Goal: Task Accomplishment & Management: Manage account settings

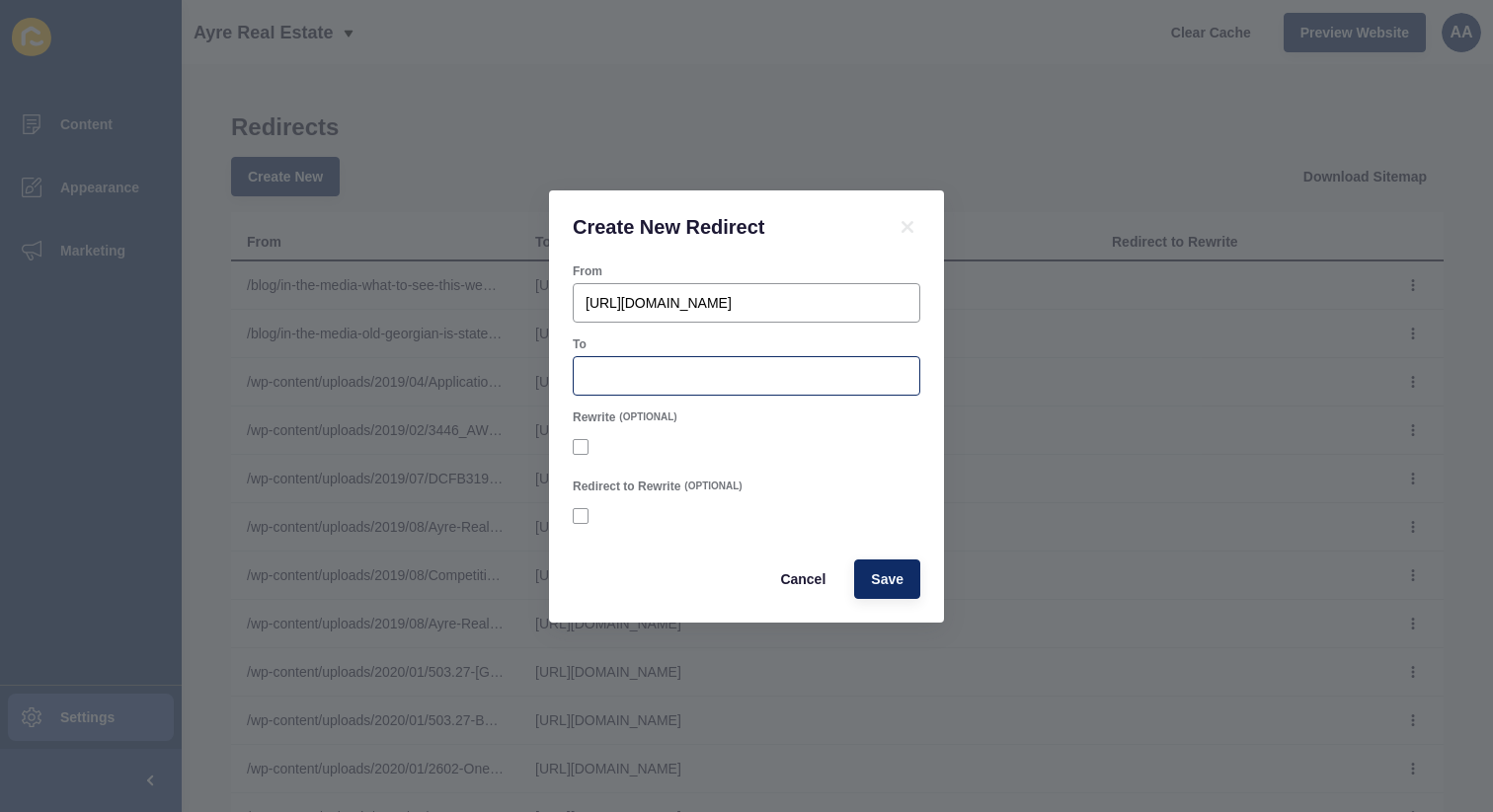
click at [790, 362] on div at bounding box center [746, 376] width 347 height 40
paste input "[URL][DOMAIN_NAME]"
type input "[URL][DOMAIN_NAME]"
click at [895, 573] on span "Save" at bounding box center [887, 580] width 33 height 20
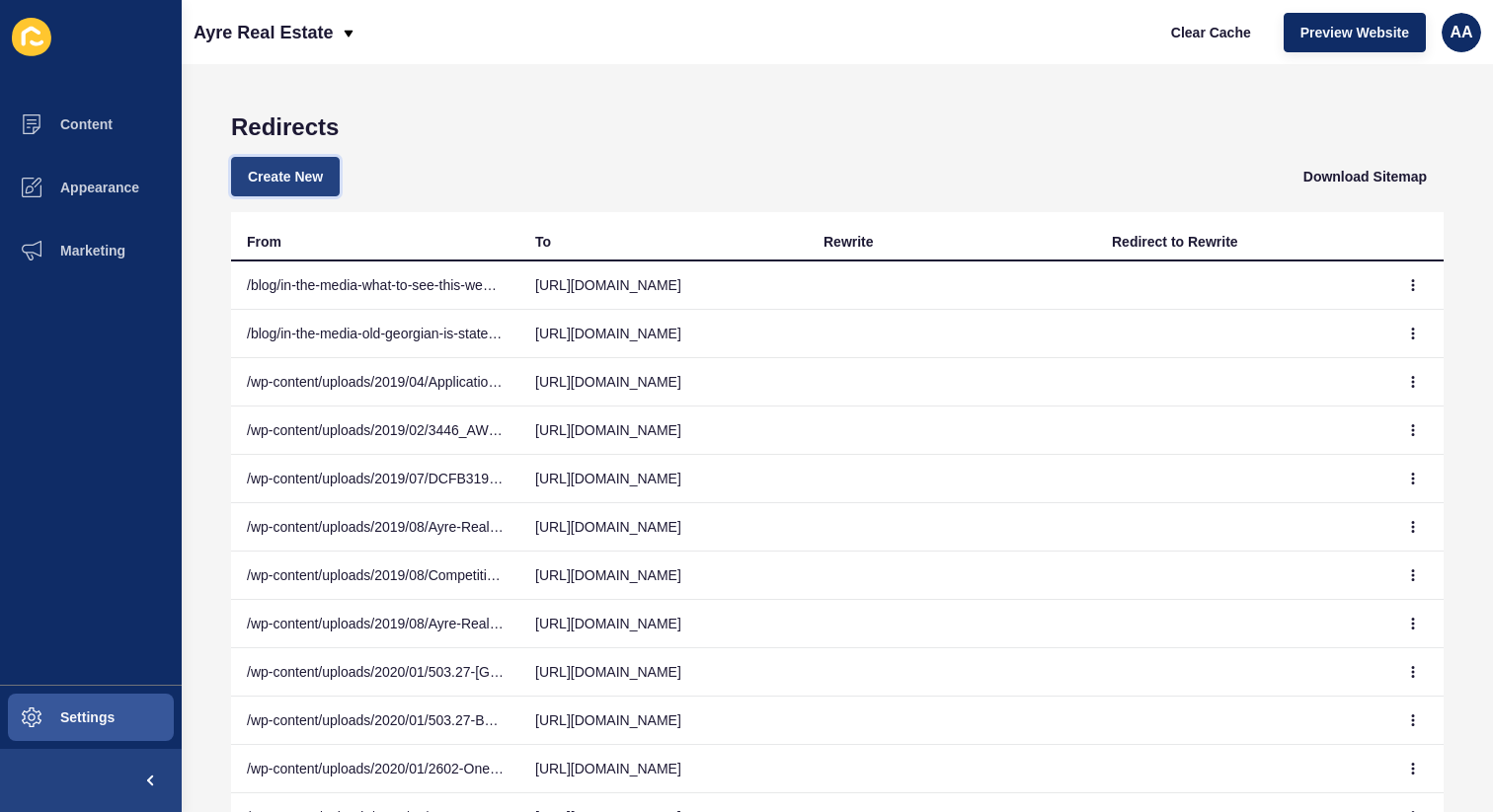
click at [322, 182] on span "Create New" at bounding box center [284, 177] width 75 height 20
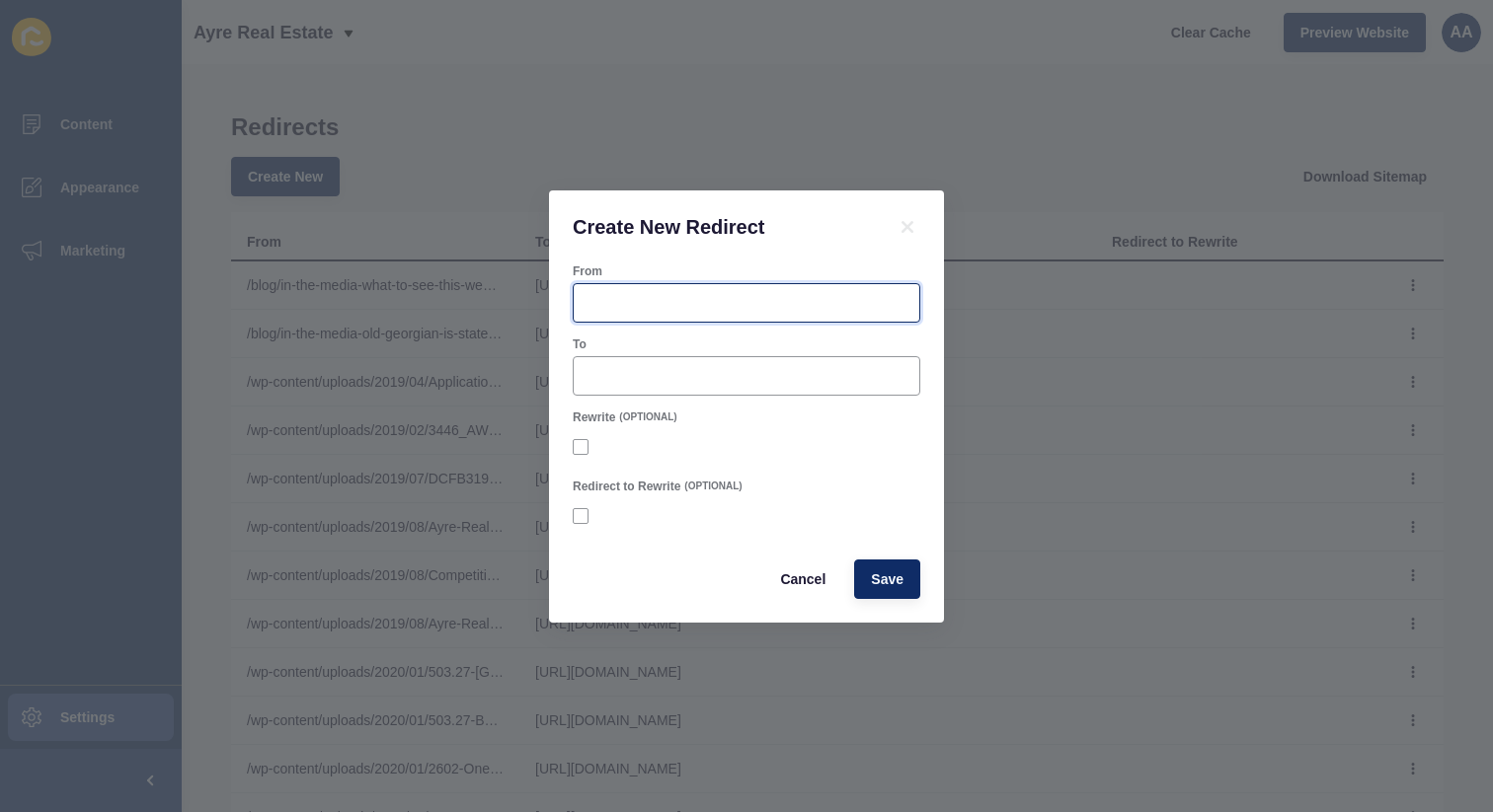
click at [721, 294] on input "From" at bounding box center [746, 303] width 322 height 20
paste input "https://ayre.com.au/listings/residential_sale-2106134-sydney/"
type input "https://ayre.com.au/listings/residential_sale-2106134-sydney/"
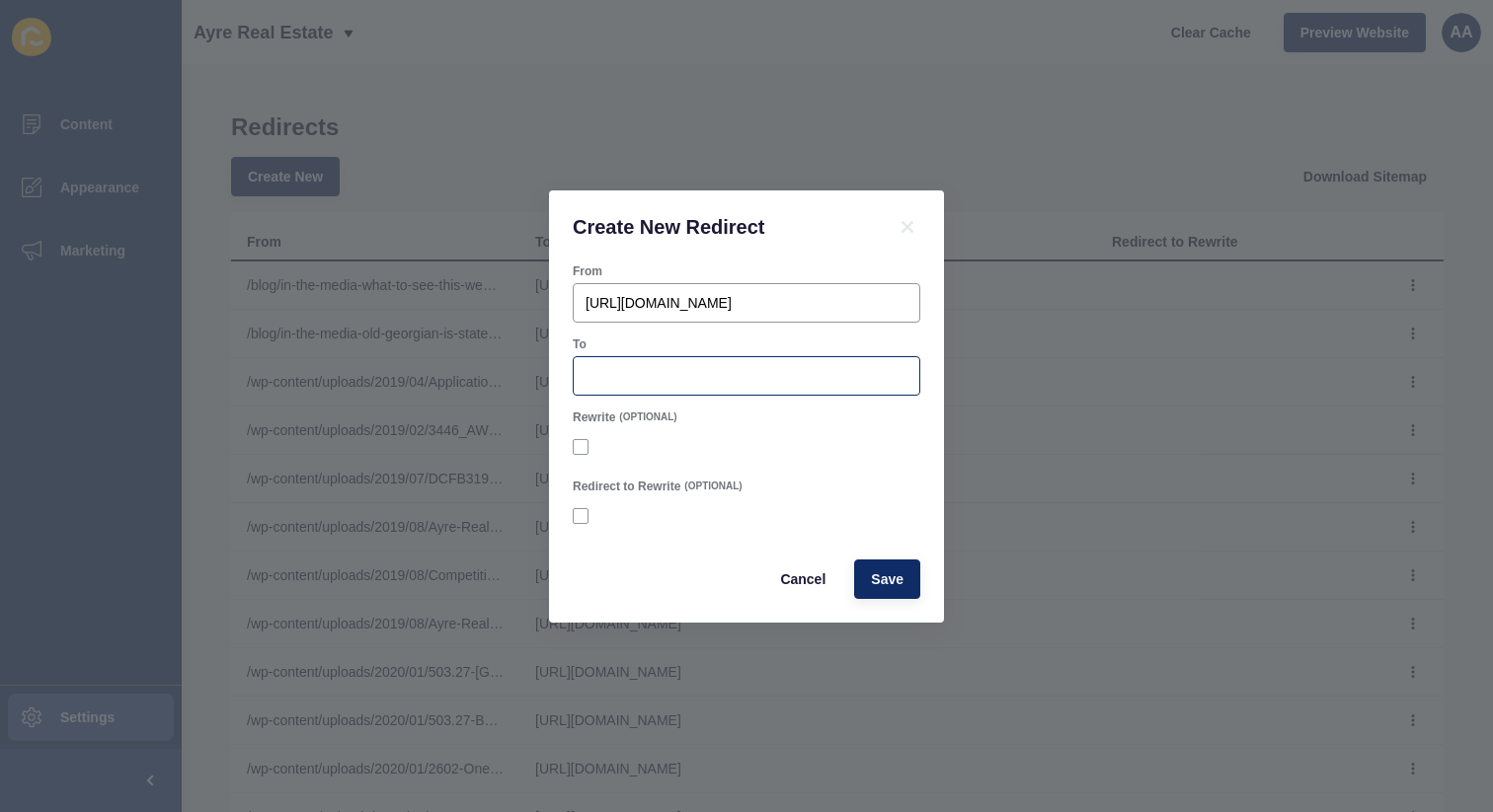
click at [821, 385] on div at bounding box center [746, 376] width 347 height 40
paste input "[URL][DOMAIN_NAME]"
type input "[URL][DOMAIN_NAME]"
click at [888, 578] on span "Save" at bounding box center [887, 580] width 33 height 20
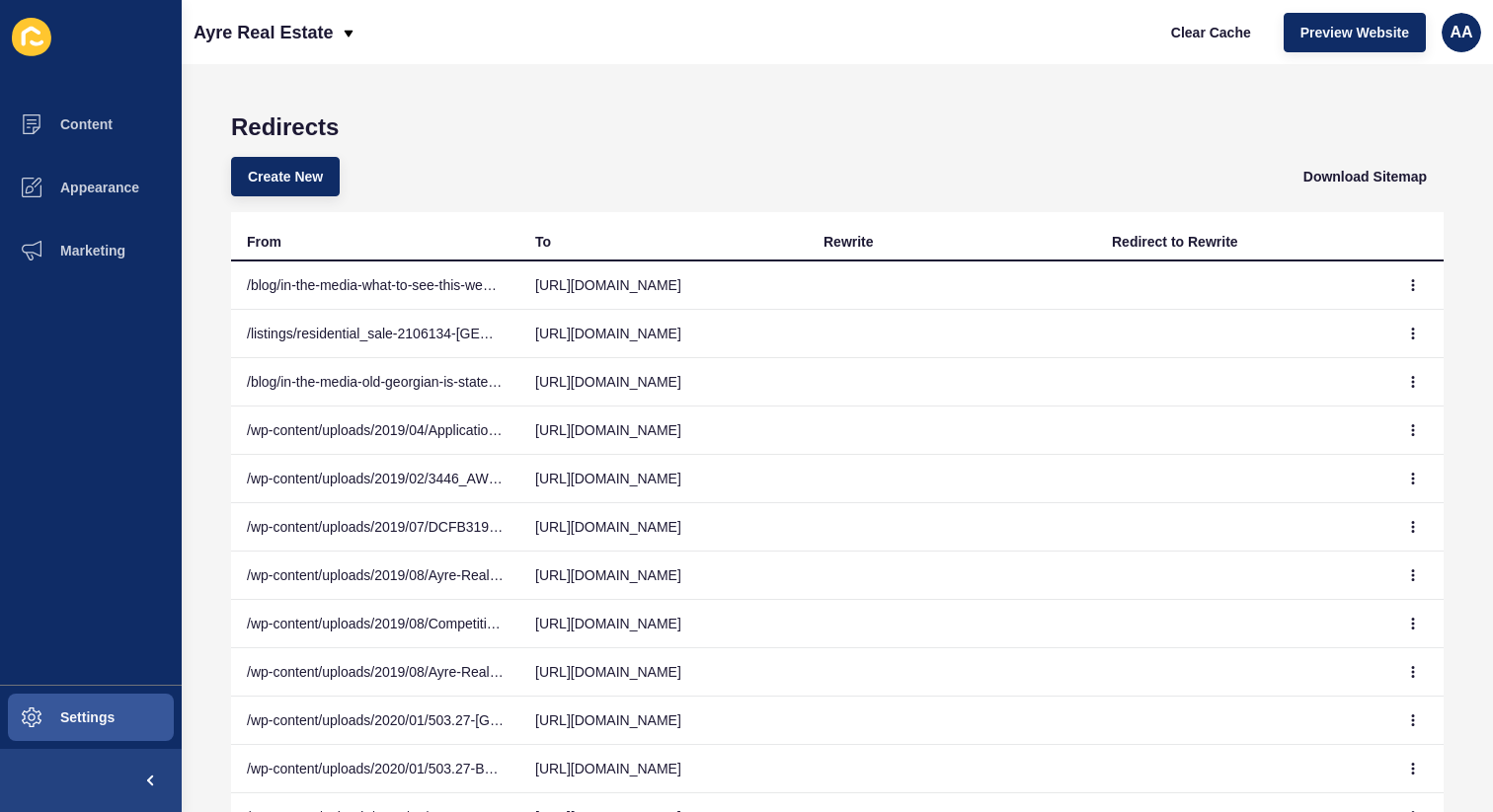
click at [255, 209] on div "Create New Download Sitemap" at bounding box center [837, 176] width 1213 height 71
click at [280, 190] on button "Create New" at bounding box center [285, 177] width 109 height 40
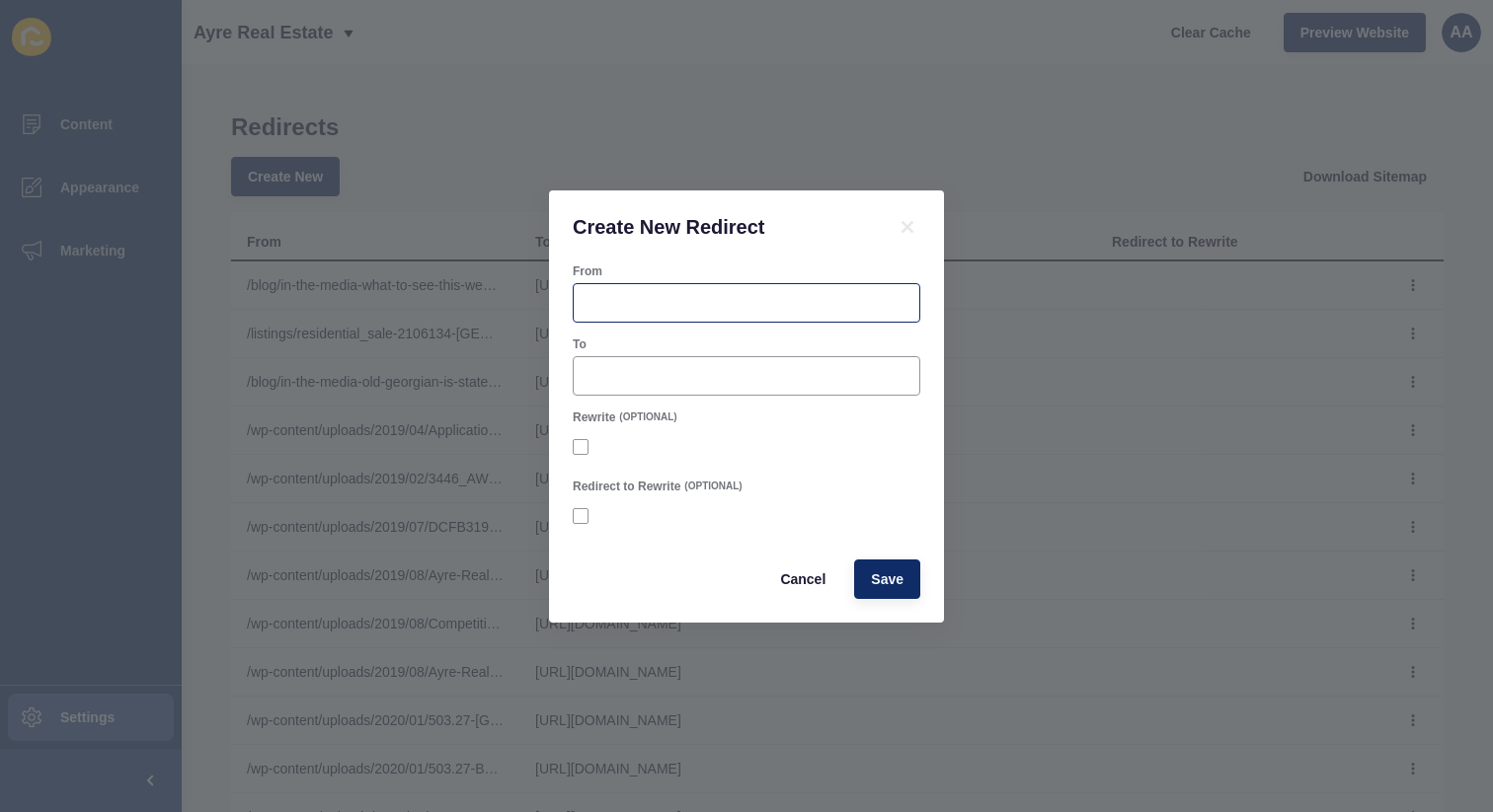
drag, startPoint x: 695, startPoint y: 273, endPoint x: 704, endPoint y: 291, distance: 20.1
click at [700, 283] on div "From" at bounding box center [746, 292] width 351 height 63
click at [707, 296] on input "From" at bounding box center [746, 303] width 322 height 20
paste input "https://ayre.com.au/listings/residential_sale-2670362-sydney/"
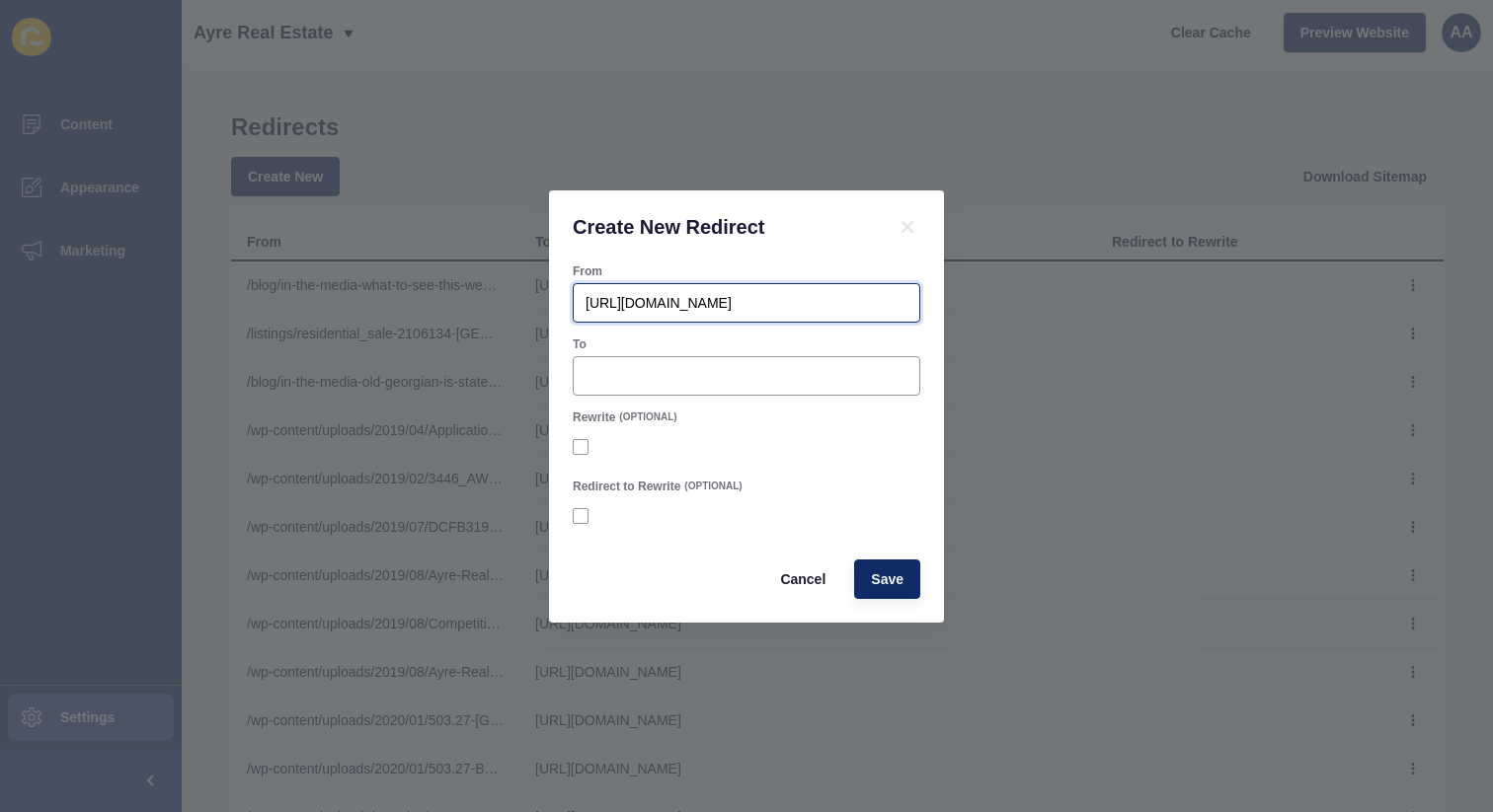
type input "https://ayre.com.au/listings/residential_sale-2670362-sydney/"
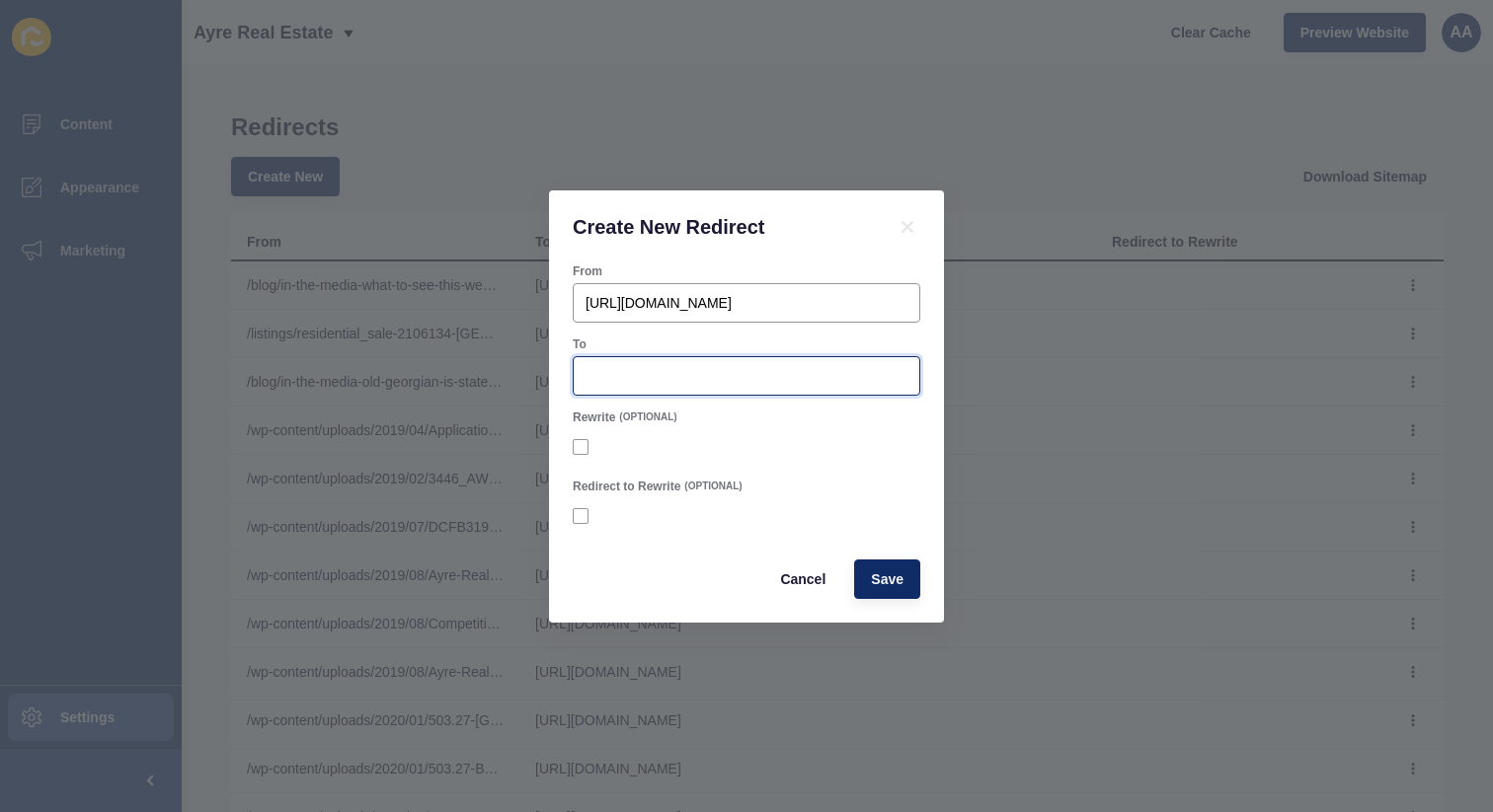
click at [724, 374] on input "To" at bounding box center [746, 376] width 322 height 20
paste input "[URL][DOMAIN_NAME]"
type input "[URL][DOMAIN_NAME]"
click at [901, 599] on div "Cancel Save" at bounding box center [746, 579] width 359 height 51
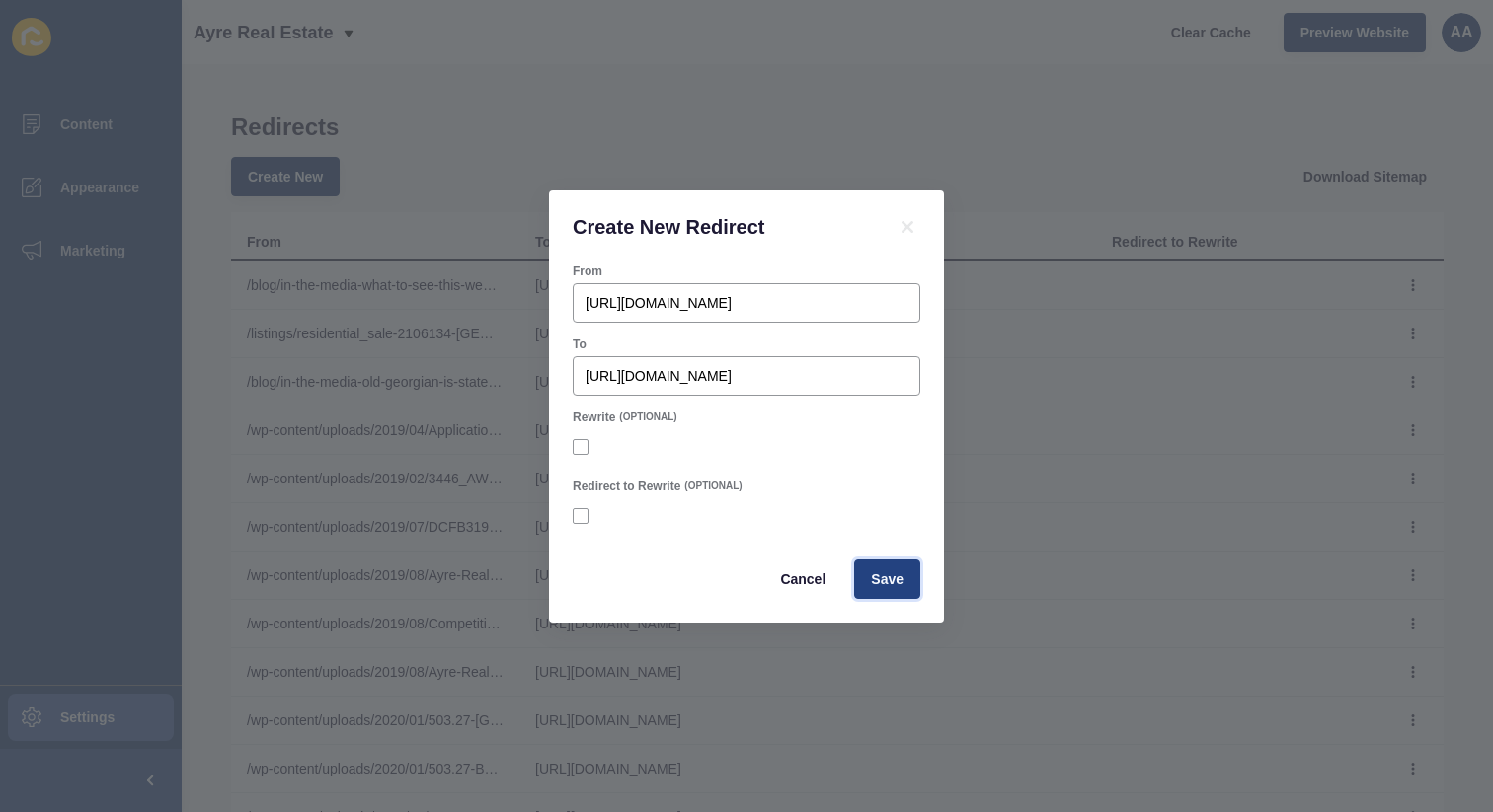
click at [901, 587] on span "Save" at bounding box center [887, 580] width 33 height 20
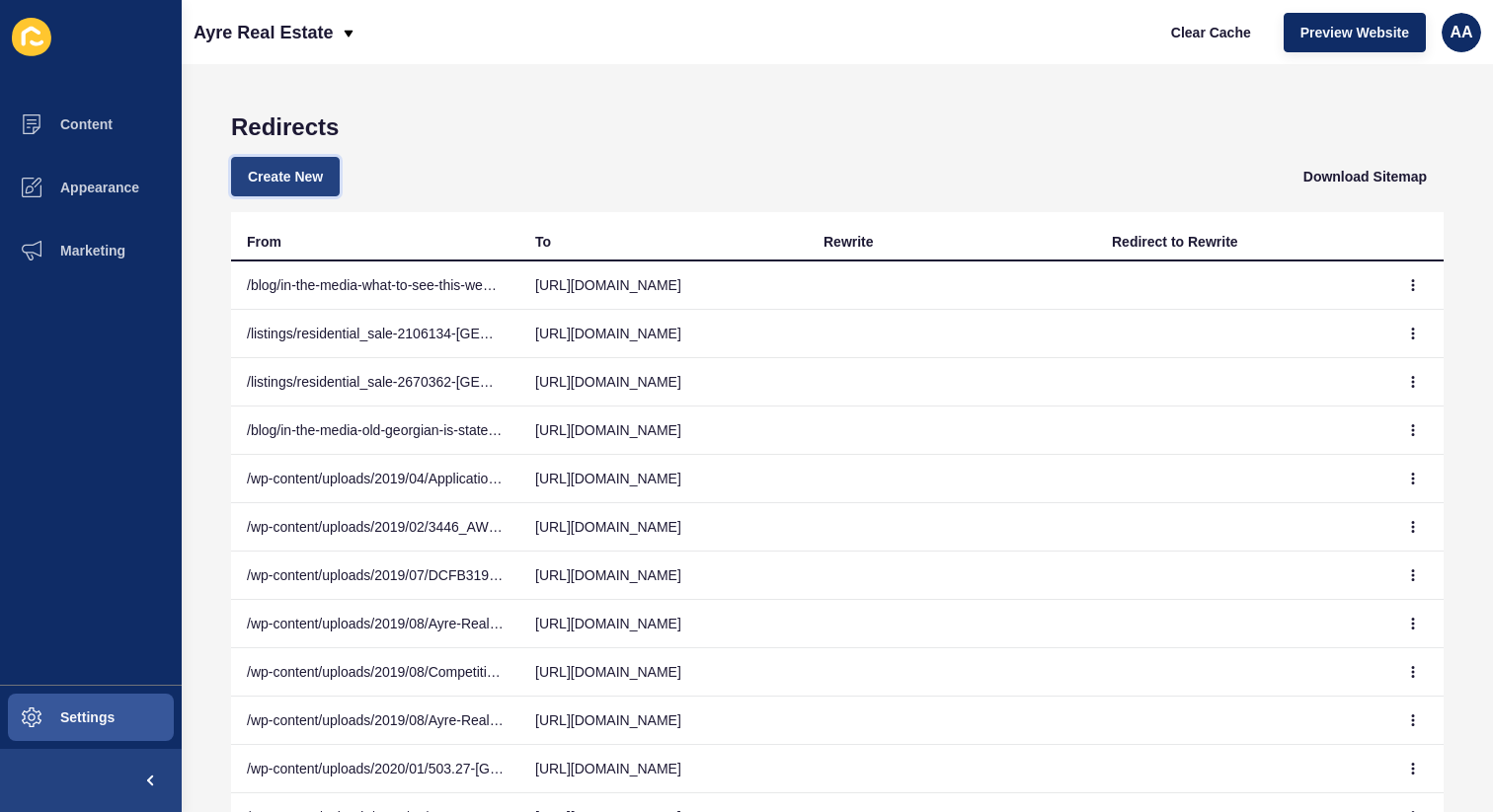
click at [323, 186] on button "Create New" at bounding box center [285, 177] width 109 height 40
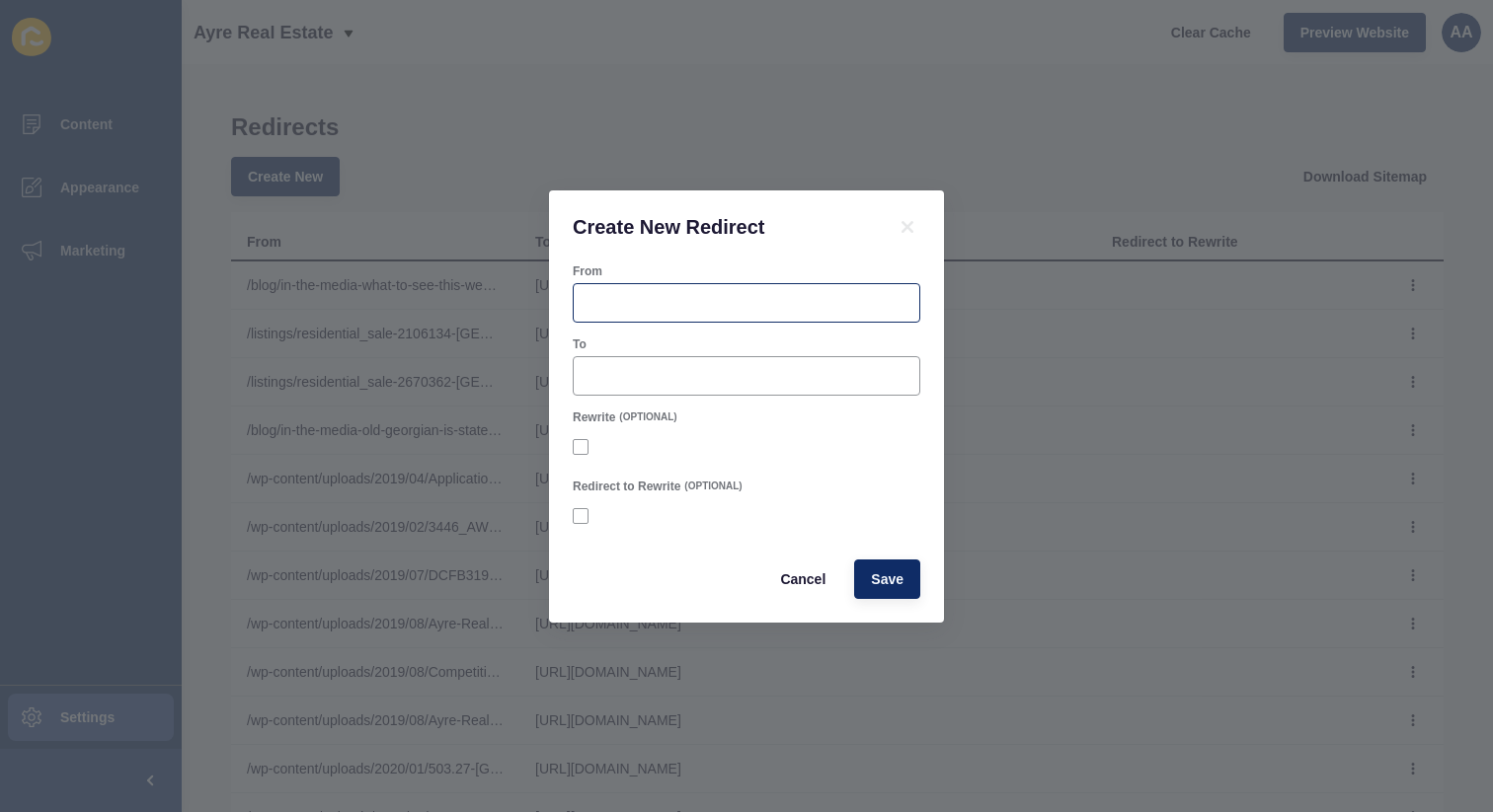
click at [707, 319] on div at bounding box center [746, 303] width 347 height 40
paste input "https://ayre.com.au/listings/residential_sale-2166113-sydney/"
type input "https://ayre.com.au/listings/residential_sale-2166113-sydney/"
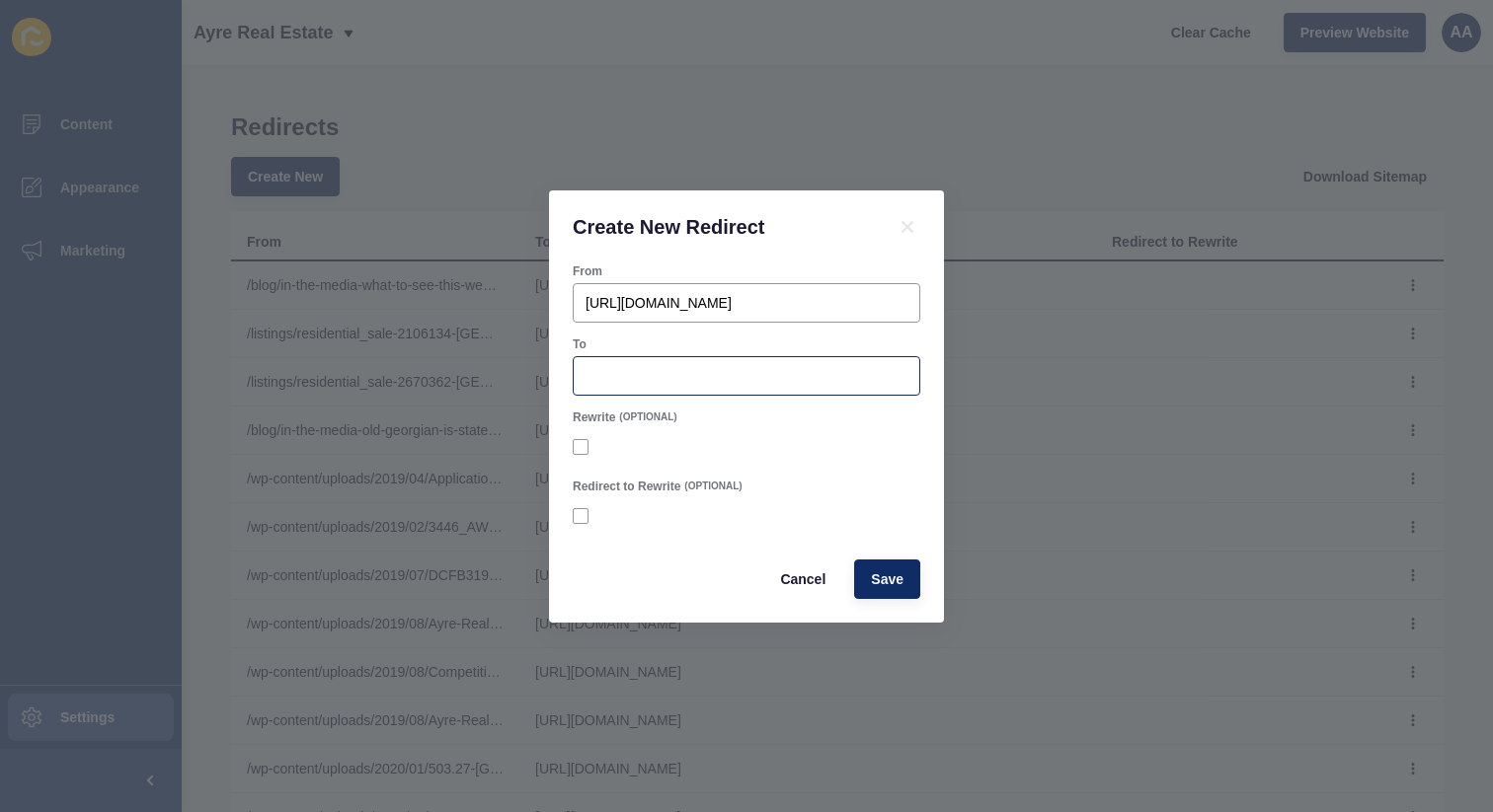
click at [799, 394] on div at bounding box center [746, 376] width 347 height 40
paste input "[URL][DOMAIN_NAME]"
type input "[URL][DOMAIN_NAME]"
click at [875, 574] on span "Save" at bounding box center [887, 580] width 33 height 20
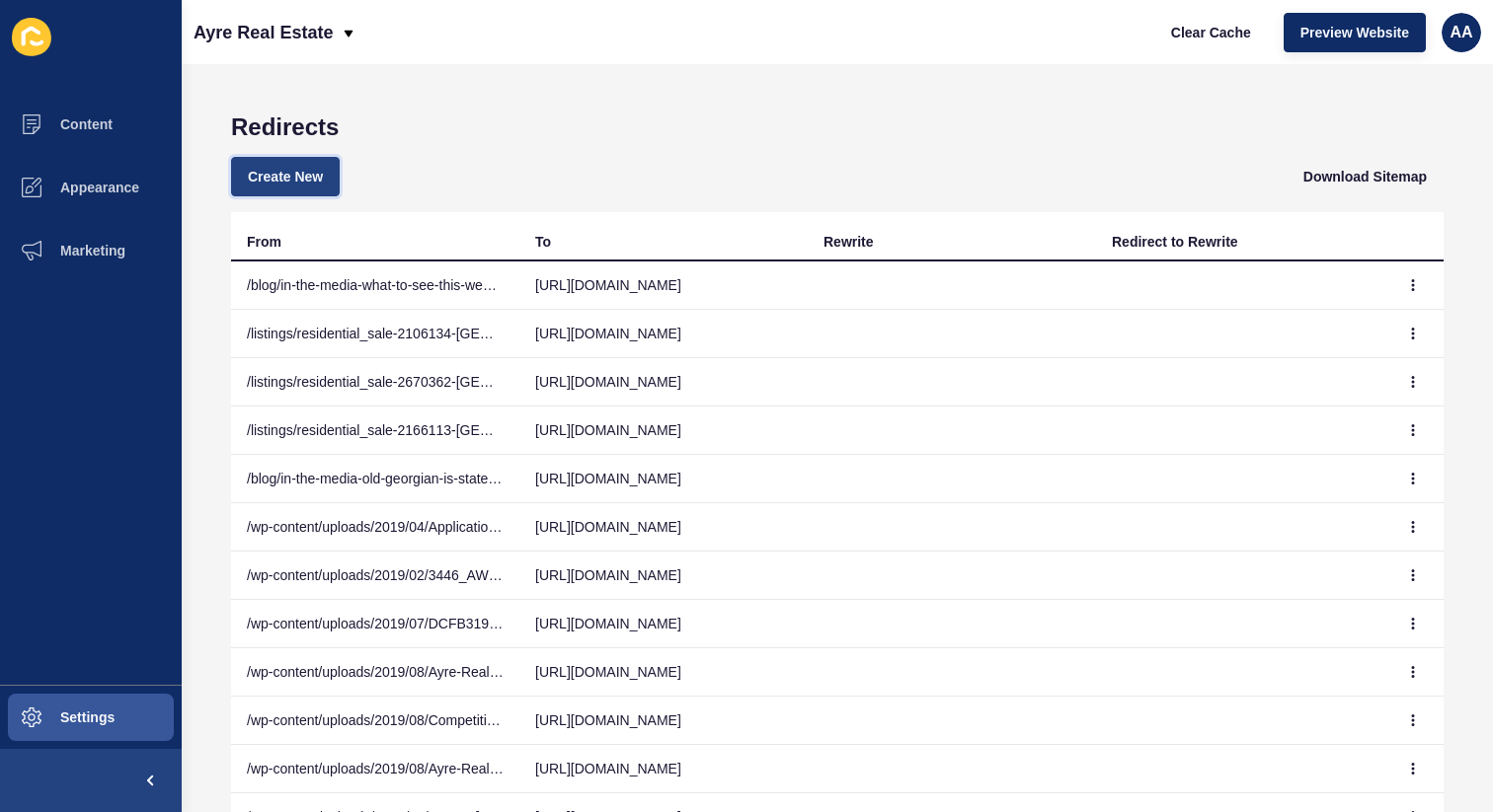
click at [263, 179] on span "Create New" at bounding box center [284, 177] width 75 height 20
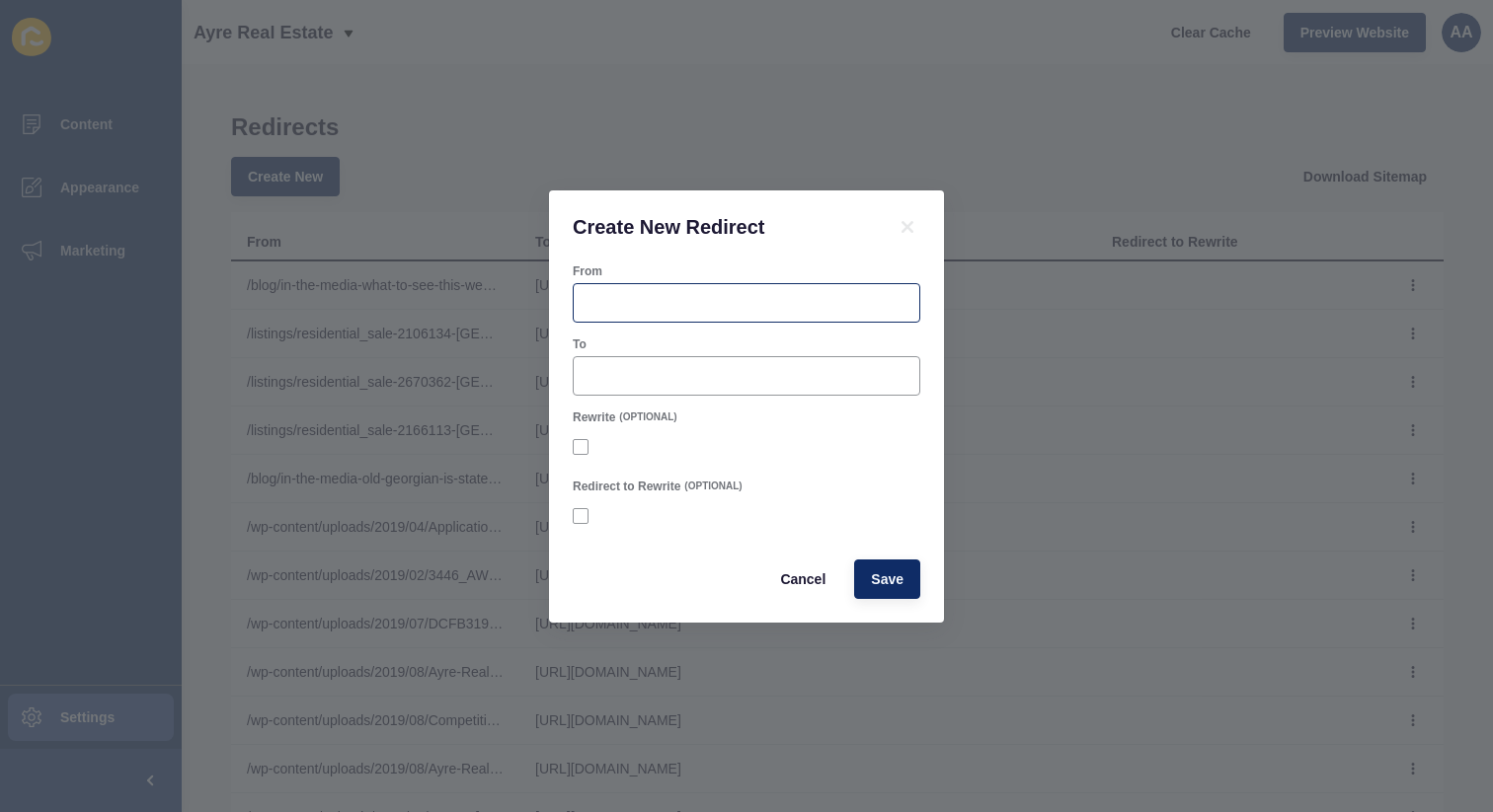
click at [688, 313] on div at bounding box center [746, 303] width 347 height 40
paste input "https://ayre.com.au/listings/residential_sale-2643483-sydney/"
type input "https://ayre.com.au/listings/residential_sale-2643483-sydney/"
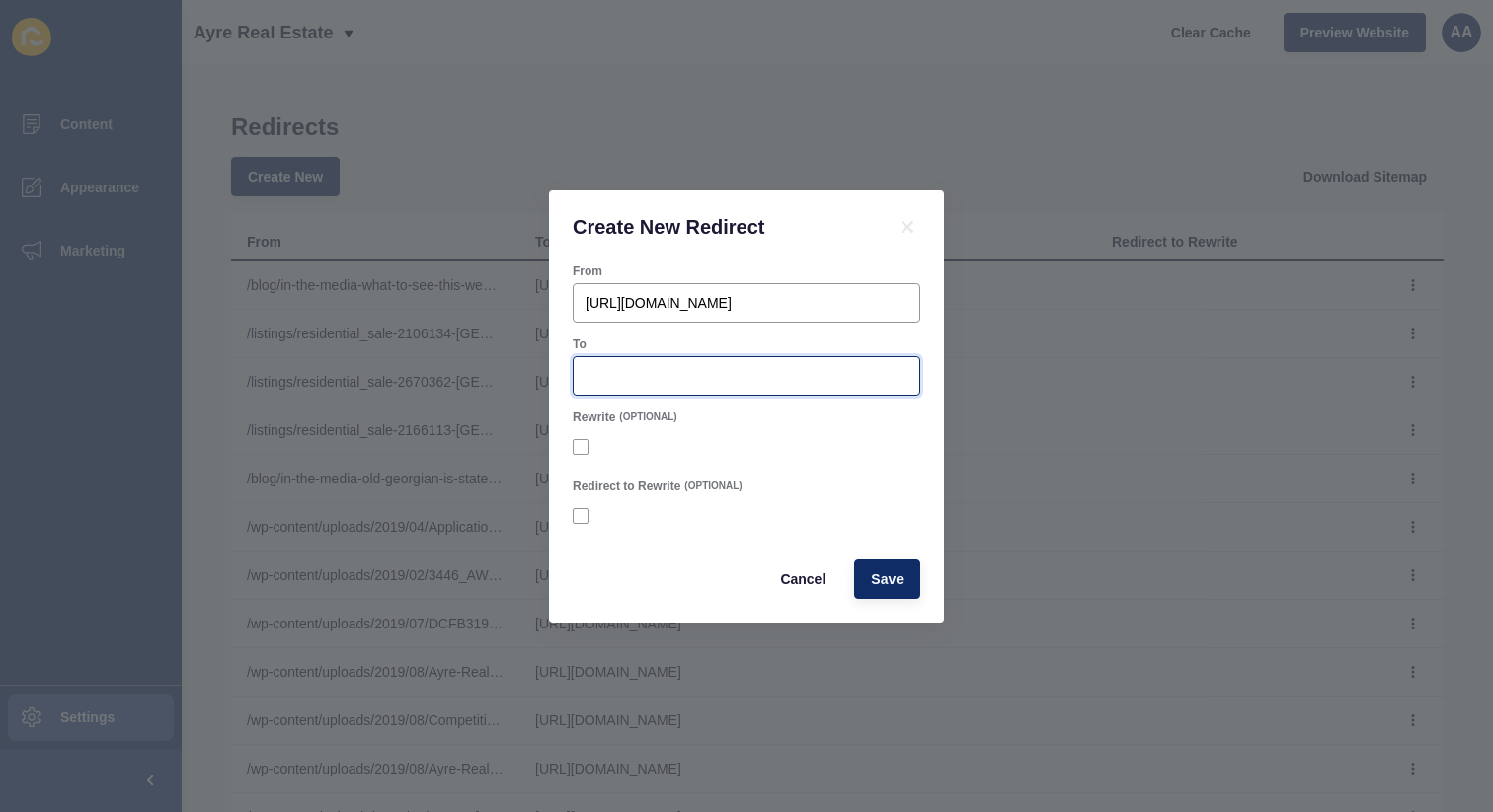
click at [704, 377] on input "To" at bounding box center [746, 376] width 322 height 20
paste input "[URL][DOMAIN_NAME]"
type input "[URL][DOMAIN_NAME]"
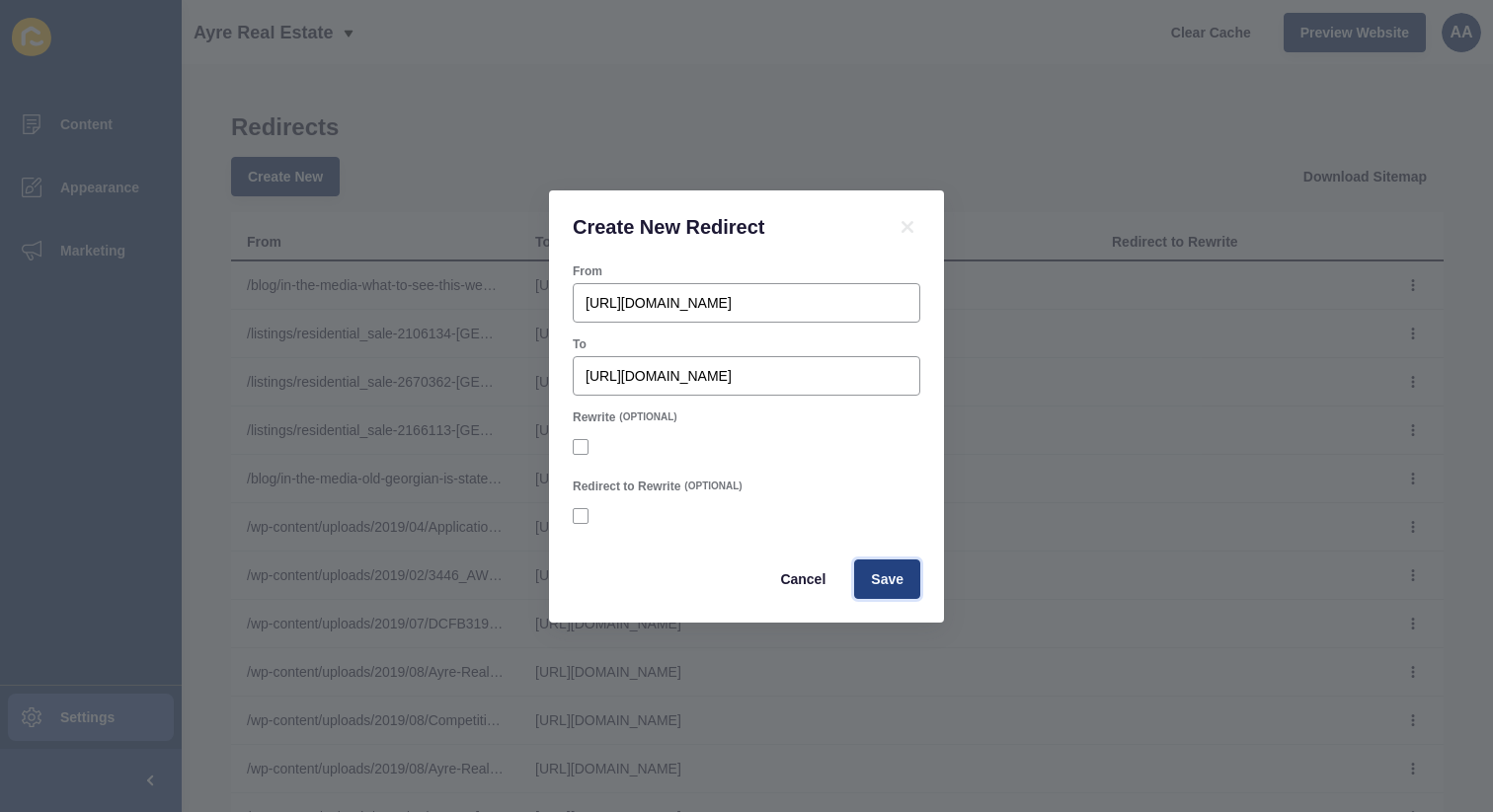
click at [883, 566] on button "Save" at bounding box center [887, 580] width 66 height 40
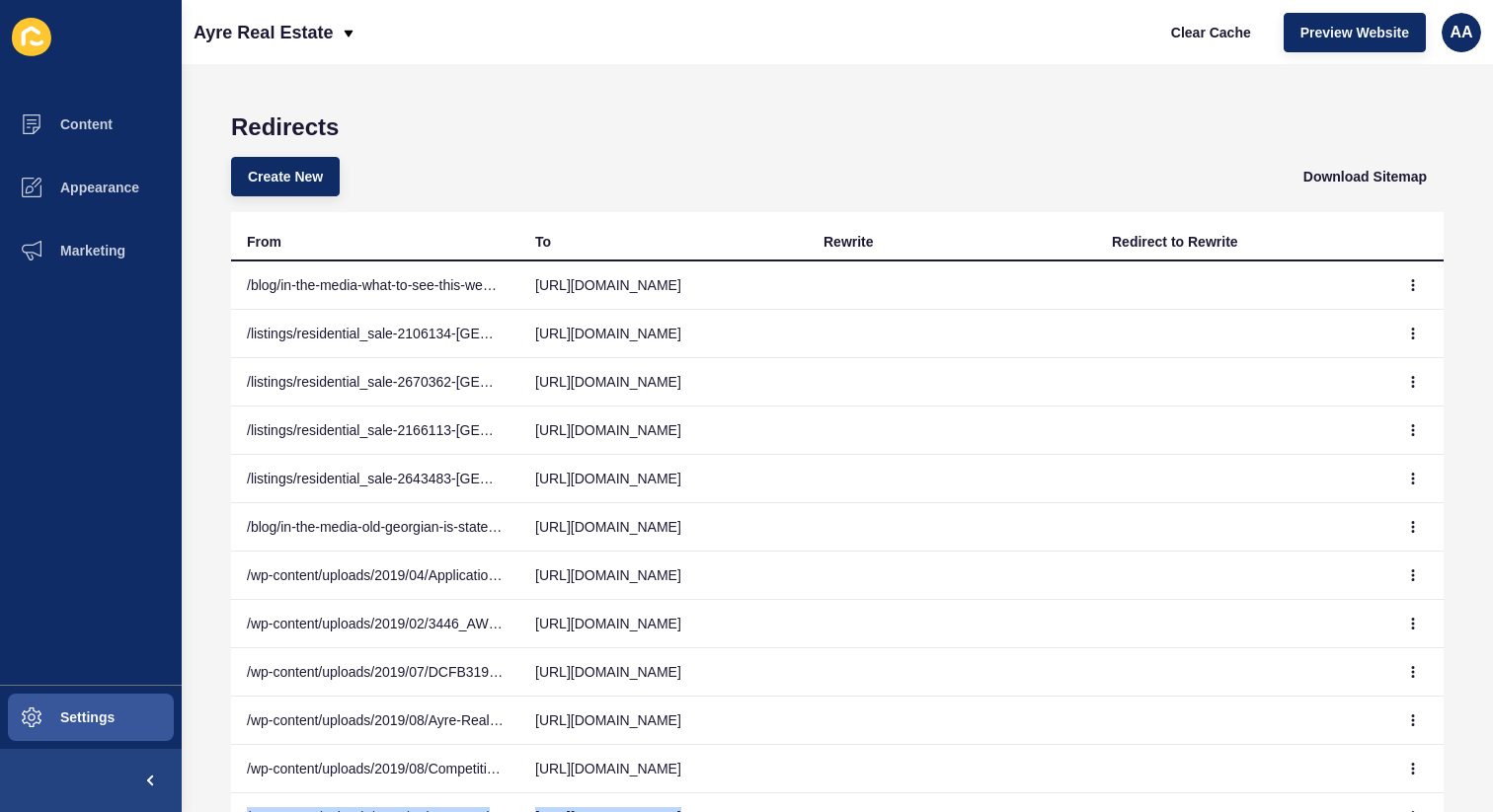
scroll to position [170, 0]
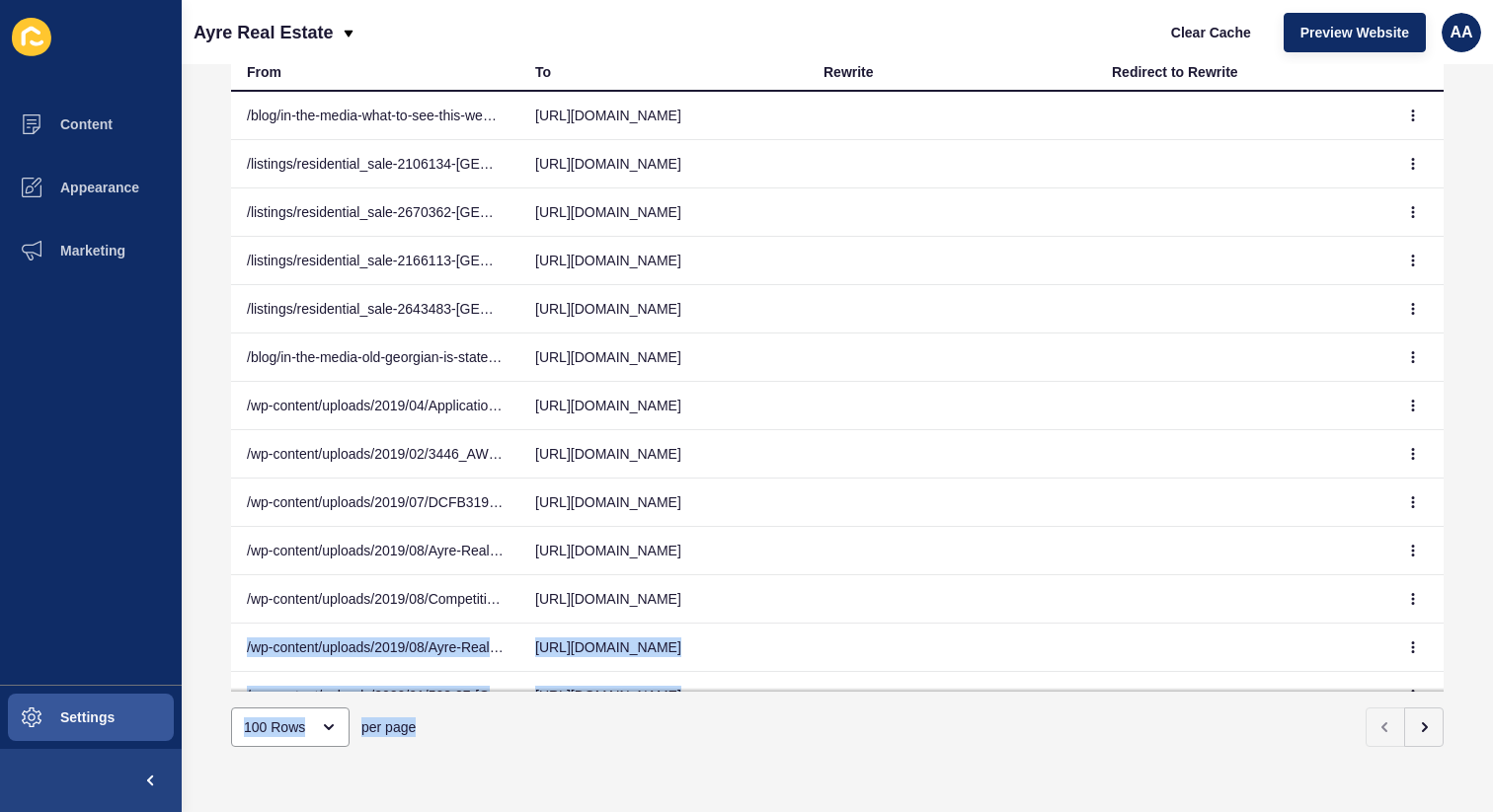
click at [1492, 811] on html "Content Appearance Marketing Settings Ayre Real Estate Clear Cache Preview Webs…" at bounding box center [746, 406] width 1493 height 812
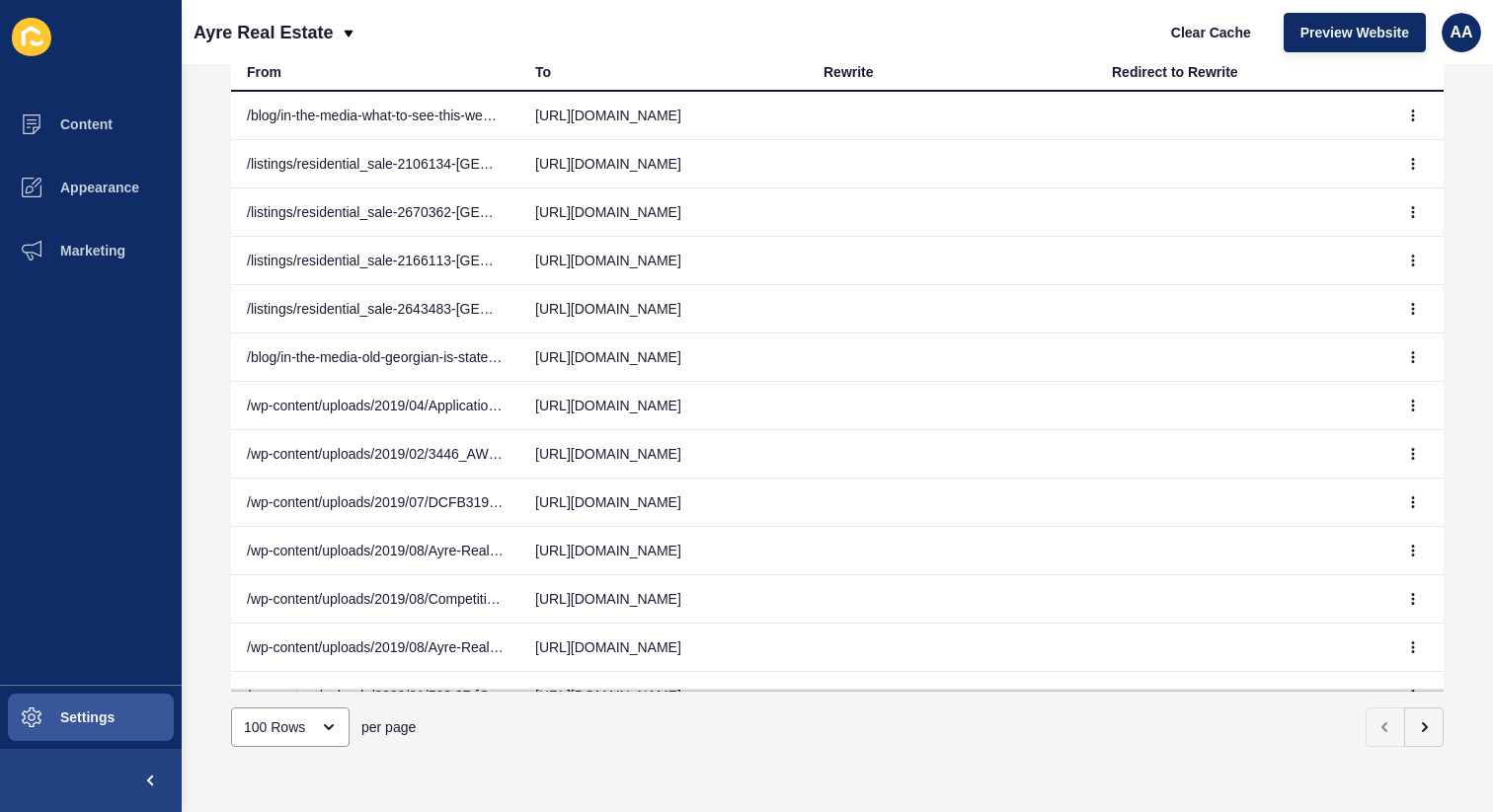
click at [1030, 20] on div "Ayre Real Estate Clear Cache Preview Website AA" at bounding box center [837, 32] width 1311 height 64
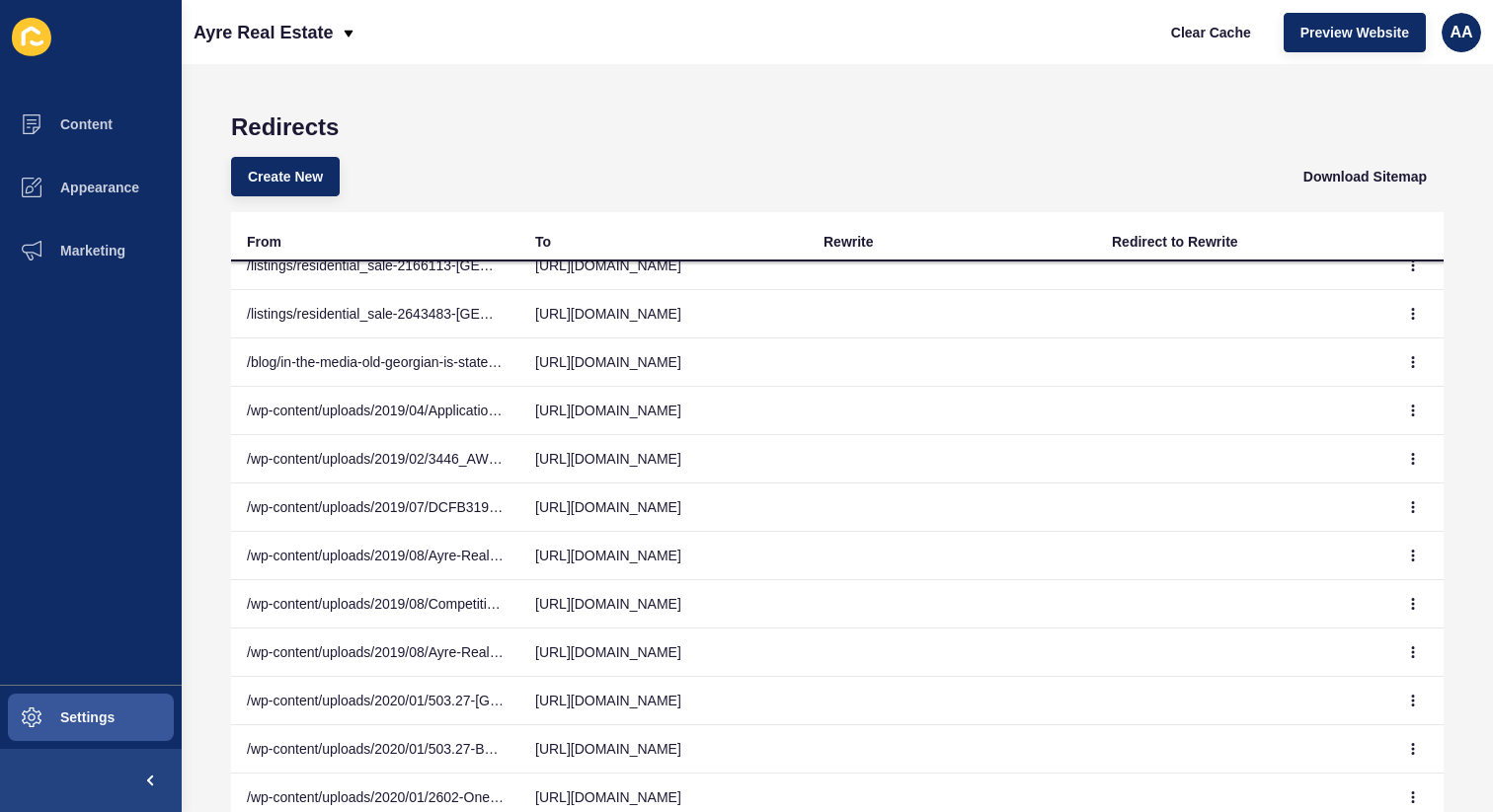
scroll to position [0, 0]
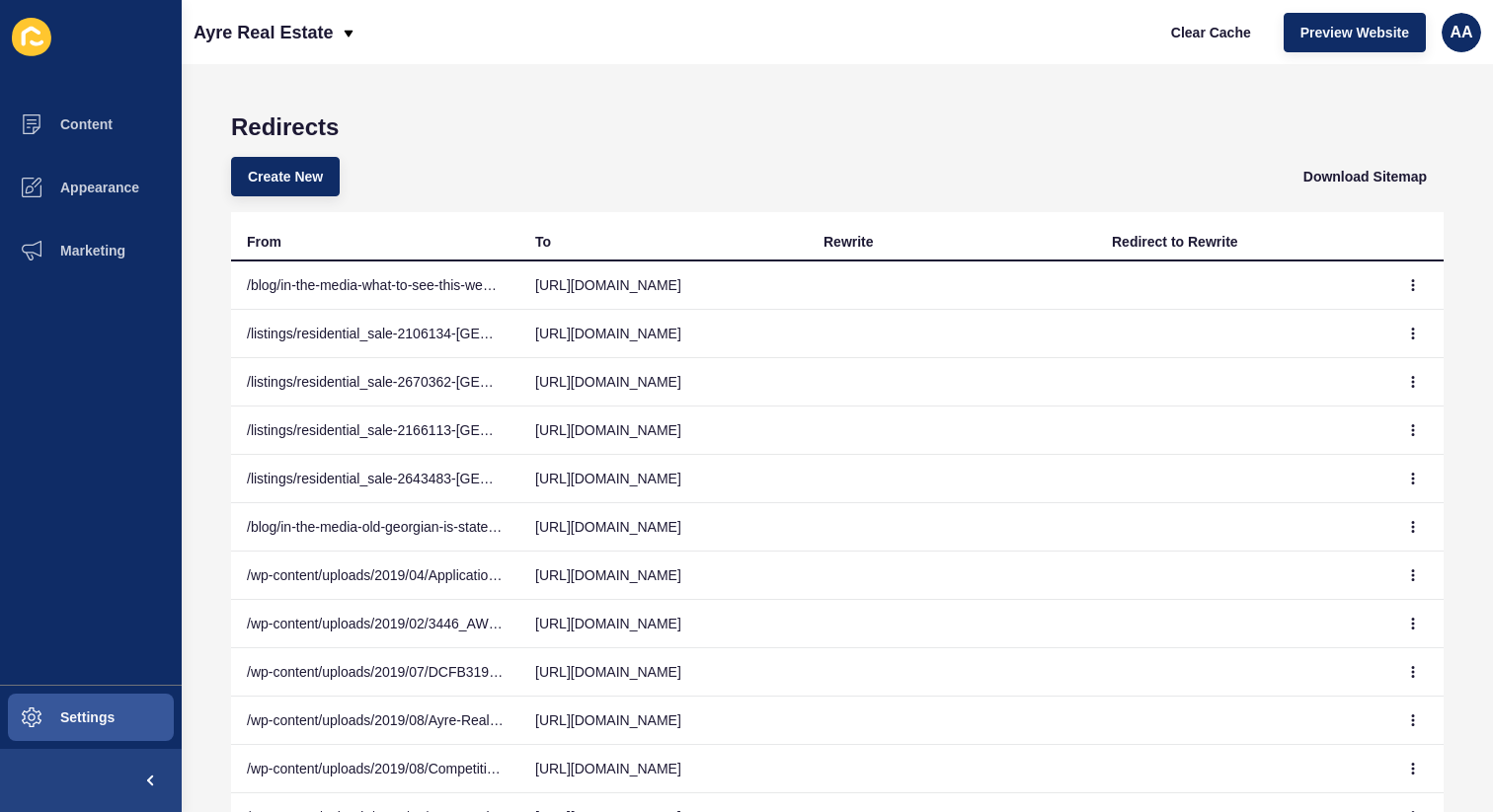
click at [781, 163] on div "Create New Download Sitemap" at bounding box center [837, 176] width 1213 height 71
click at [289, 187] on button "Create New" at bounding box center [285, 177] width 109 height 40
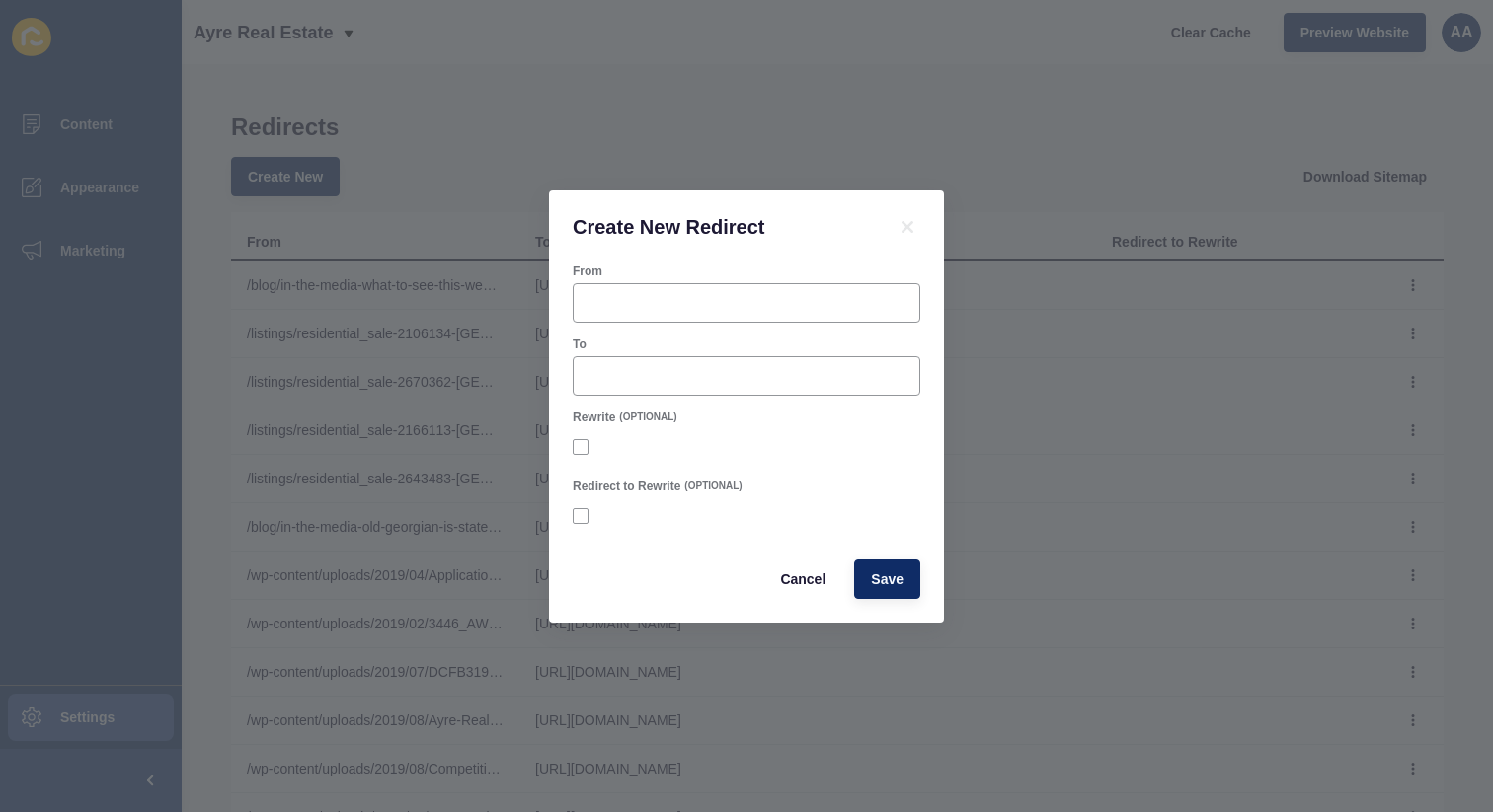
click at [996, 183] on div "Create New Redirect From To Rewrite (OPTIONAL) Redirect to Rewrite (OPTIONAL) C…" at bounding box center [746, 406] width 1493 height 812
click at [918, 224] on icon at bounding box center [907, 227] width 24 height 24
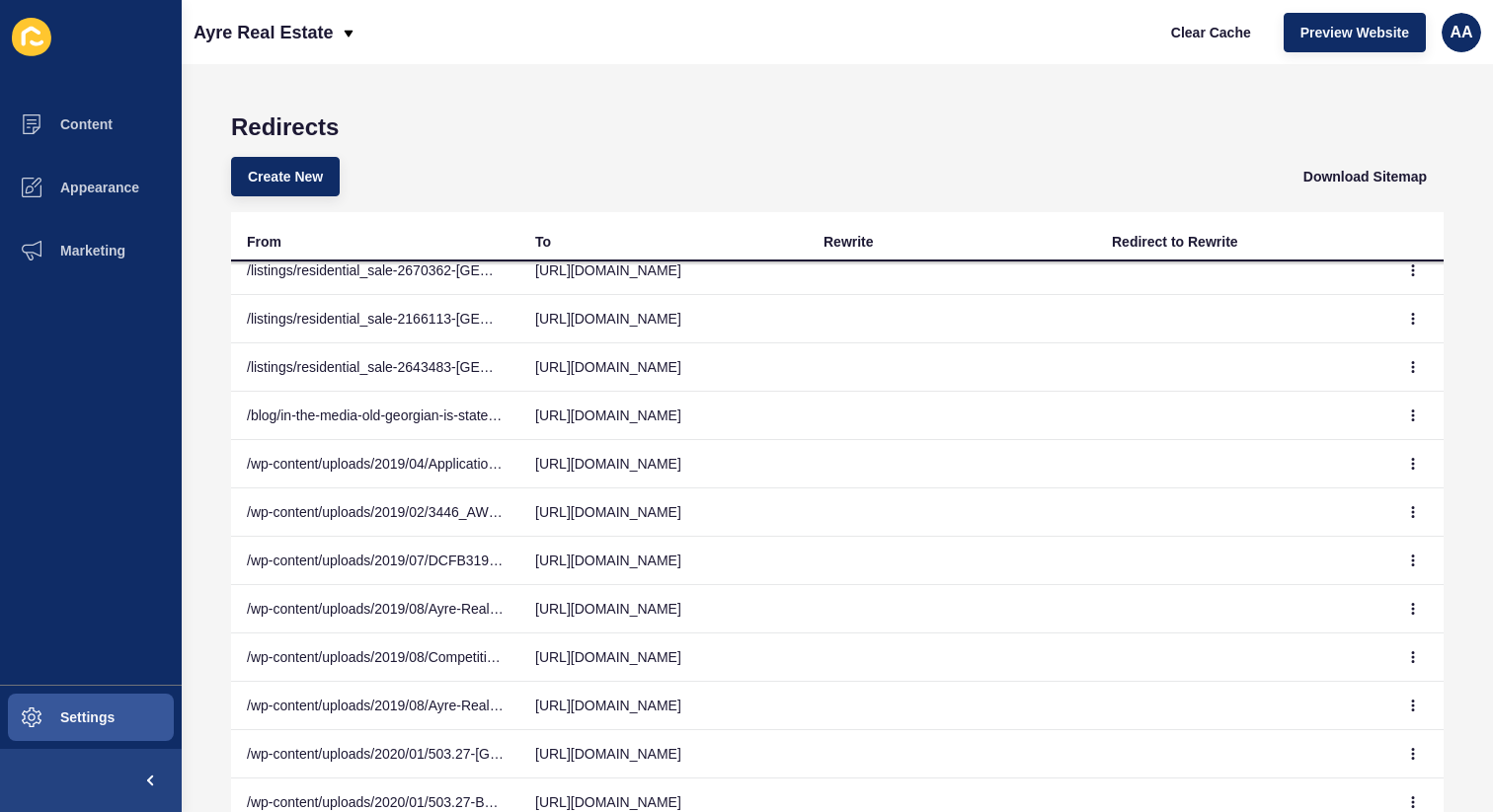
scroll to position [391, 0]
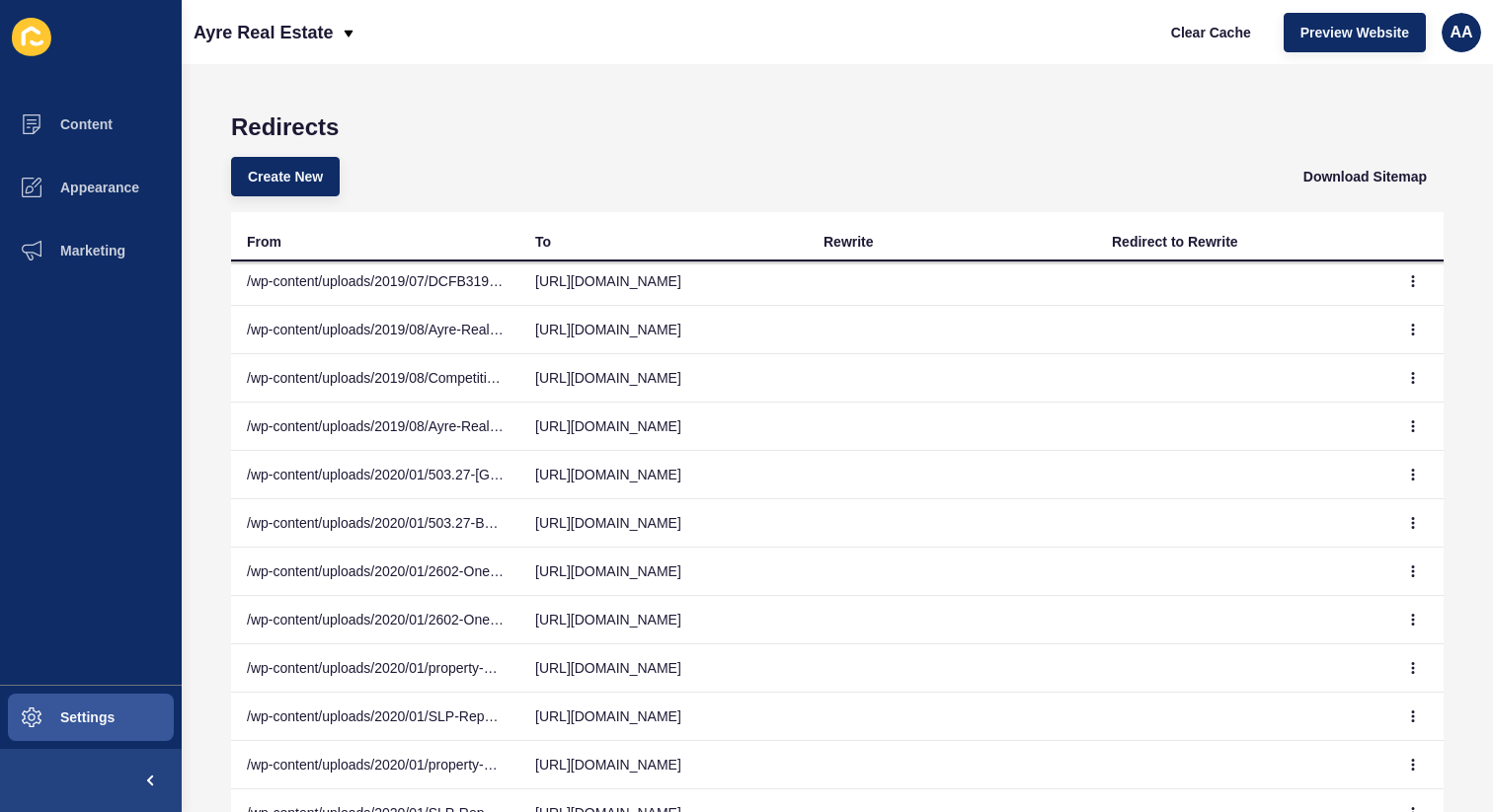
click at [316, 199] on div "Create New Download Sitemap" at bounding box center [837, 176] width 1213 height 71
click at [316, 182] on span "Create New" at bounding box center [284, 177] width 75 height 20
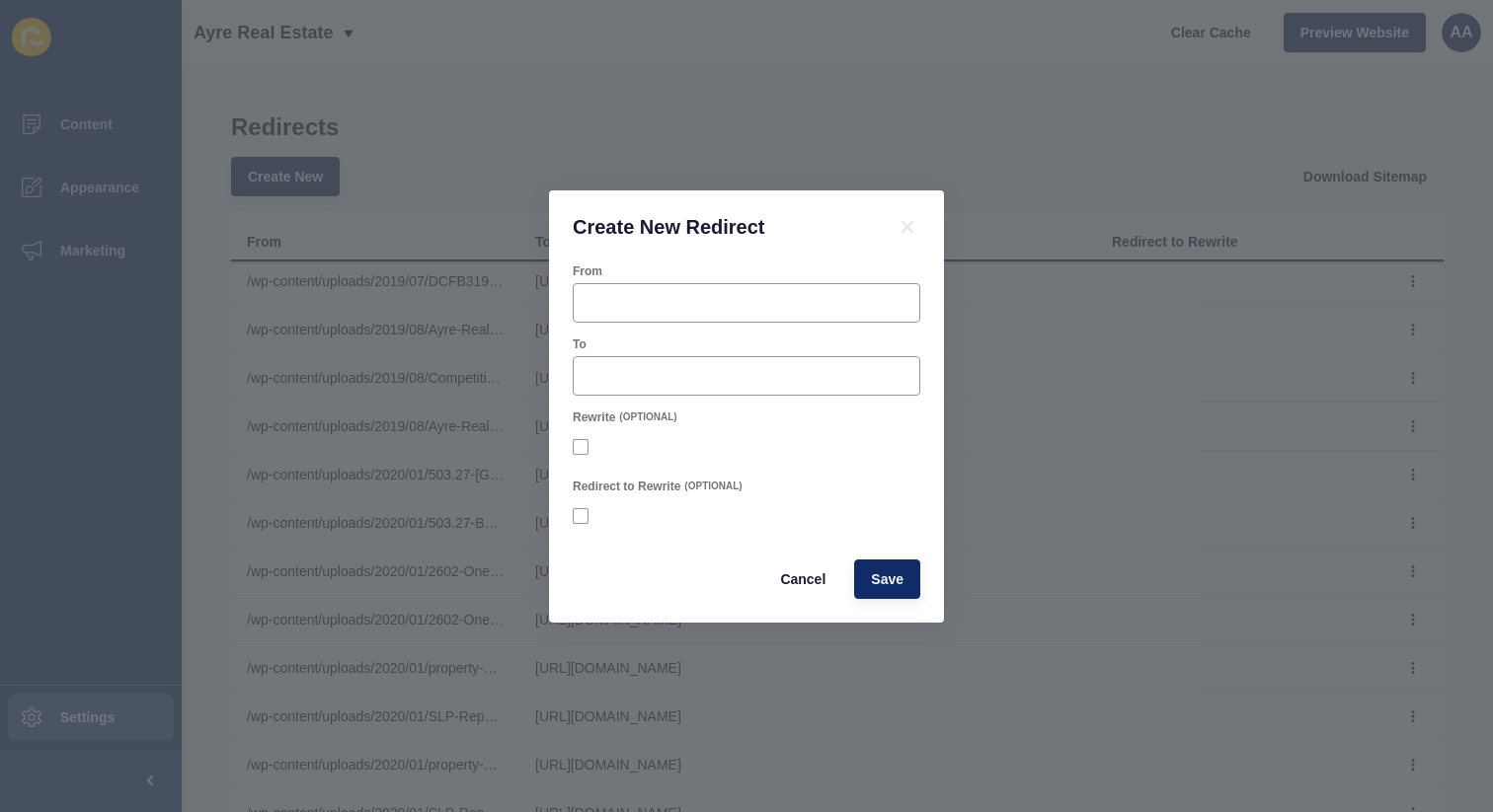
click at [833, 324] on form "From To Rewrite (OPTIONAL) Redirect to Rewrite (OPTIONAL) Cancel Save" at bounding box center [746, 431] width 347 height 335
click at [834, 313] on div at bounding box center [746, 303] width 347 height 40
paste input "/listings/residential_sale-2643483-sydney/"
type input "/listings/residential_sale-2643483-sydney/"
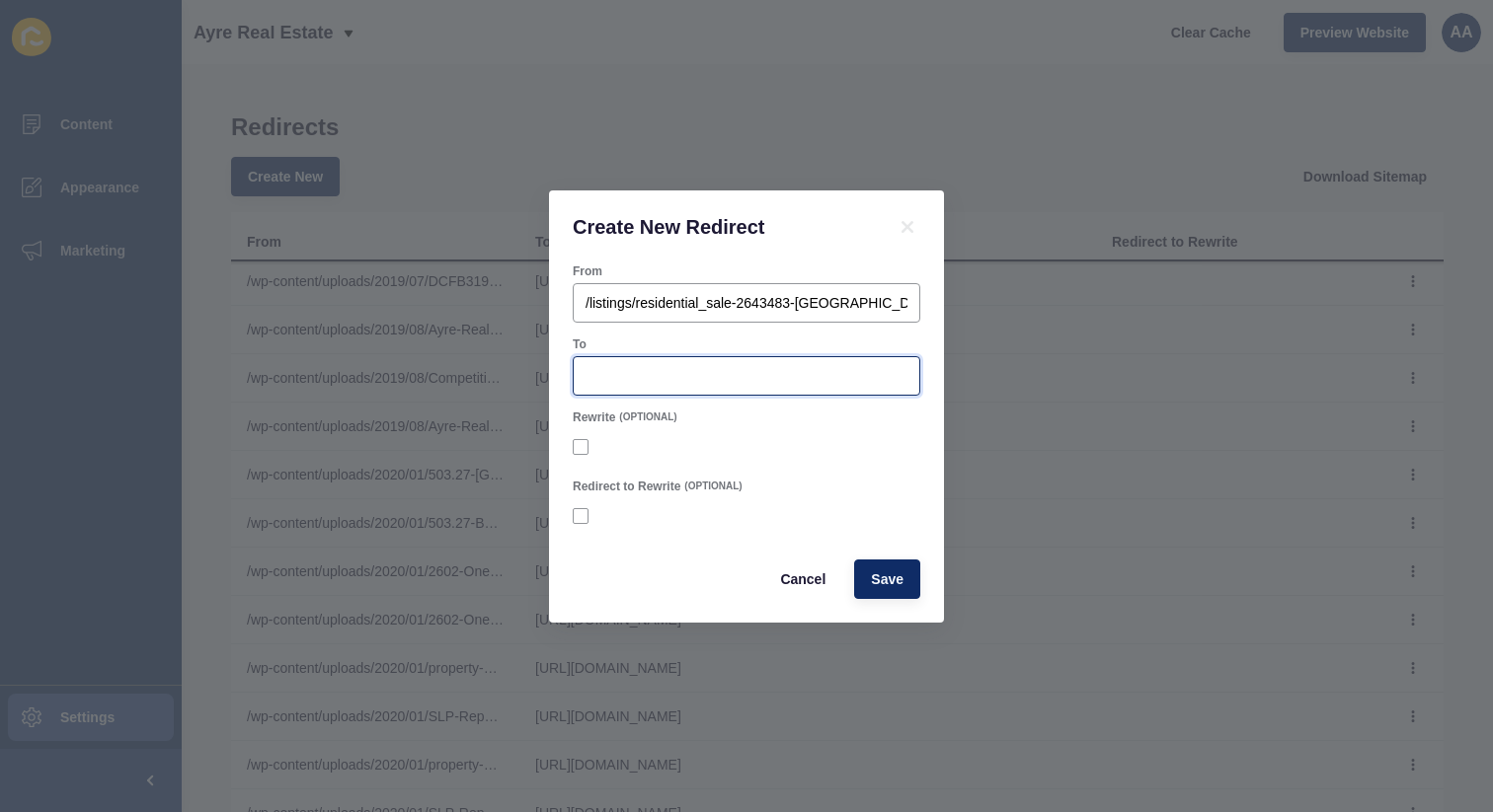
click at [799, 374] on input "To" at bounding box center [746, 376] width 322 height 20
paste input "[URL][DOMAIN_NAME]"
type input "[URL][DOMAIN_NAME]"
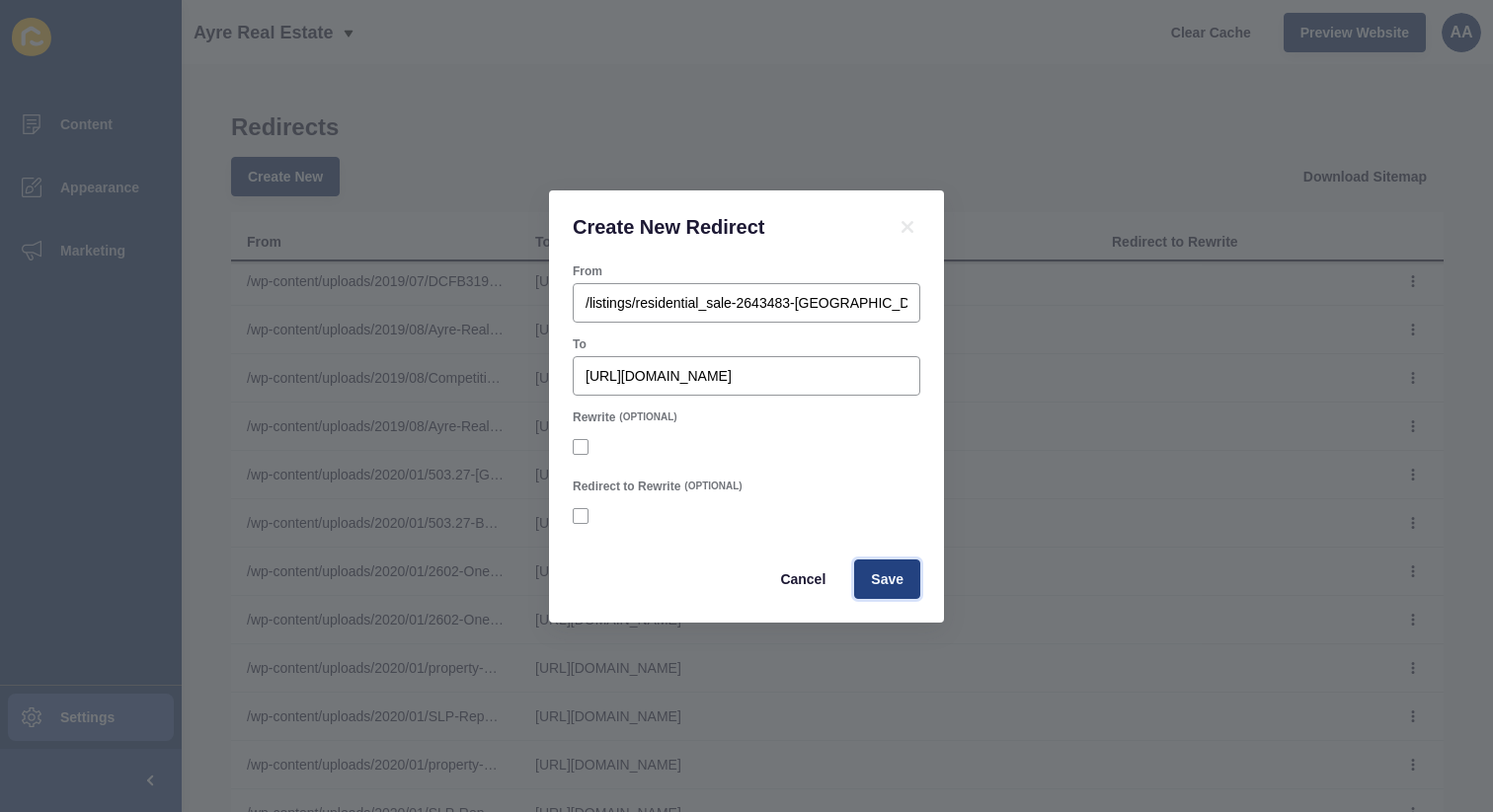
click at [906, 592] on button "Save" at bounding box center [887, 580] width 66 height 40
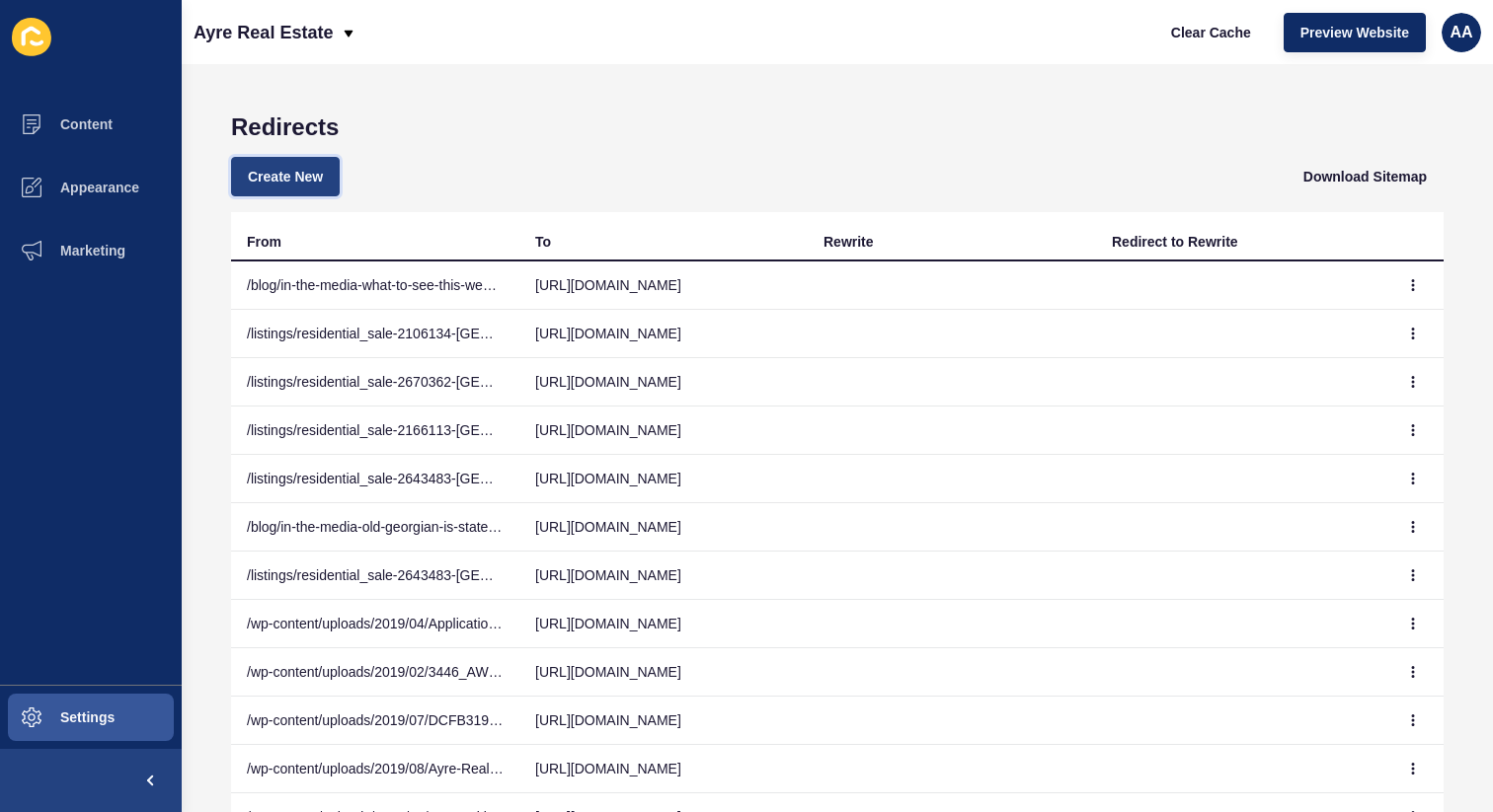
click at [330, 183] on button "Create New" at bounding box center [285, 177] width 109 height 40
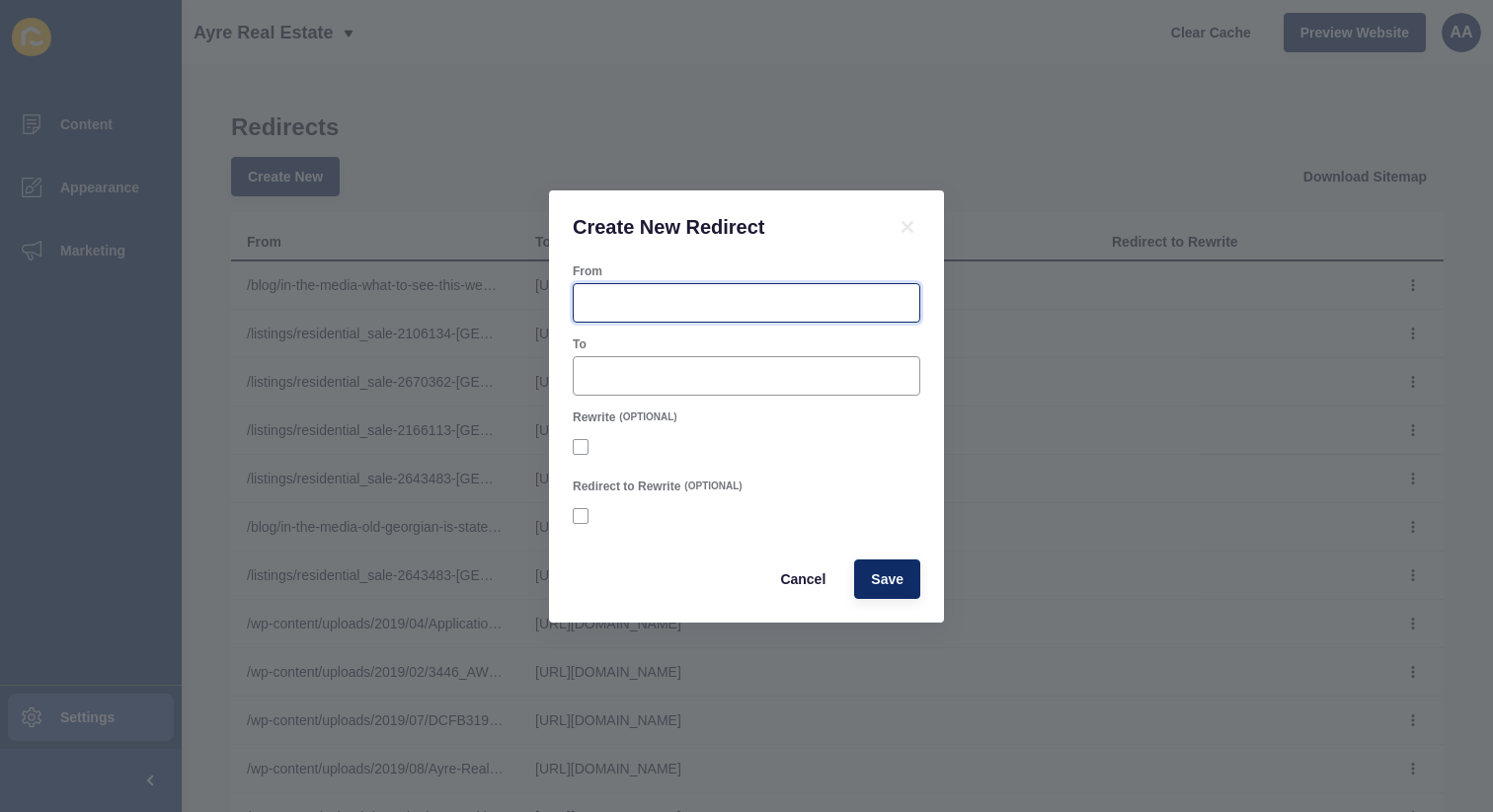
click at [619, 307] on input "From" at bounding box center [746, 303] width 322 height 20
paste input "https://ayre.com.au/listings/residential_sale-2643483-sydney/"
type input "https://ayre.com.au/listings/residential_sale-2643483-sydney/"
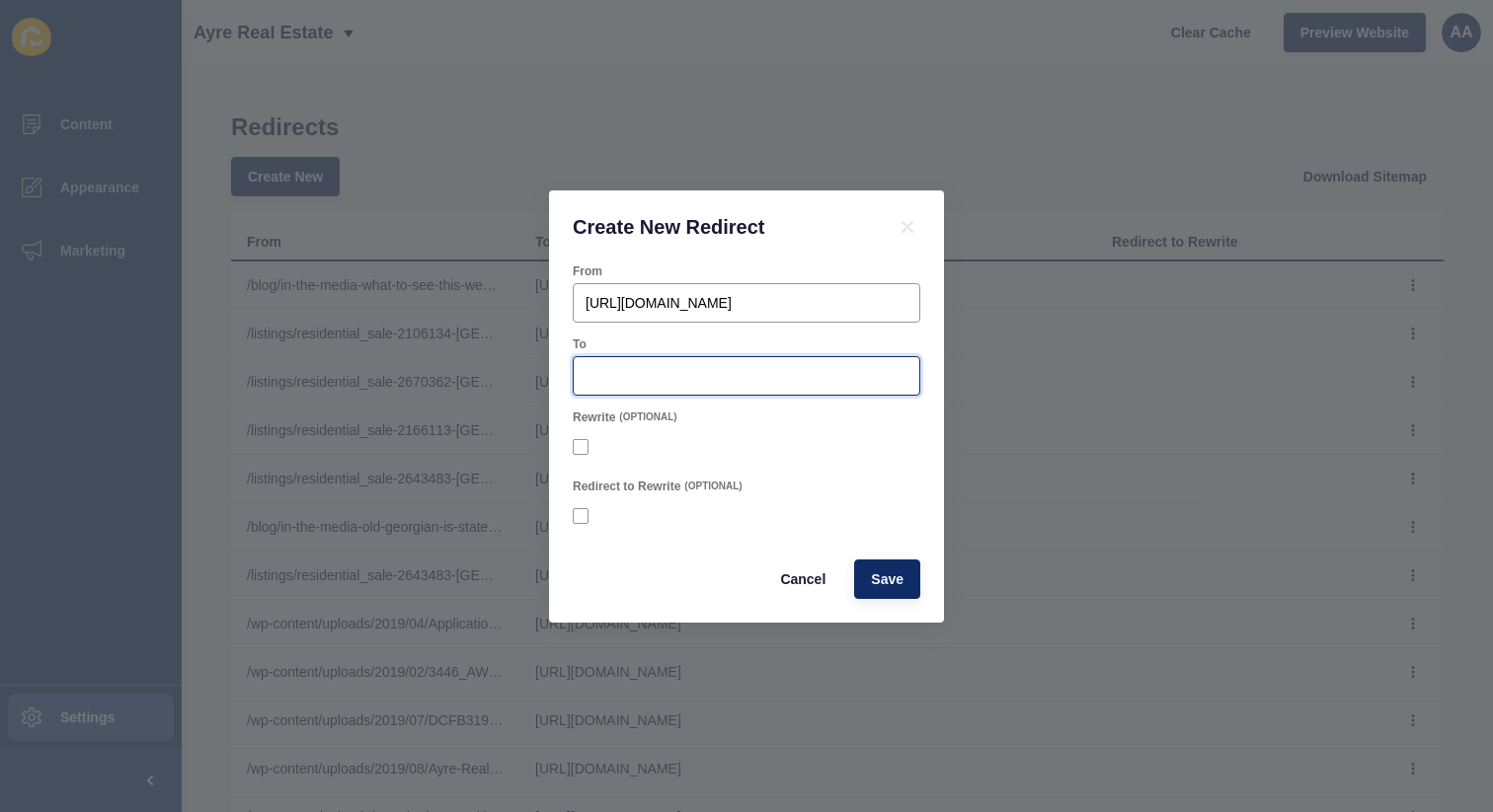
click at [792, 368] on input "To" at bounding box center [746, 376] width 322 height 20
click at [781, 390] on div at bounding box center [746, 376] width 347 height 40
paste input "[URL][DOMAIN_NAME]"
type input "[URL][DOMAIN_NAME]"
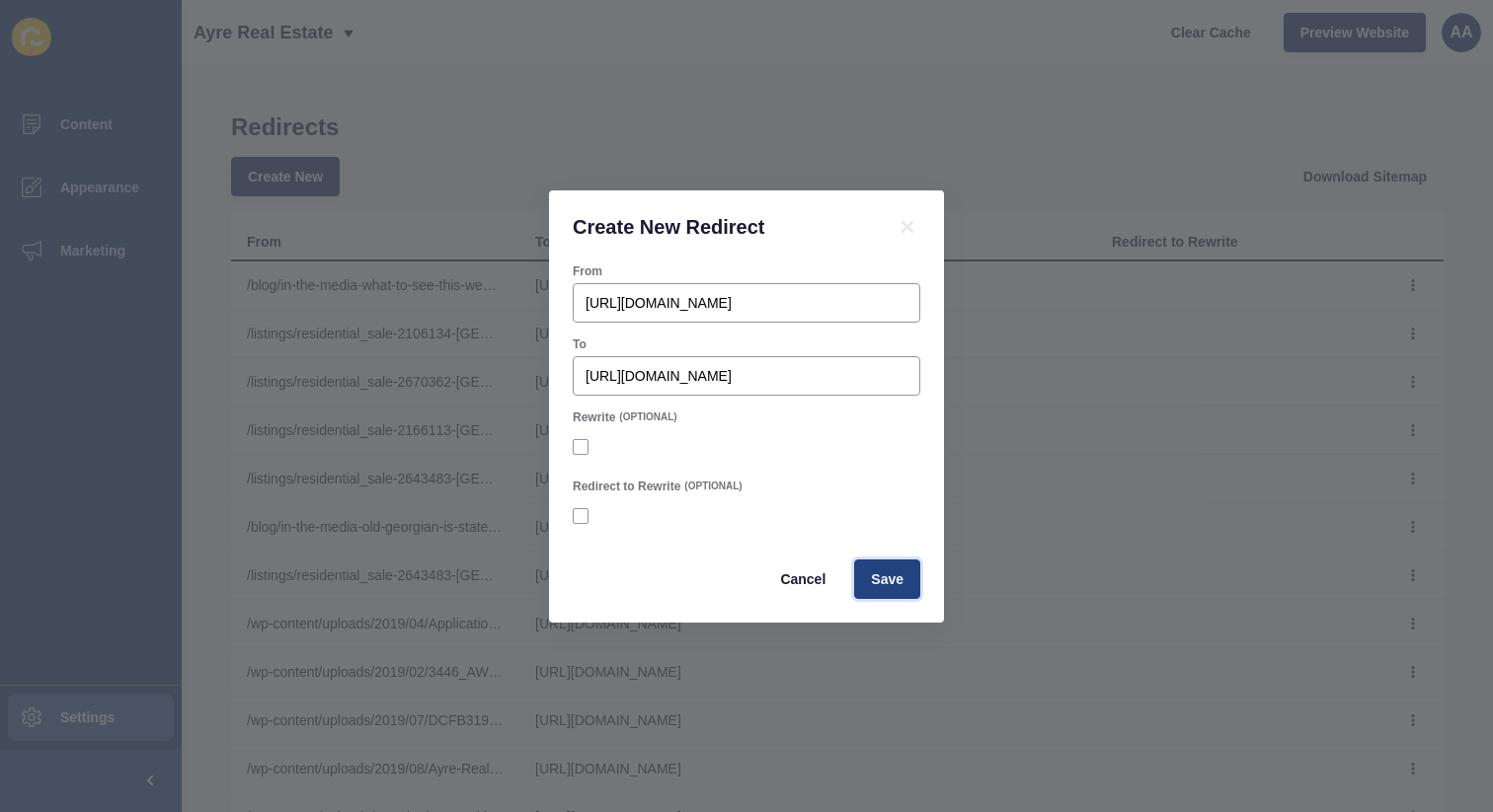
click at [883, 563] on button "Save" at bounding box center [887, 580] width 66 height 40
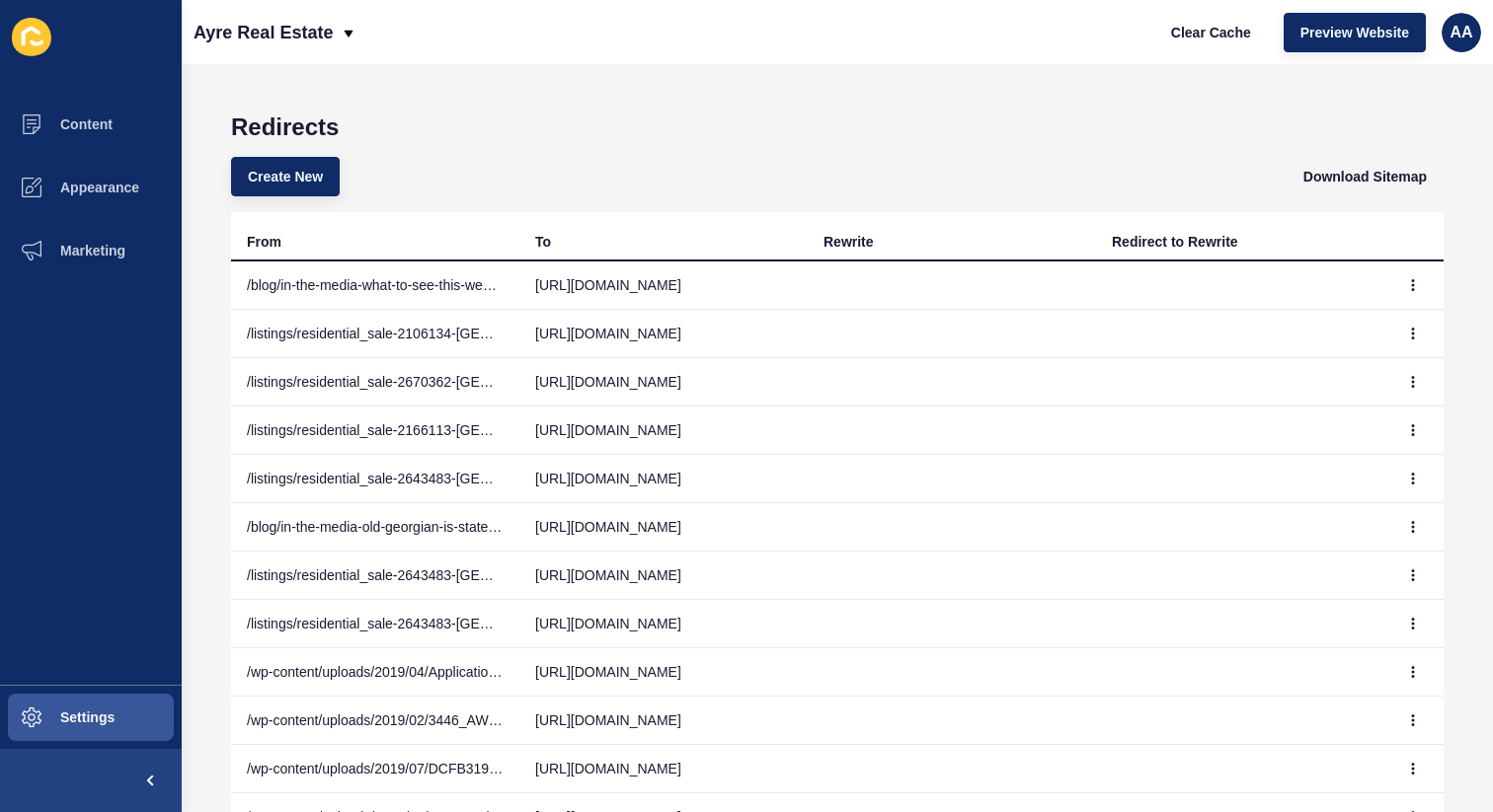
click at [844, 97] on div "Redirects Create New Download Sitemap From To Rewrite Redirect to Rewrite /blog…" at bounding box center [837, 438] width 1311 height 748
drag, startPoint x: 462, startPoint y: 141, endPoint x: 447, endPoint y: 141, distance: 15.0
click at [462, 141] on div "Create New Download Sitemap" at bounding box center [837, 176] width 1213 height 71
click at [77, 128] on span "Content" at bounding box center [55, 125] width 116 height 16
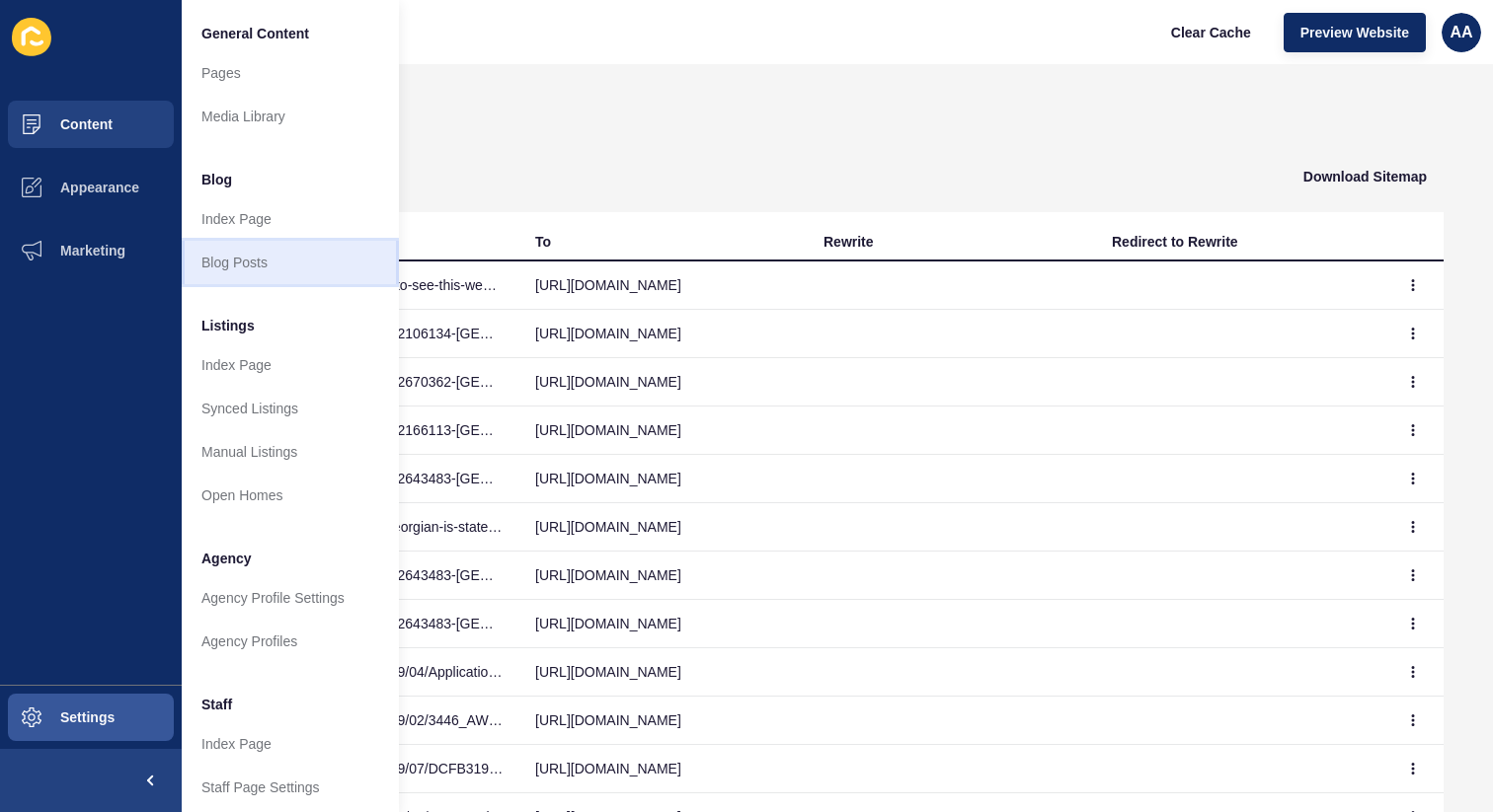
click at [310, 250] on link "Blog Posts" at bounding box center [290, 262] width 218 height 44
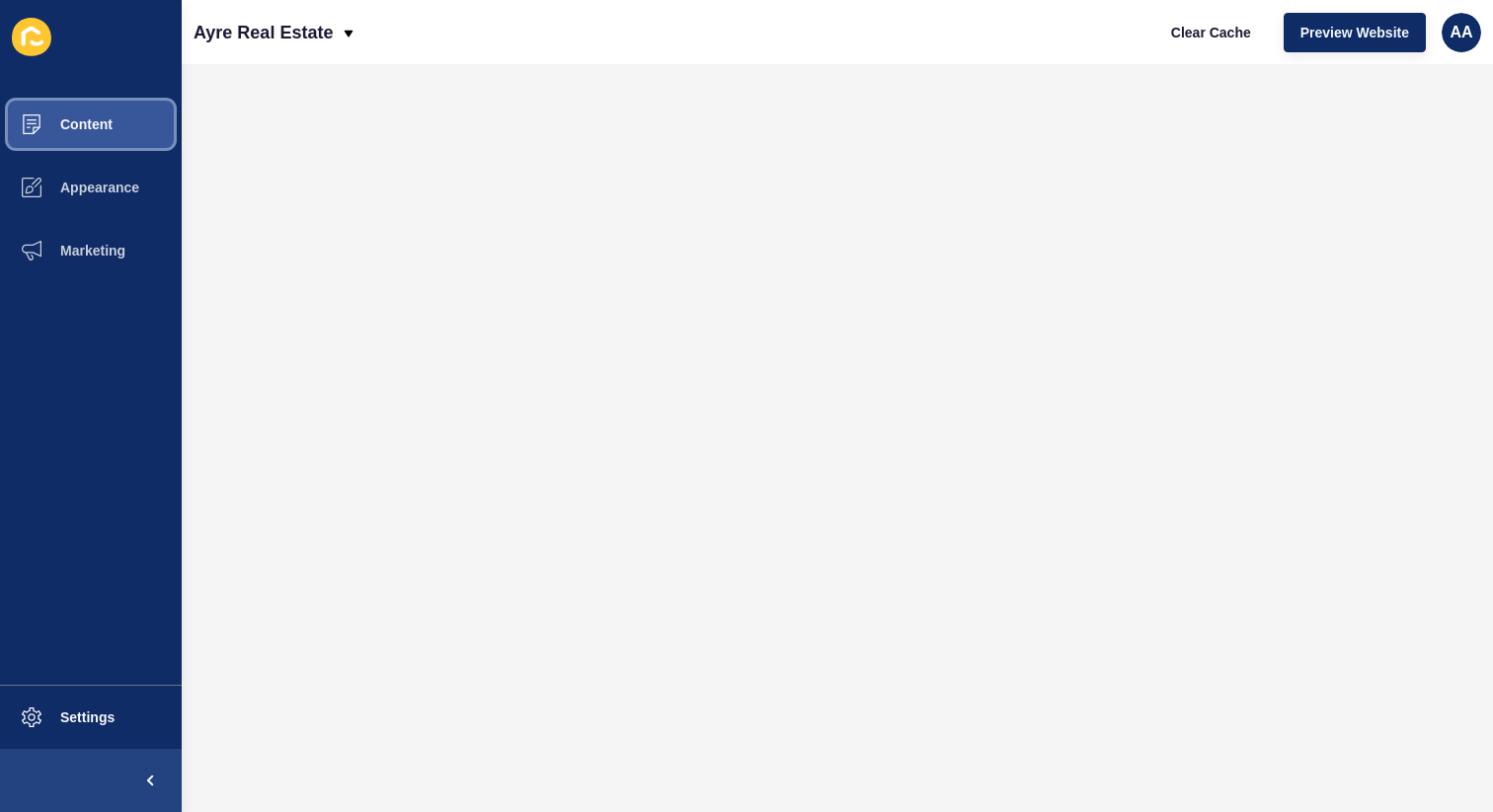
click at [99, 122] on span "Content" at bounding box center [55, 125] width 116 height 16
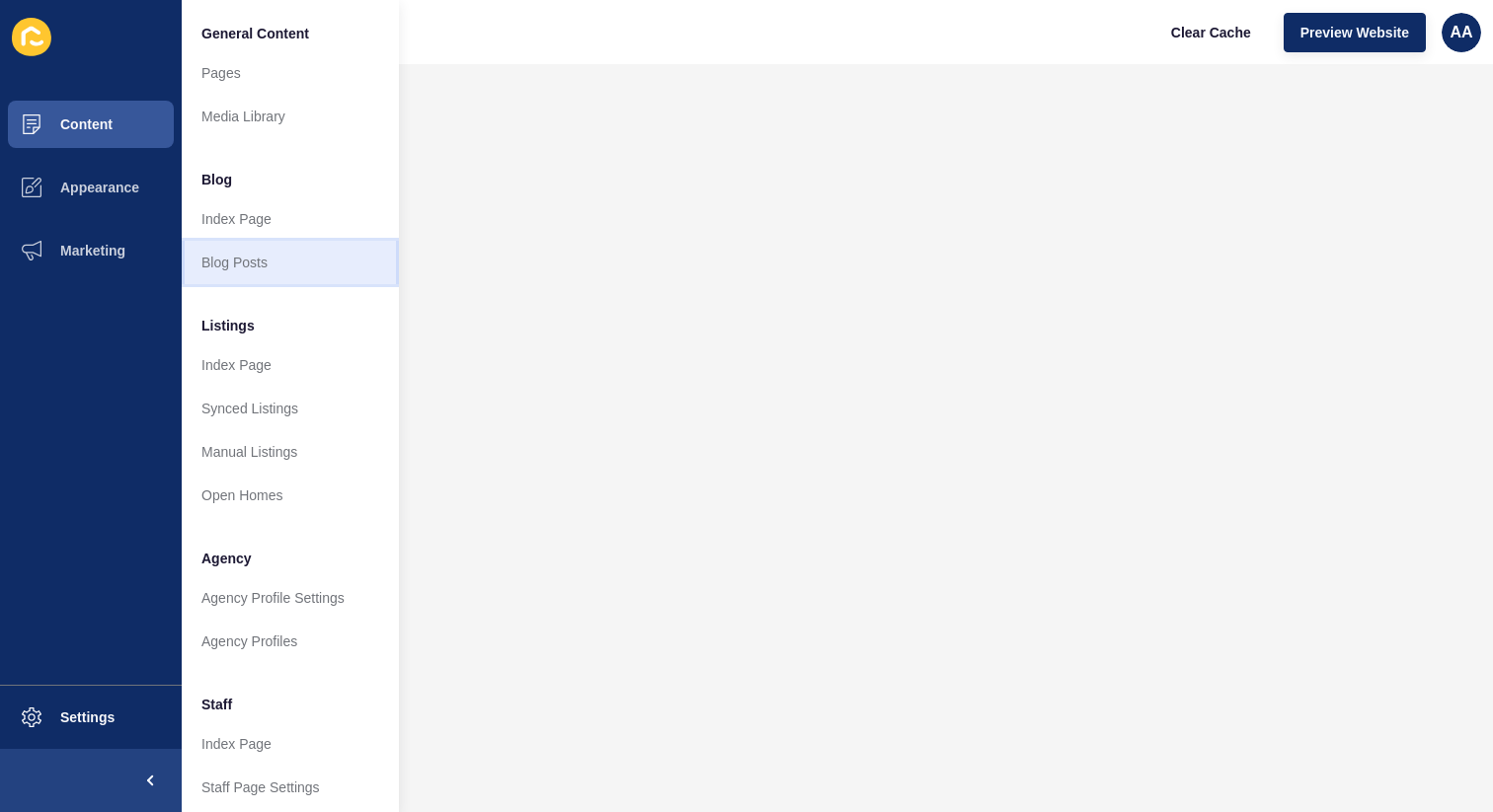
click at [251, 259] on link "Blog Posts" at bounding box center [290, 262] width 218 height 44
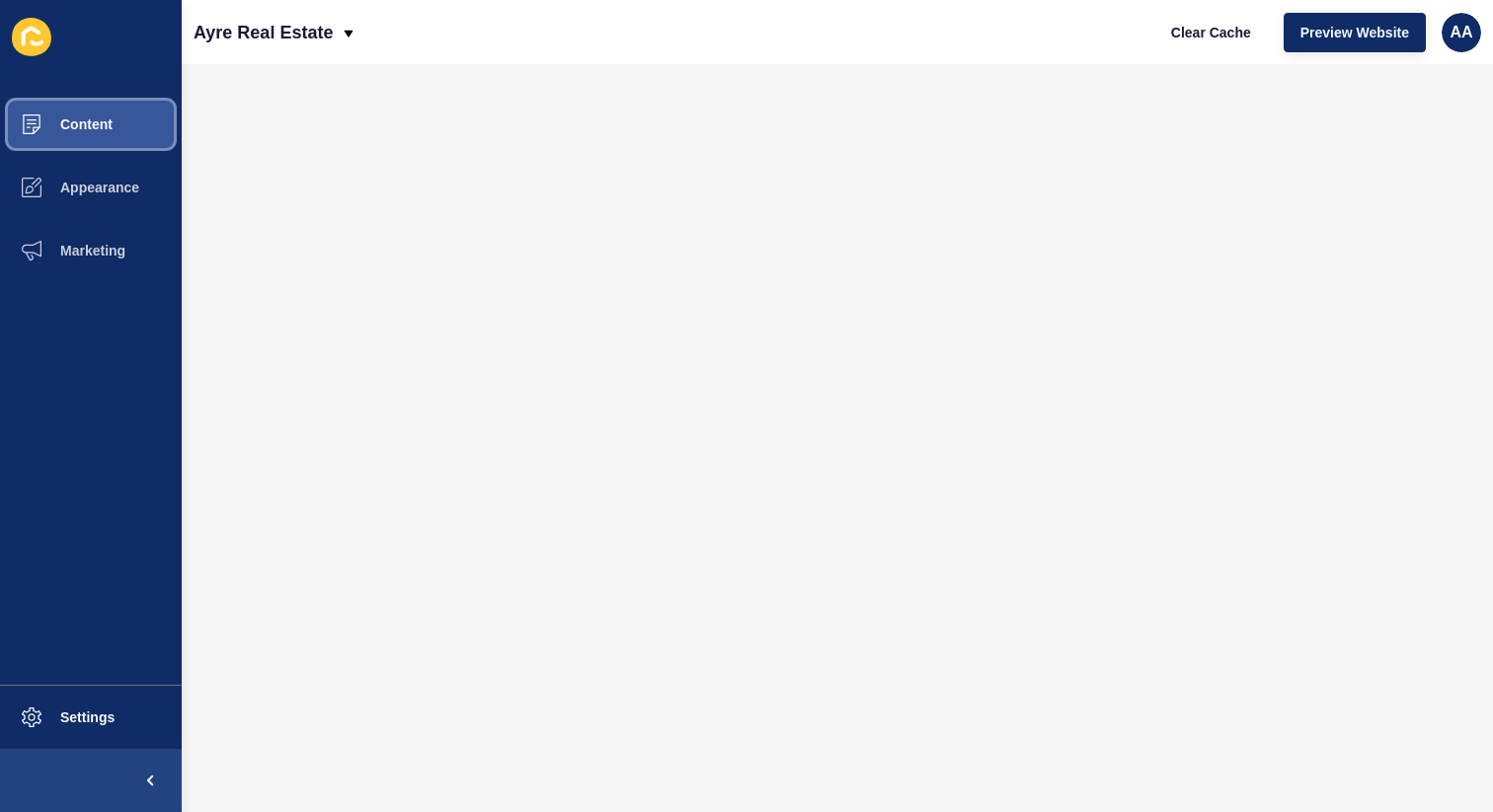
click at [123, 131] on button "Content" at bounding box center [91, 124] width 182 height 63
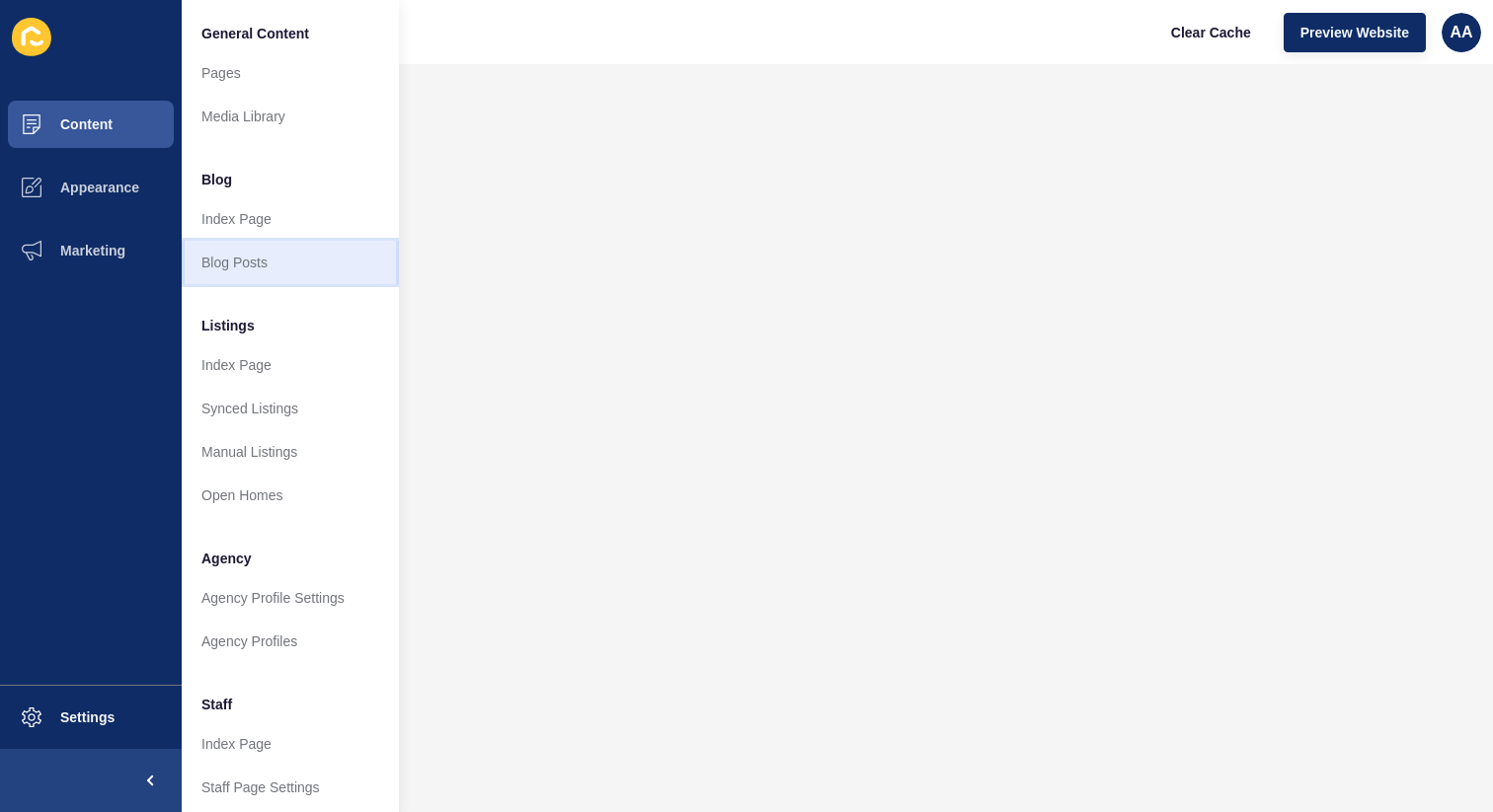
click at [281, 256] on link "Blog Posts" at bounding box center [290, 262] width 218 height 44
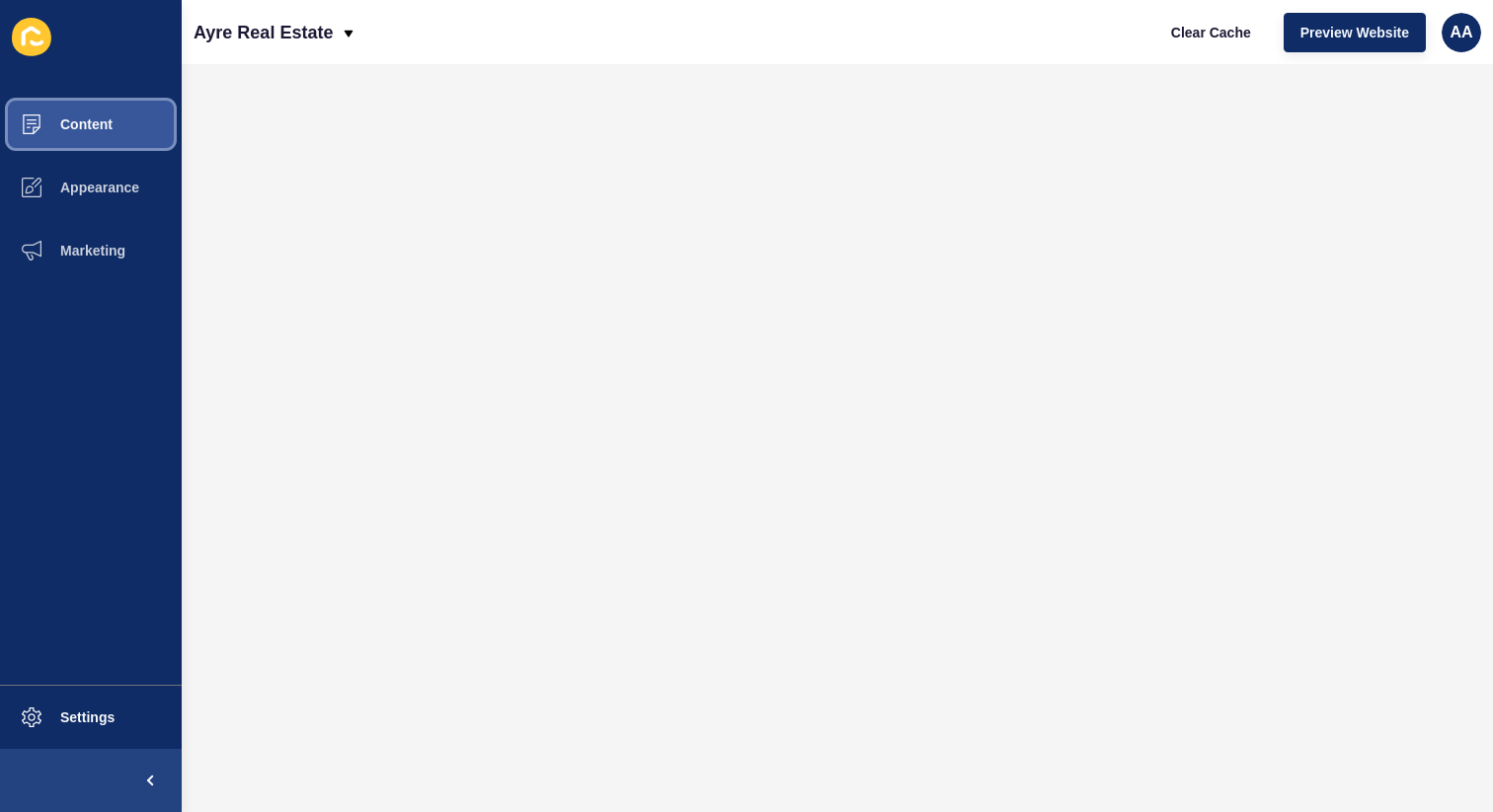
click at [128, 140] on button "Content" at bounding box center [91, 124] width 182 height 63
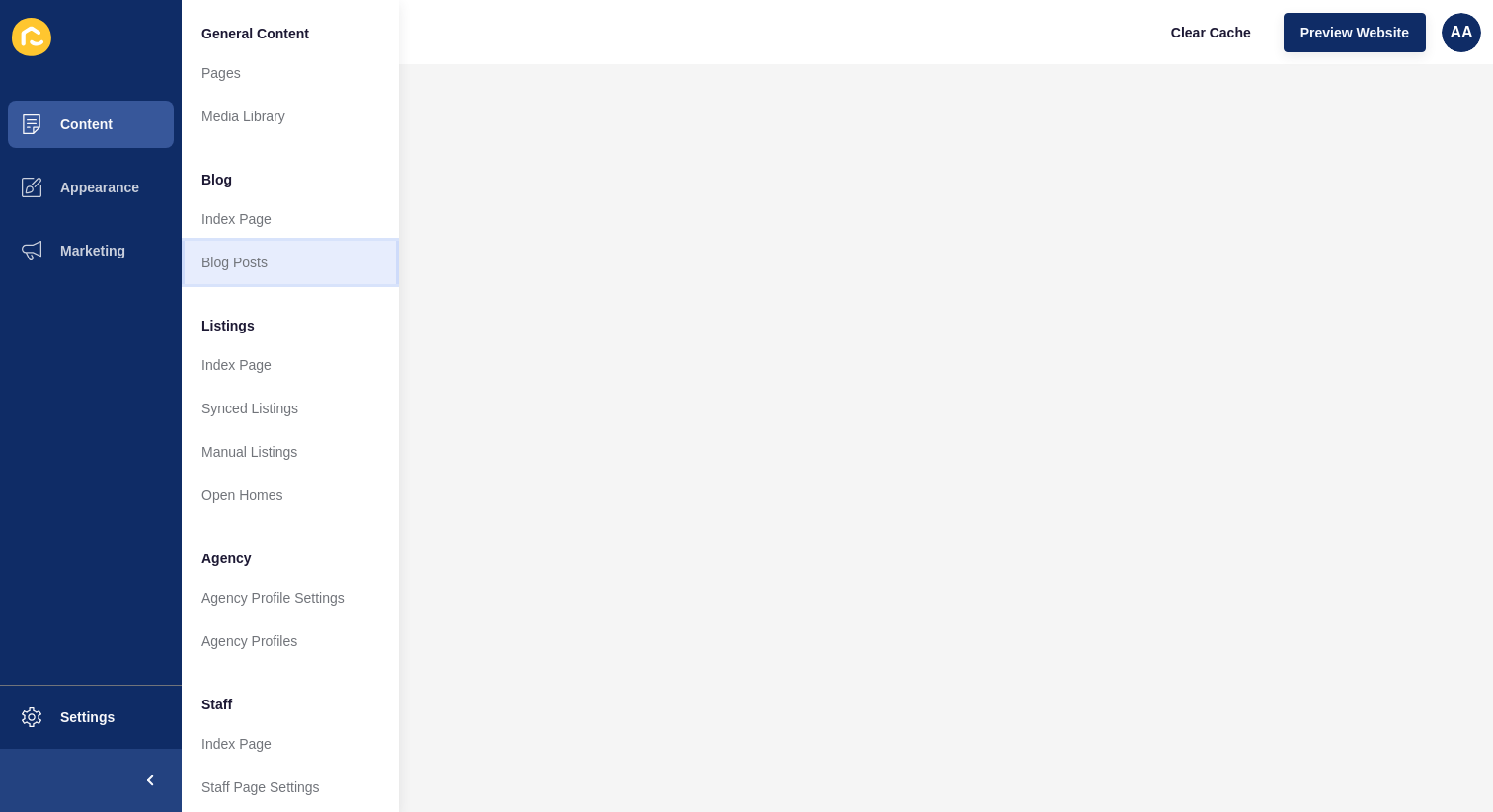
click at [298, 267] on link "Blog Posts" at bounding box center [290, 262] width 218 height 44
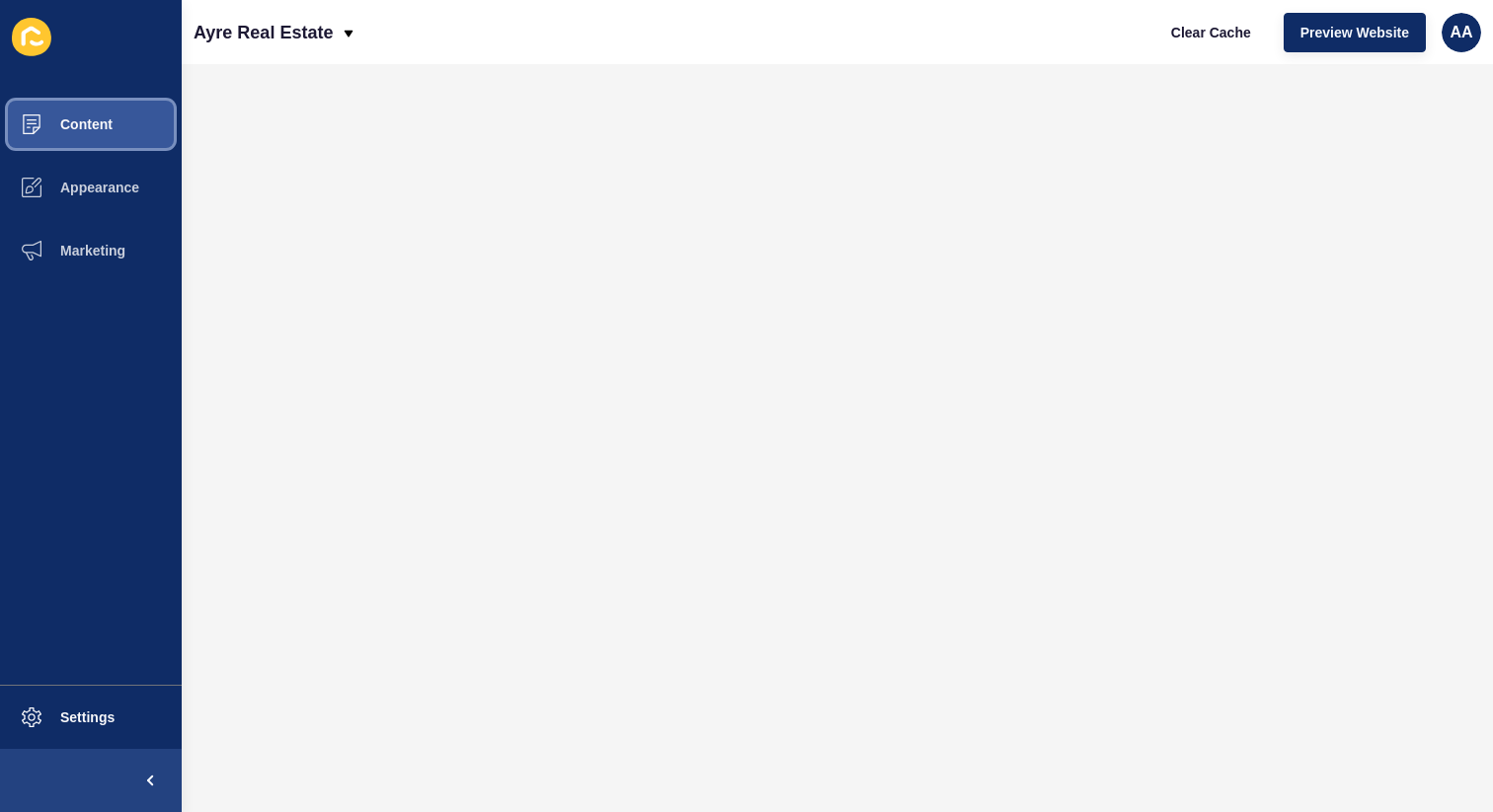
click at [104, 131] on span "Content" at bounding box center [55, 125] width 116 height 16
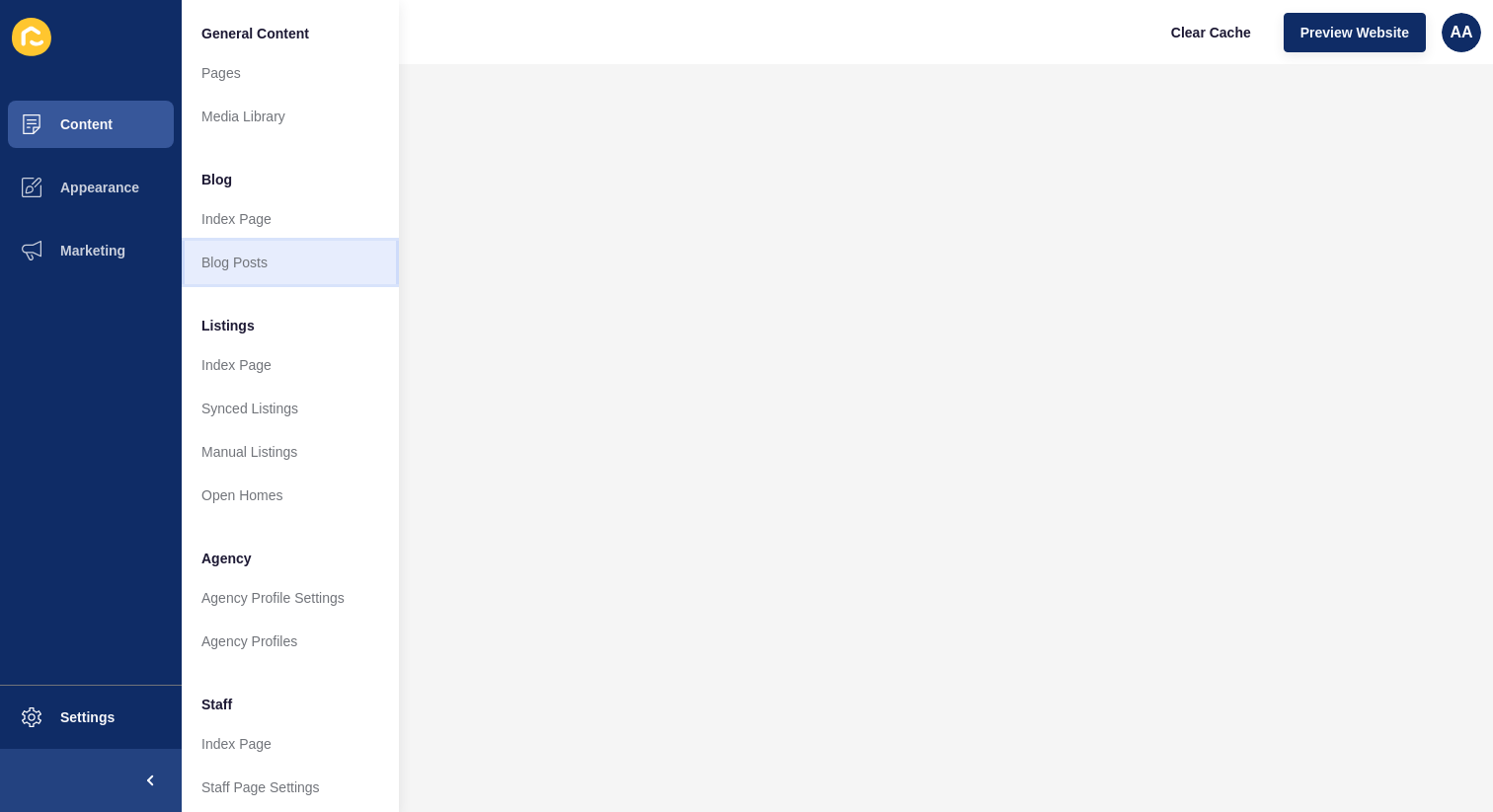
click at [284, 266] on link "Blog Posts" at bounding box center [290, 262] width 218 height 44
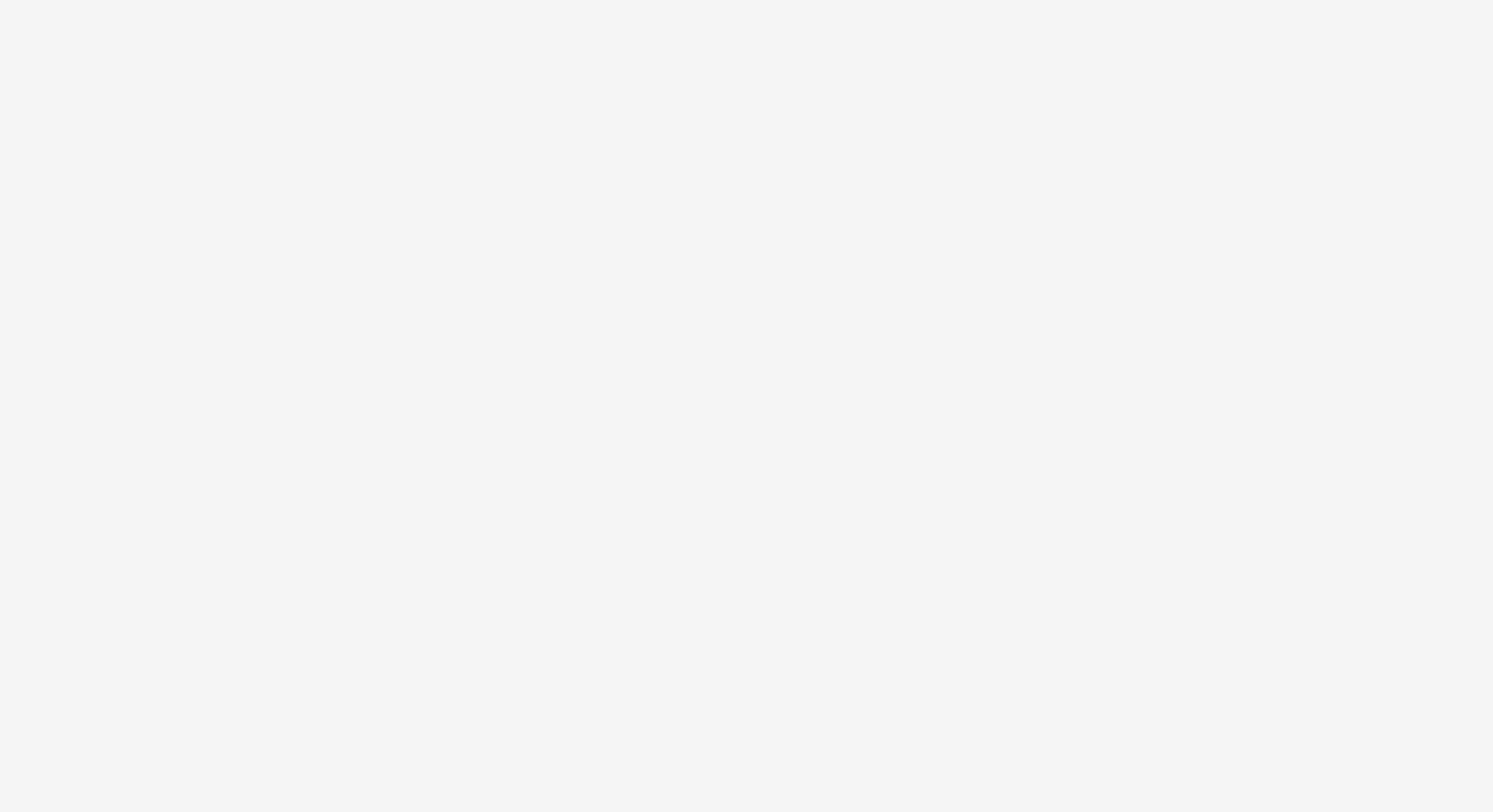
click at [758, 184] on div at bounding box center [746, 406] width 1493 height 812
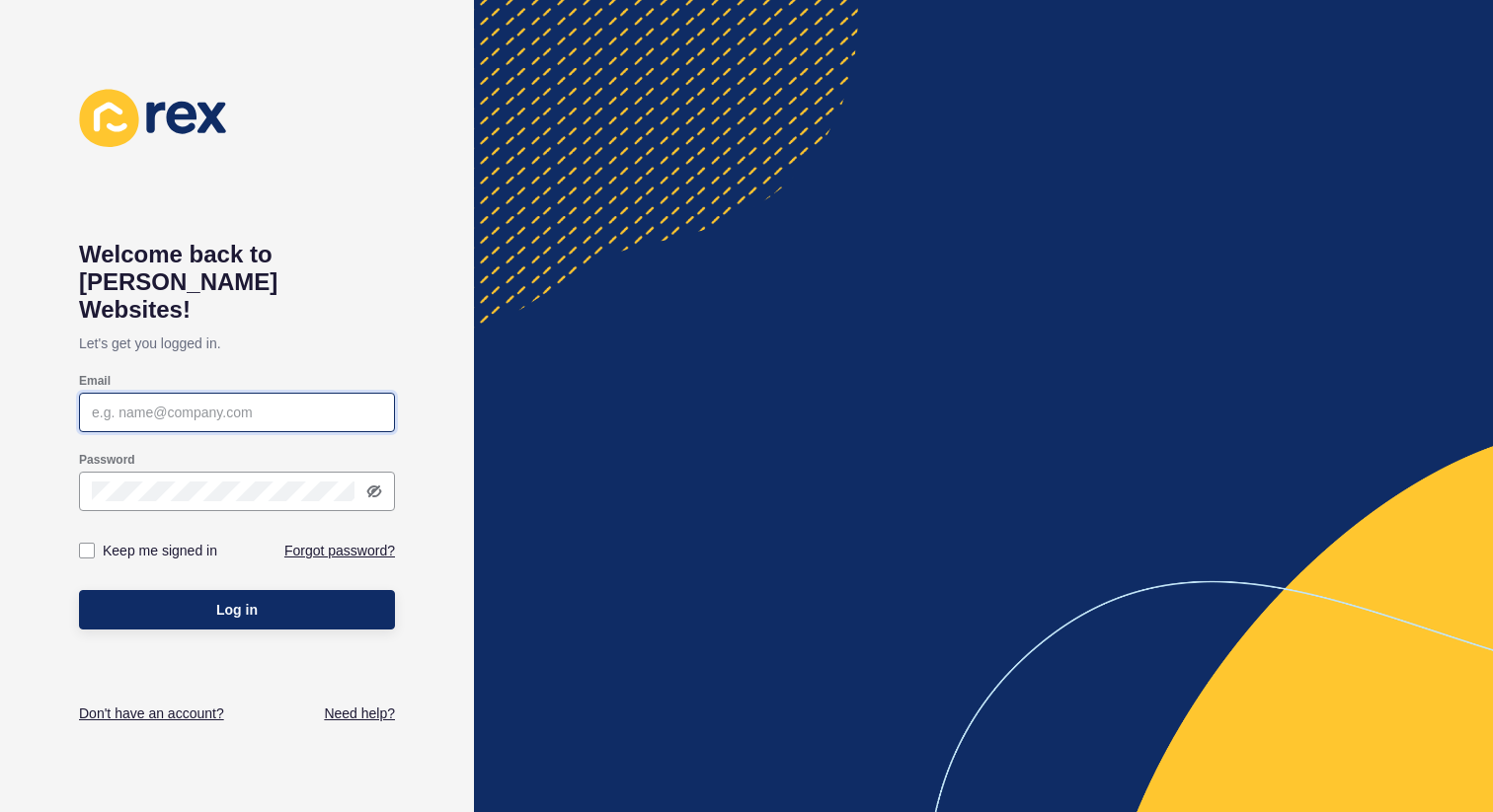
click at [331, 403] on input "Email" at bounding box center [237, 413] width 290 height 20
click at [203, 403] on input "Email" at bounding box center [237, 413] width 290 height 20
type input "amiel@stafflink.com.au"
click at [79, 591] on button "Log in" at bounding box center [237, 610] width 316 height 40
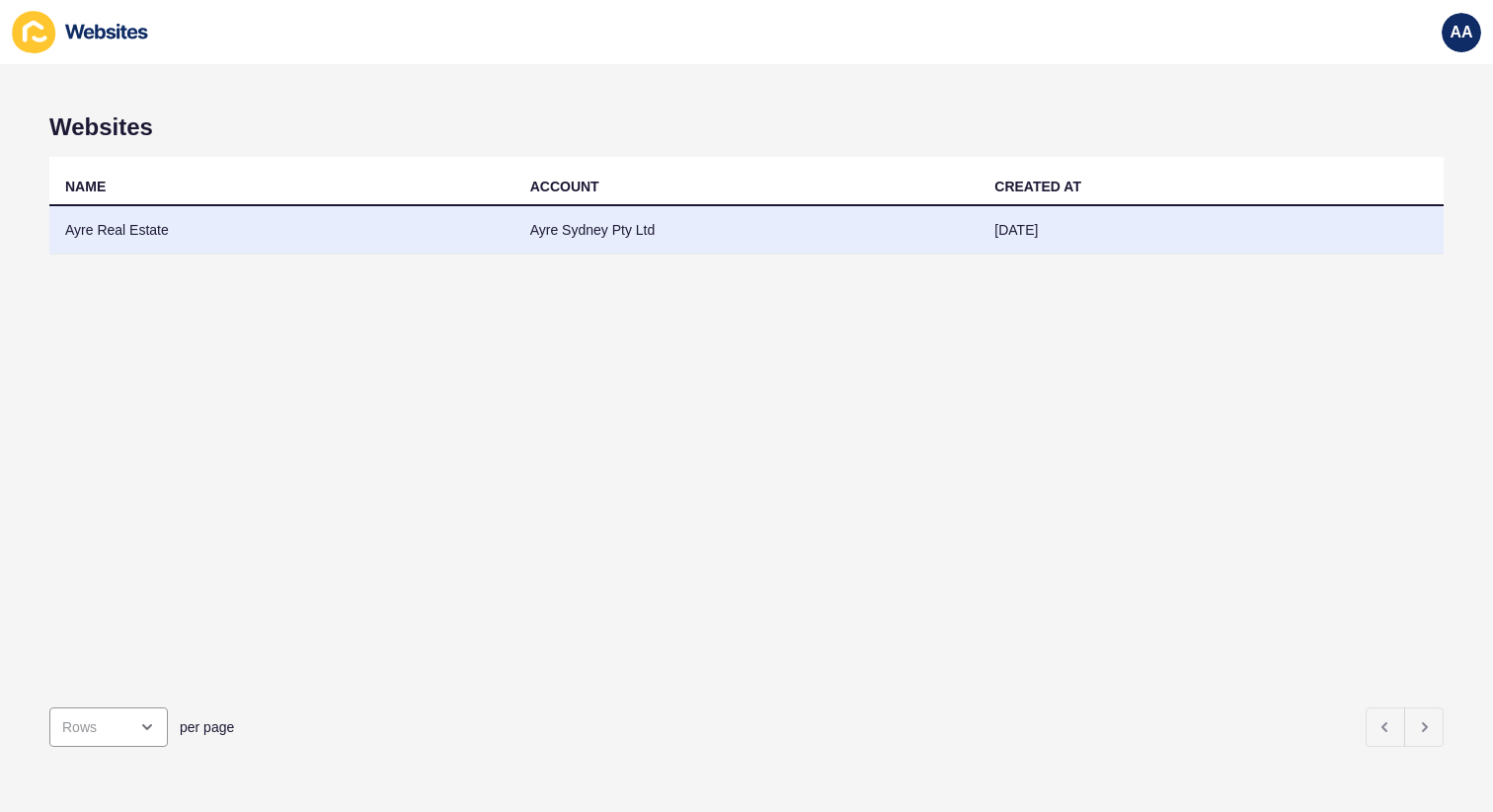
click at [145, 239] on td "Ayre Real Estate" at bounding box center [281, 230] width 465 height 48
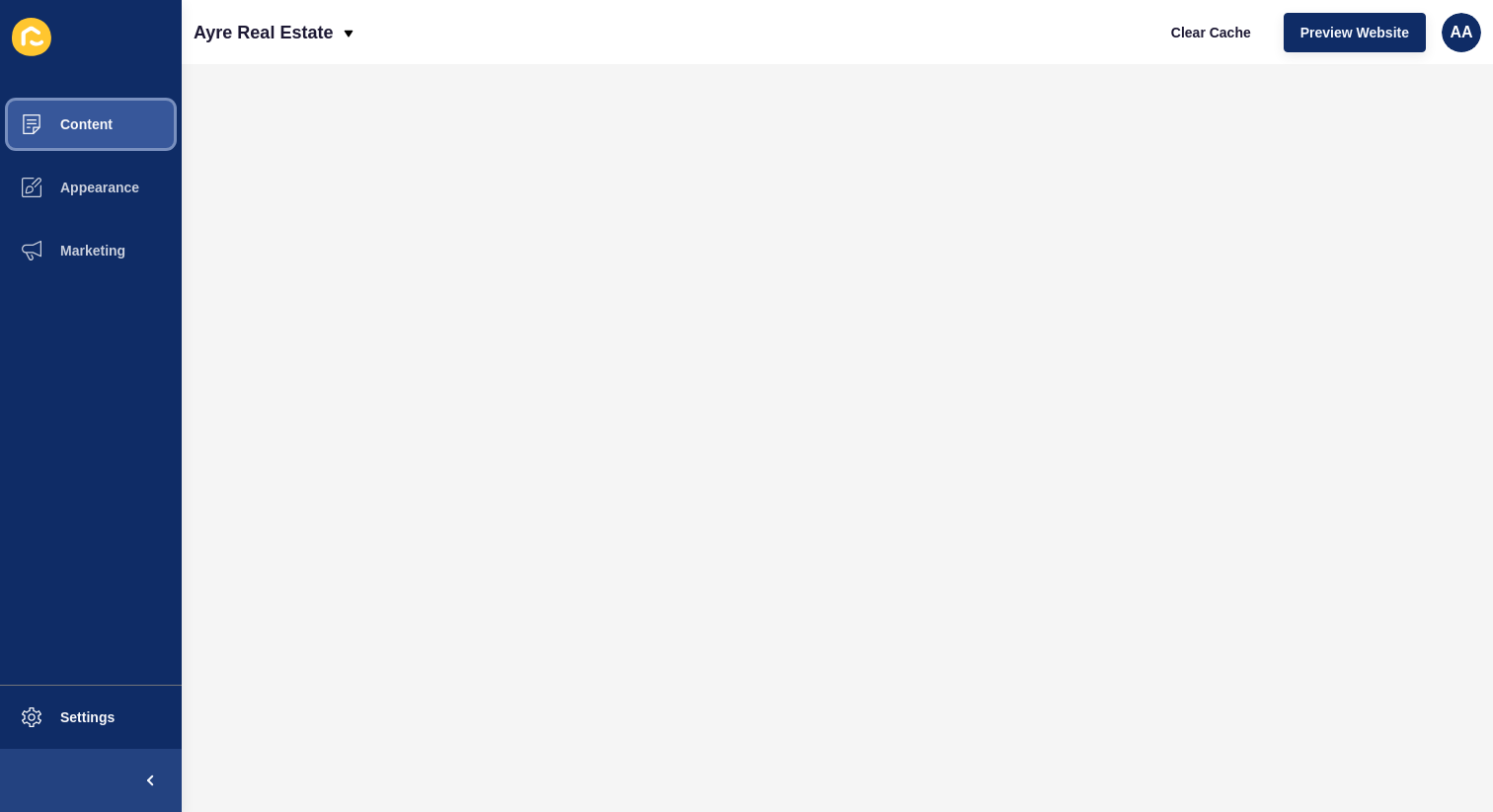
click at [126, 128] on button "Content" at bounding box center [91, 124] width 182 height 63
click at [82, 128] on span "Content" at bounding box center [55, 125] width 116 height 16
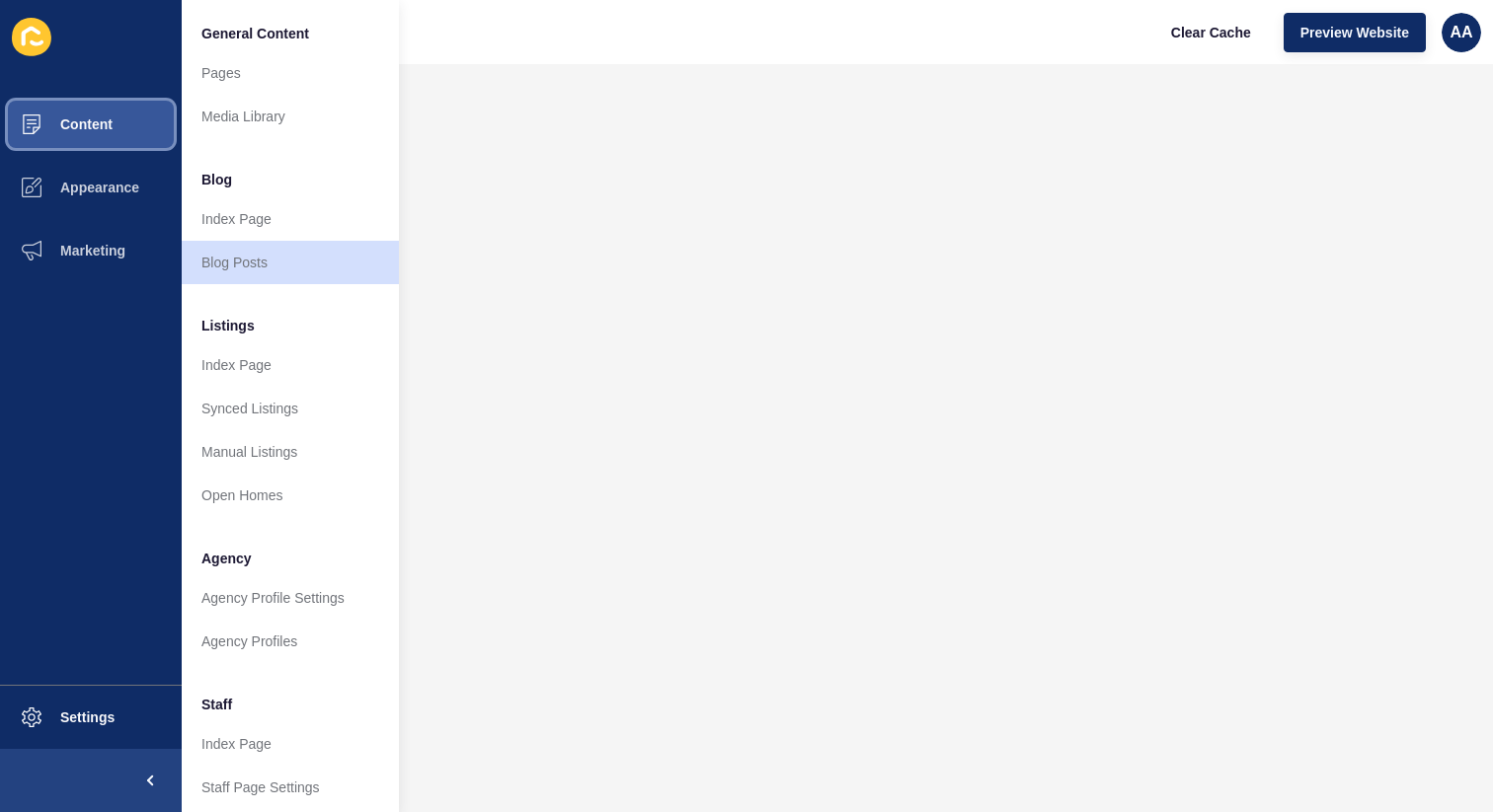
click at [82, 128] on span "Content" at bounding box center [55, 125] width 116 height 16
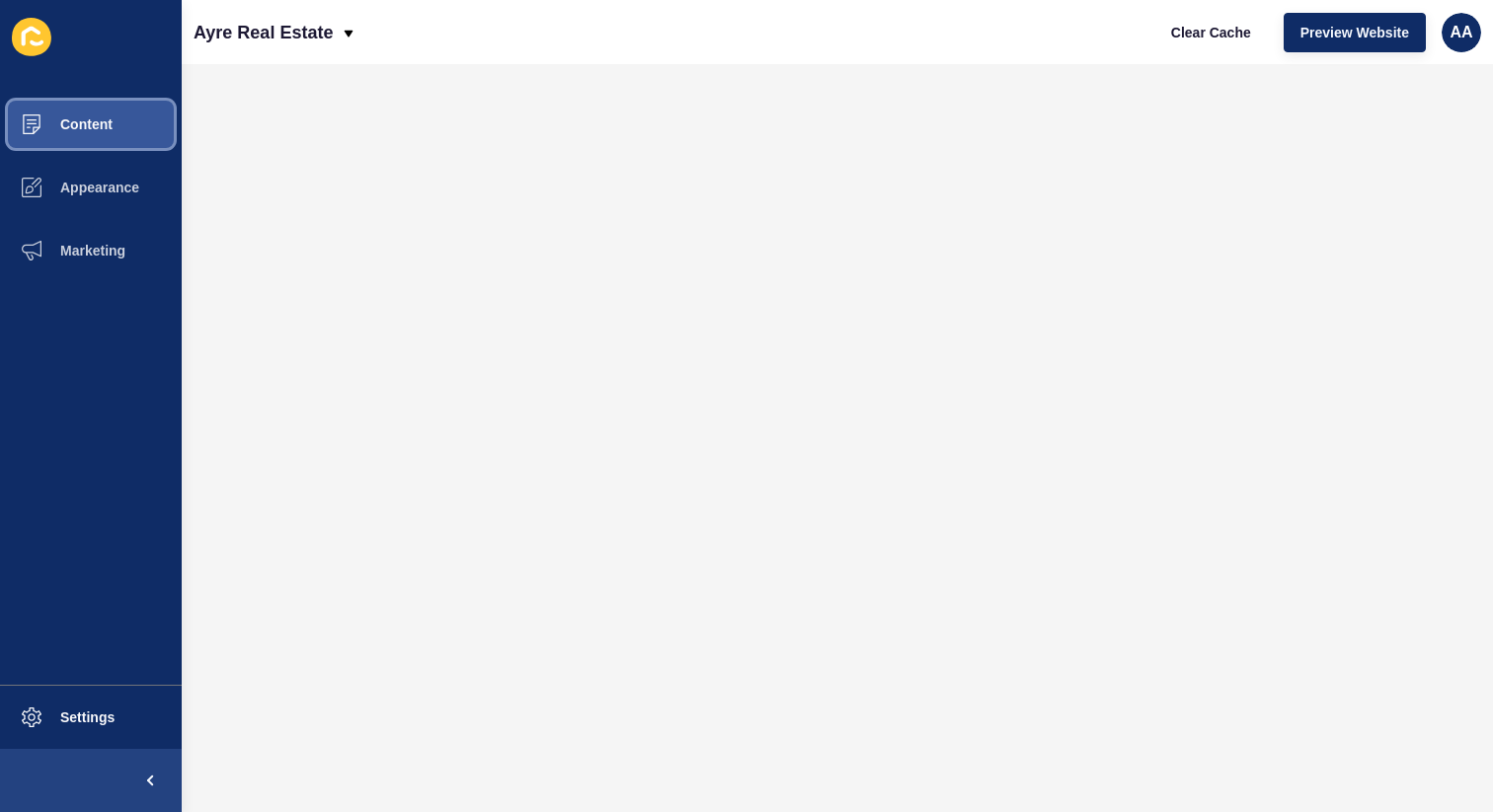
click at [104, 121] on span "Content" at bounding box center [55, 125] width 116 height 16
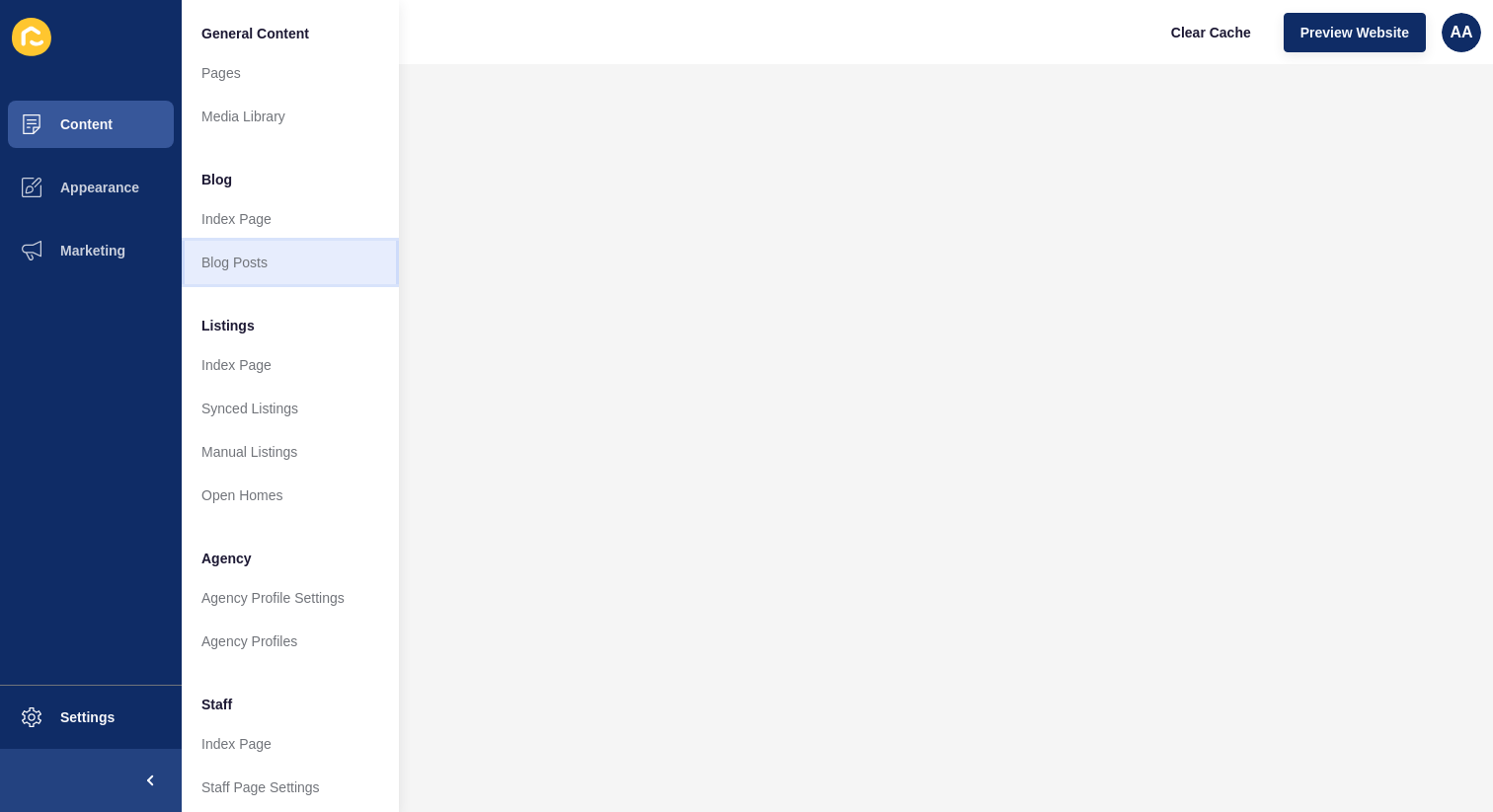
click at [282, 270] on link "Blog Posts" at bounding box center [290, 262] width 218 height 44
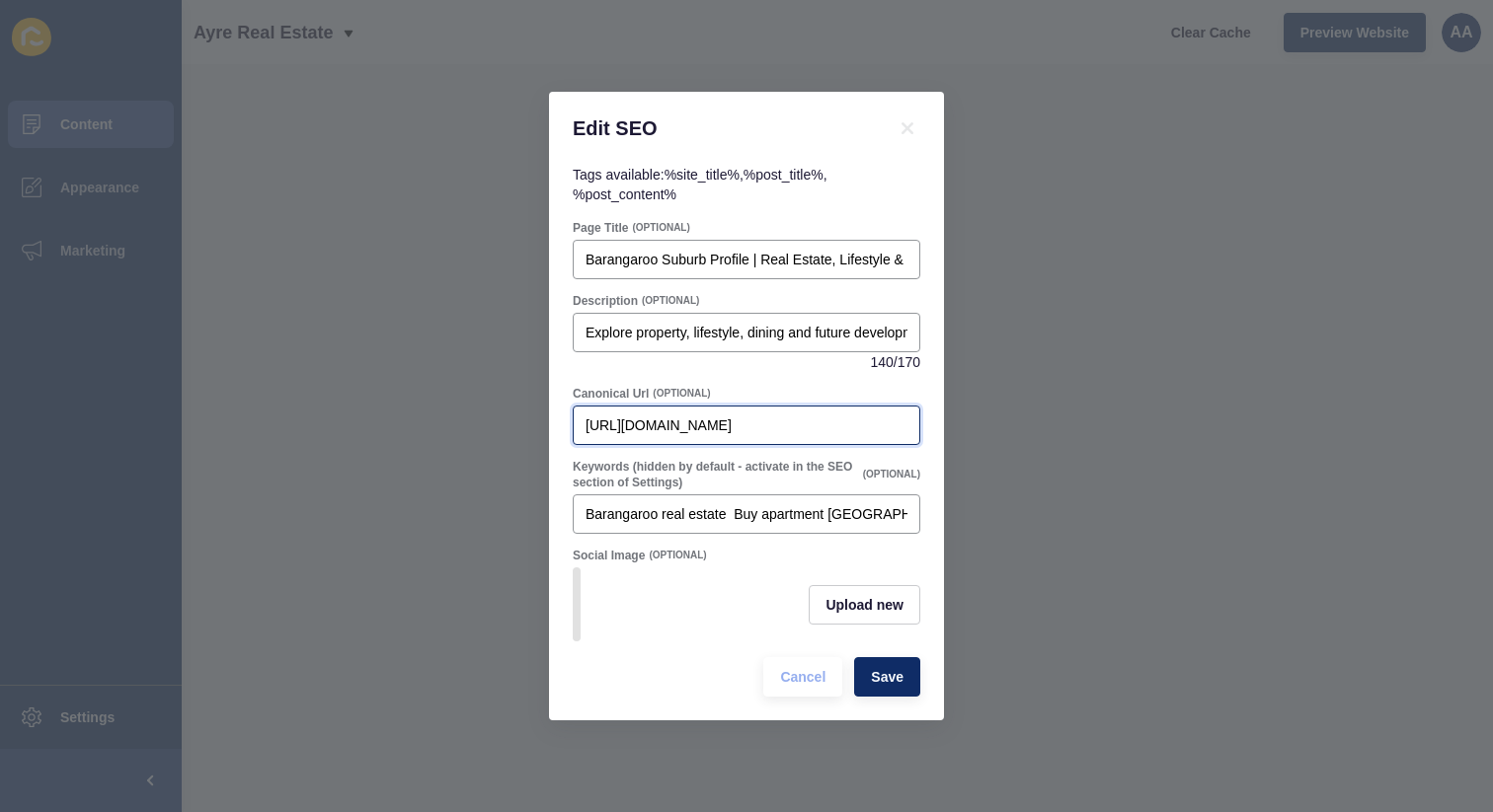
click at [785, 416] on input "[URL][DOMAIN_NAME]" at bounding box center [746, 426] width 322 height 20
click at [828, 416] on input "[URL][DOMAIN_NAME]" at bounding box center [746, 426] width 322 height 20
paste input "-"
type input "[URL][DOMAIN_NAME]"
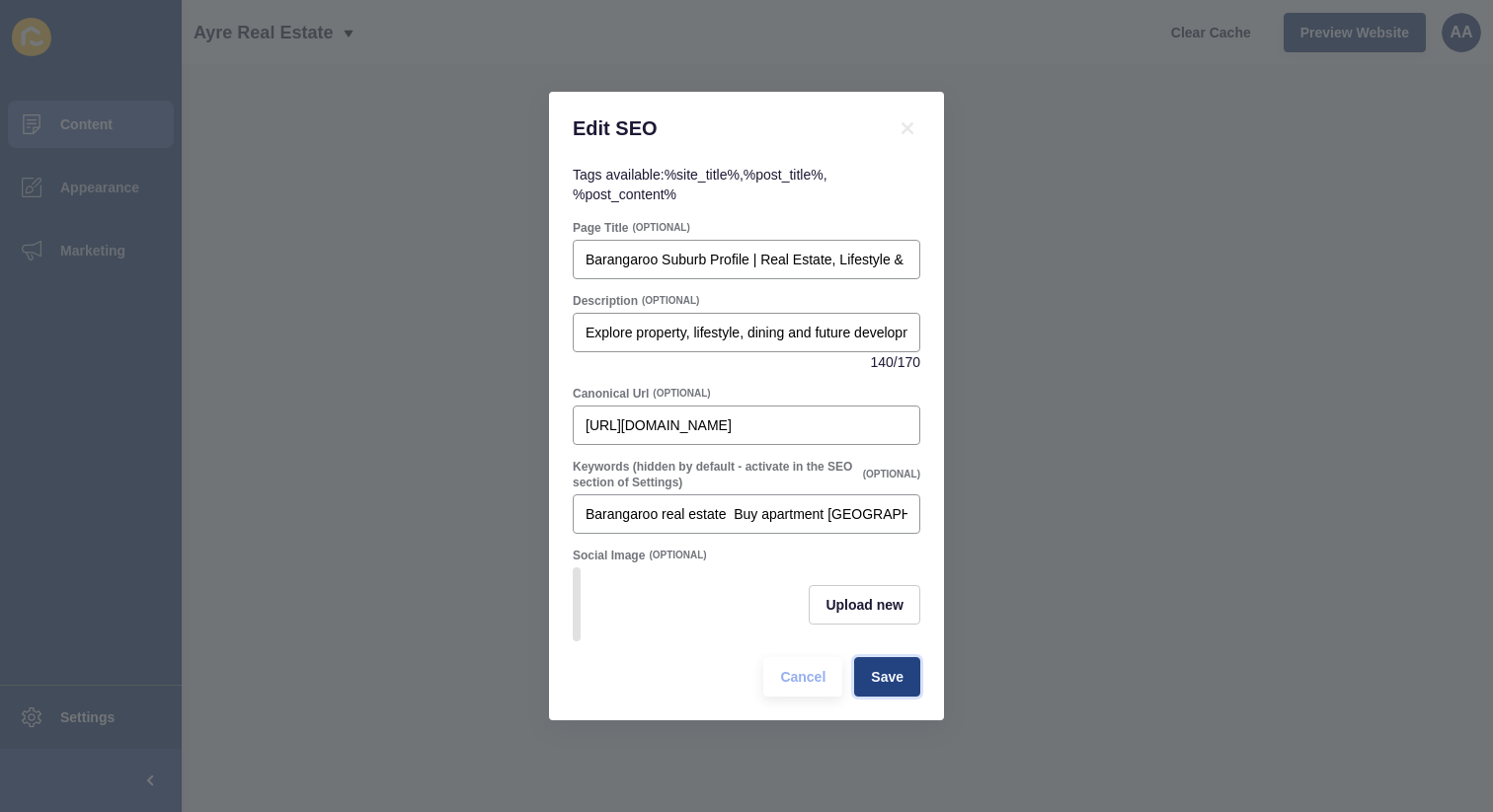
scroll to position [0, 0]
click at [886, 687] on span "Save" at bounding box center [887, 677] width 33 height 20
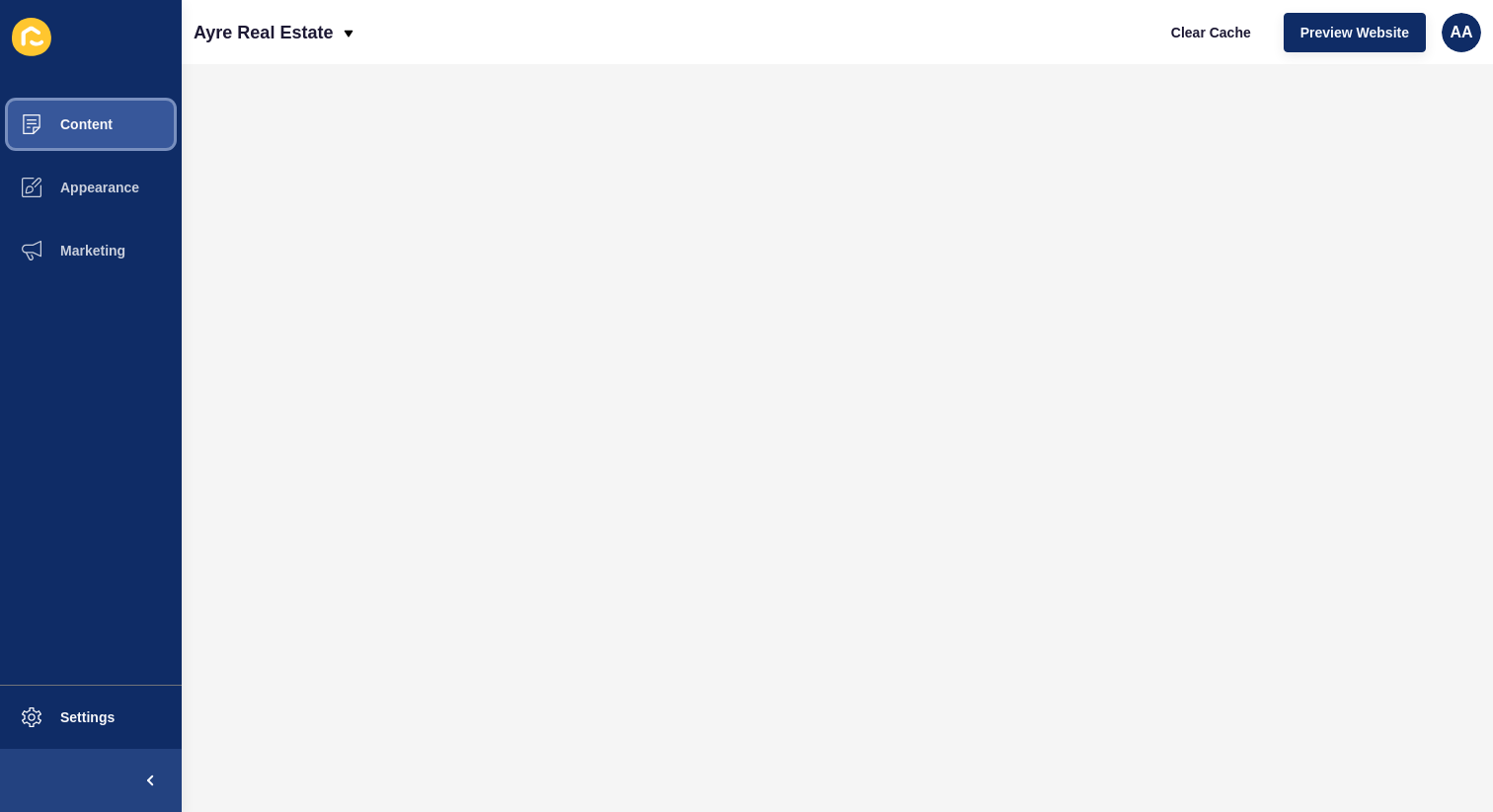
click at [170, 118] on button "Content" at bounding box center [91, 124] width 182 height 63
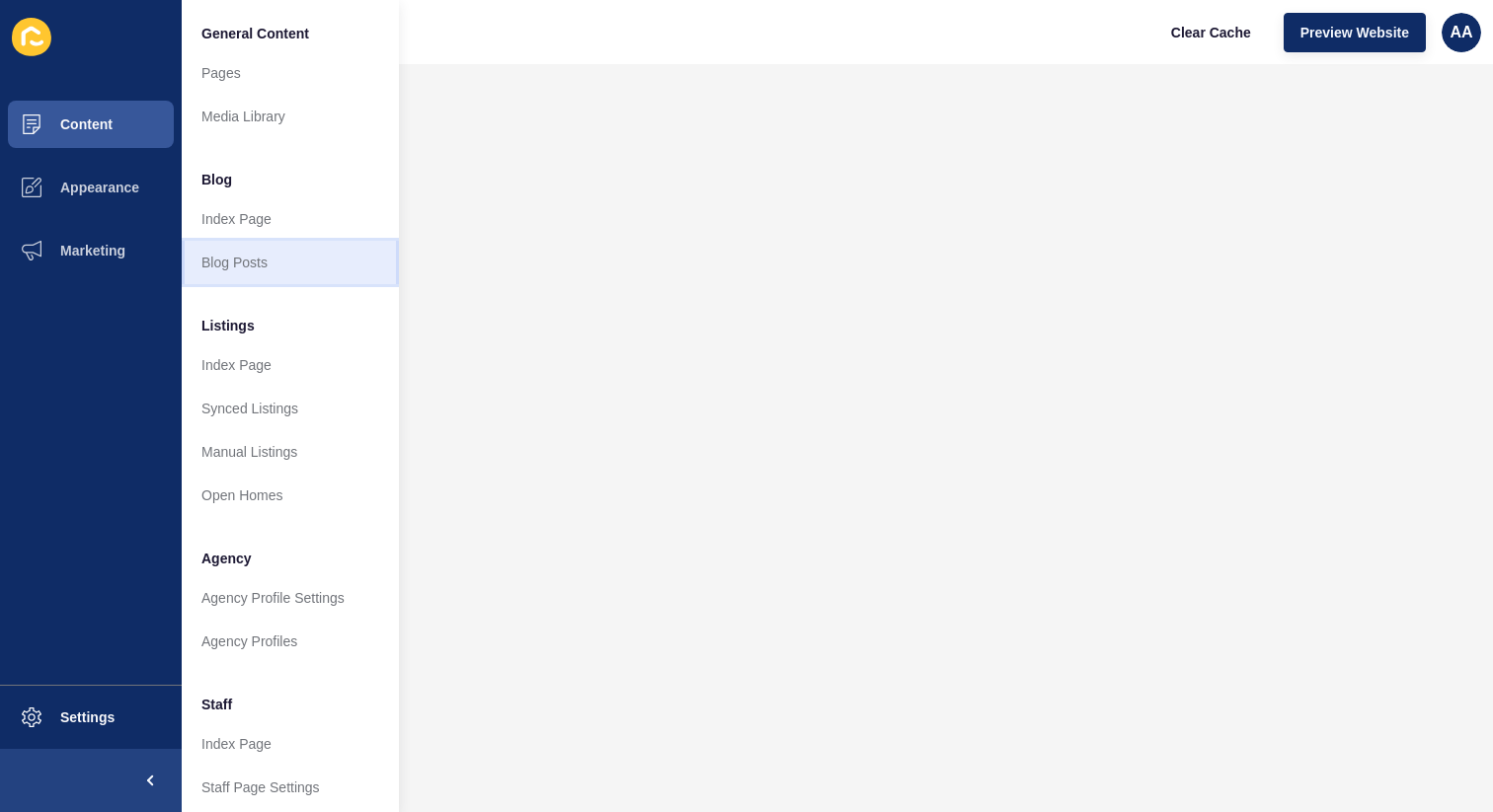
click at [321, 271] on link "Blog Posts" at bounding box center [290, 262] width 218 height 44
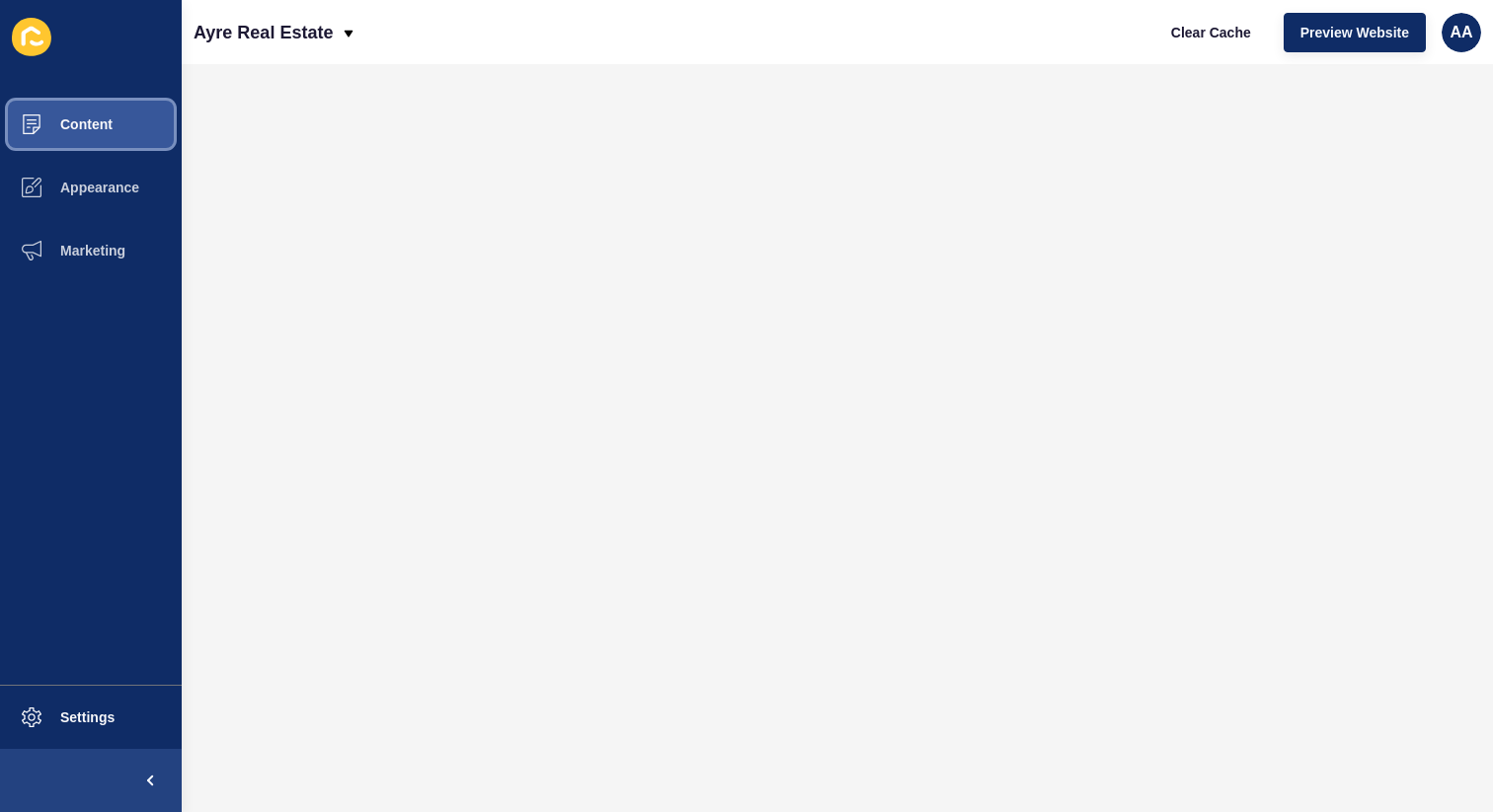
click at [83, 129] on span "Content" at bounding box center [55, 125] width 116 height 16
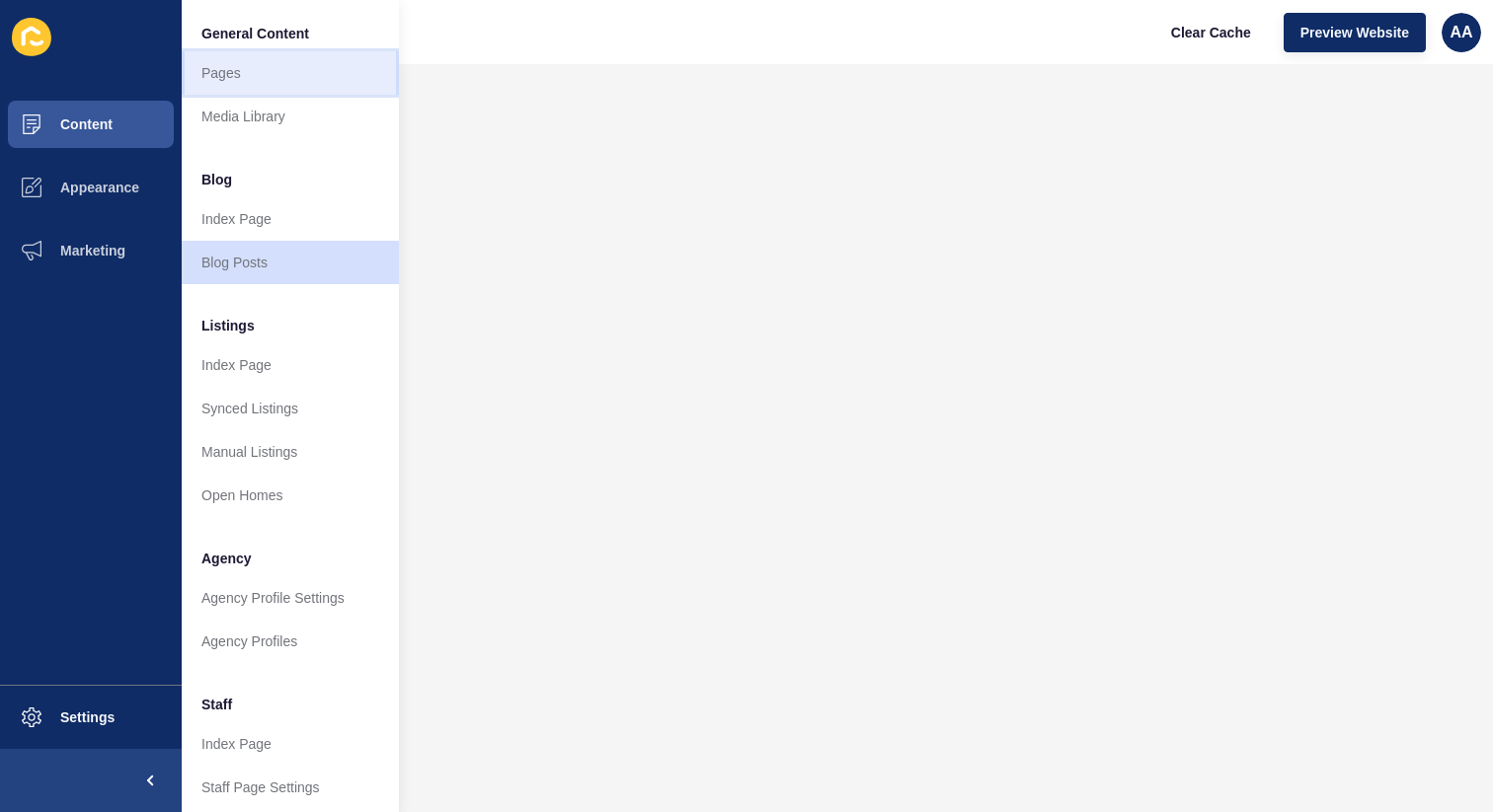
click at [290, 63] on link "Pages" at bounding box center [290, 73] width 218 height 44
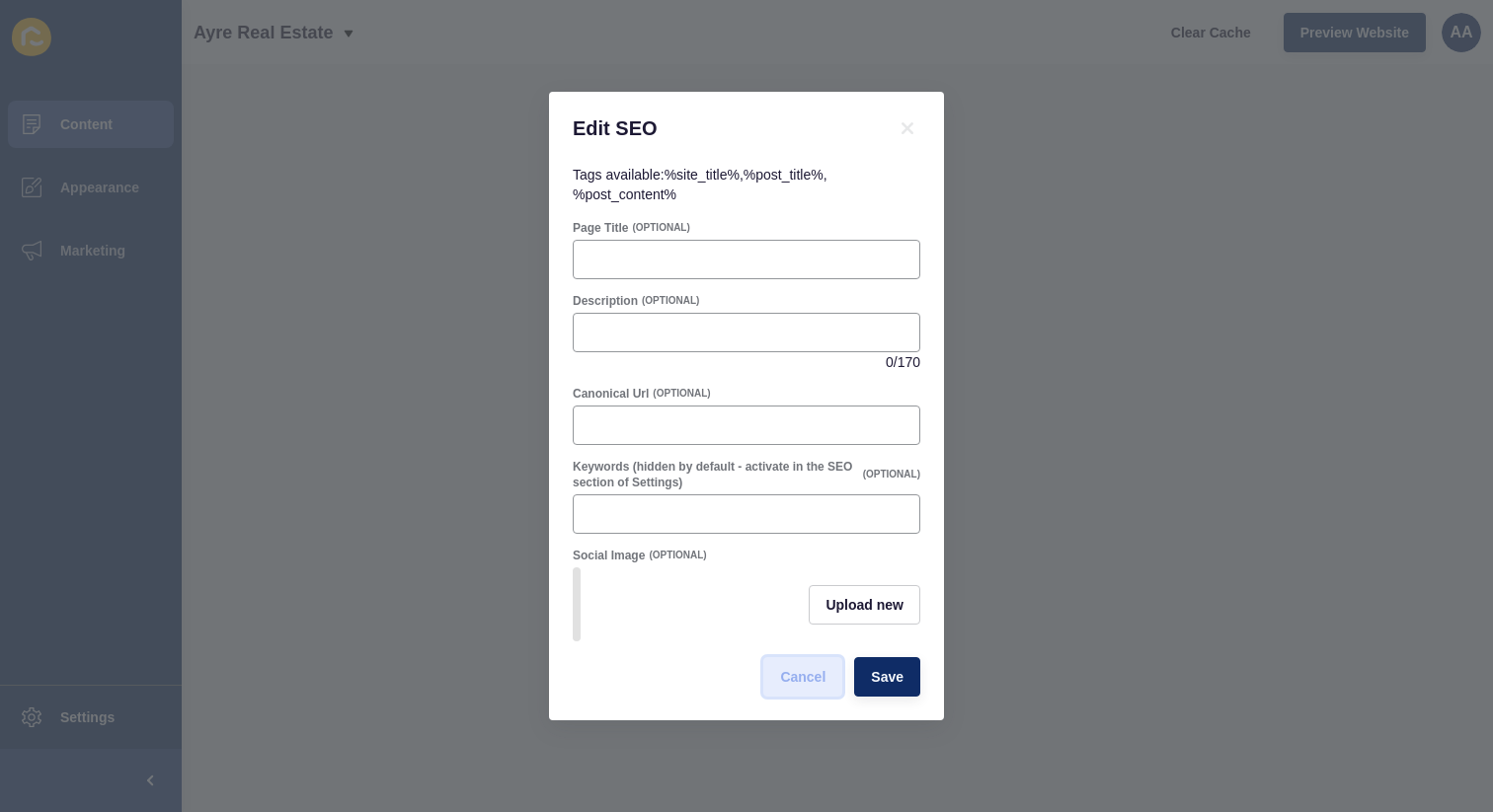
click at [807, 680] on span "Cancel" at bounding box center [803, 677] width 46 height 20
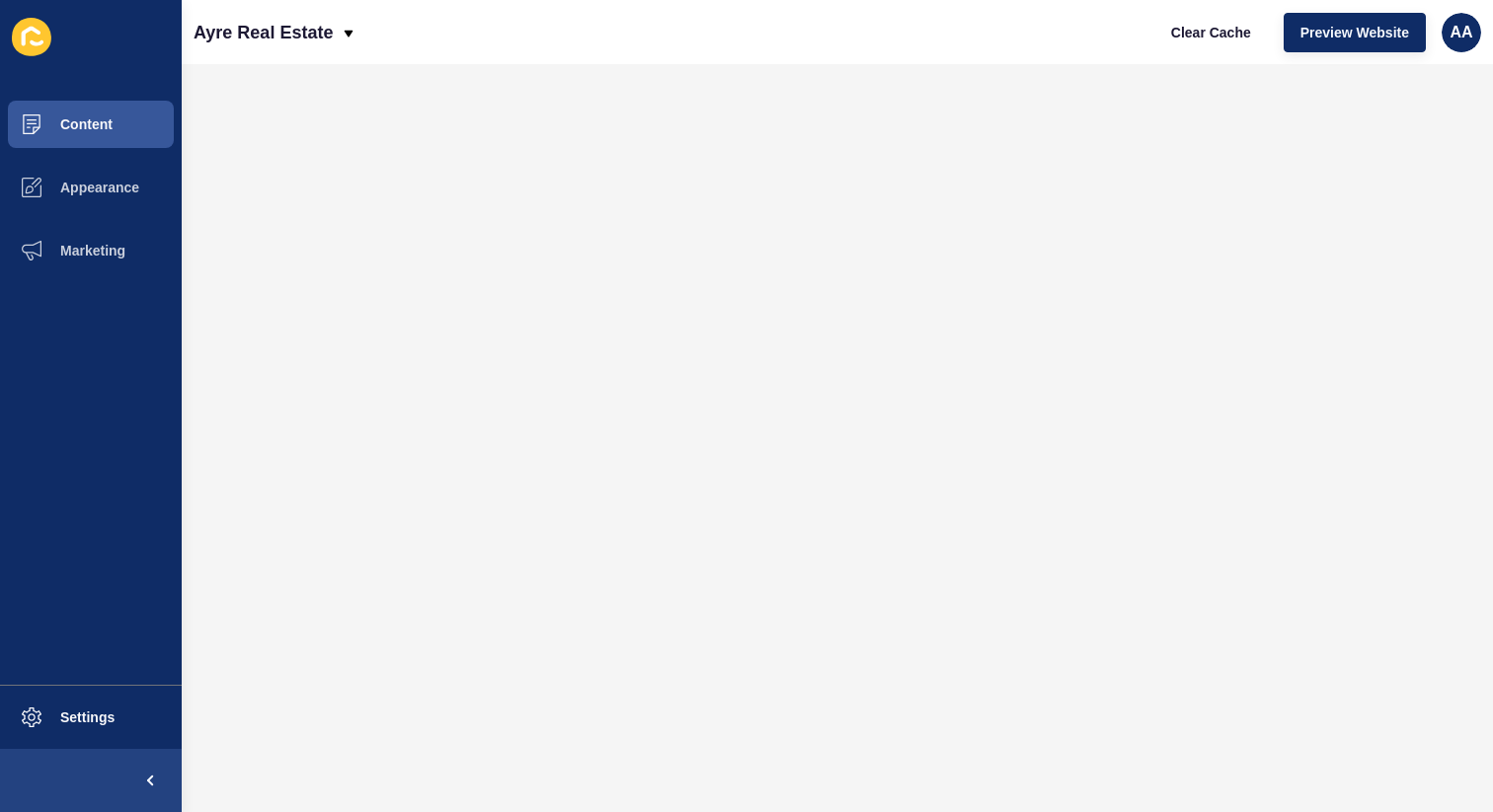
click at [1029, 55] on div "Ayre Real Estate Clear Cache Preview Website AA" at bounding box center [837, 32] width 1311 height 64
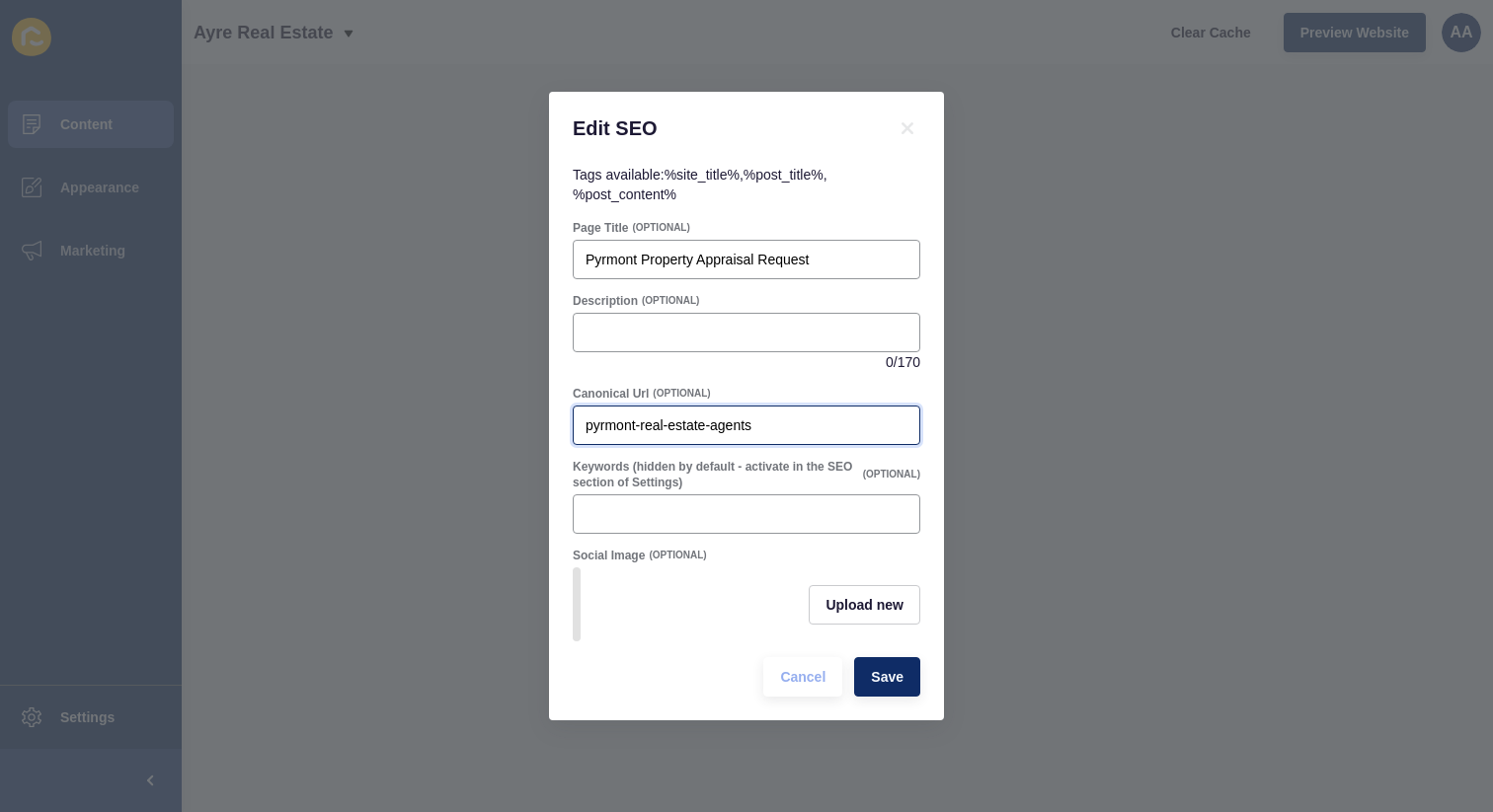
click at [790, 416] on input "pyrmont-real-estate-agents" at bounding box center [746, 426] width 322 height 20
click at [792, 422] on input "pyrmont-real-estate-agents" at bounding box center [746, 426] width 322 height 20
paste input "/pyrmont-real-estate-agents-appraisal-request"
click at [678, 423] on input "/pyrmont-real-estate-agents-appraisal-request" at bounding box center [746, 426] width 322 height 20
paste input "https://ayre.com.au"
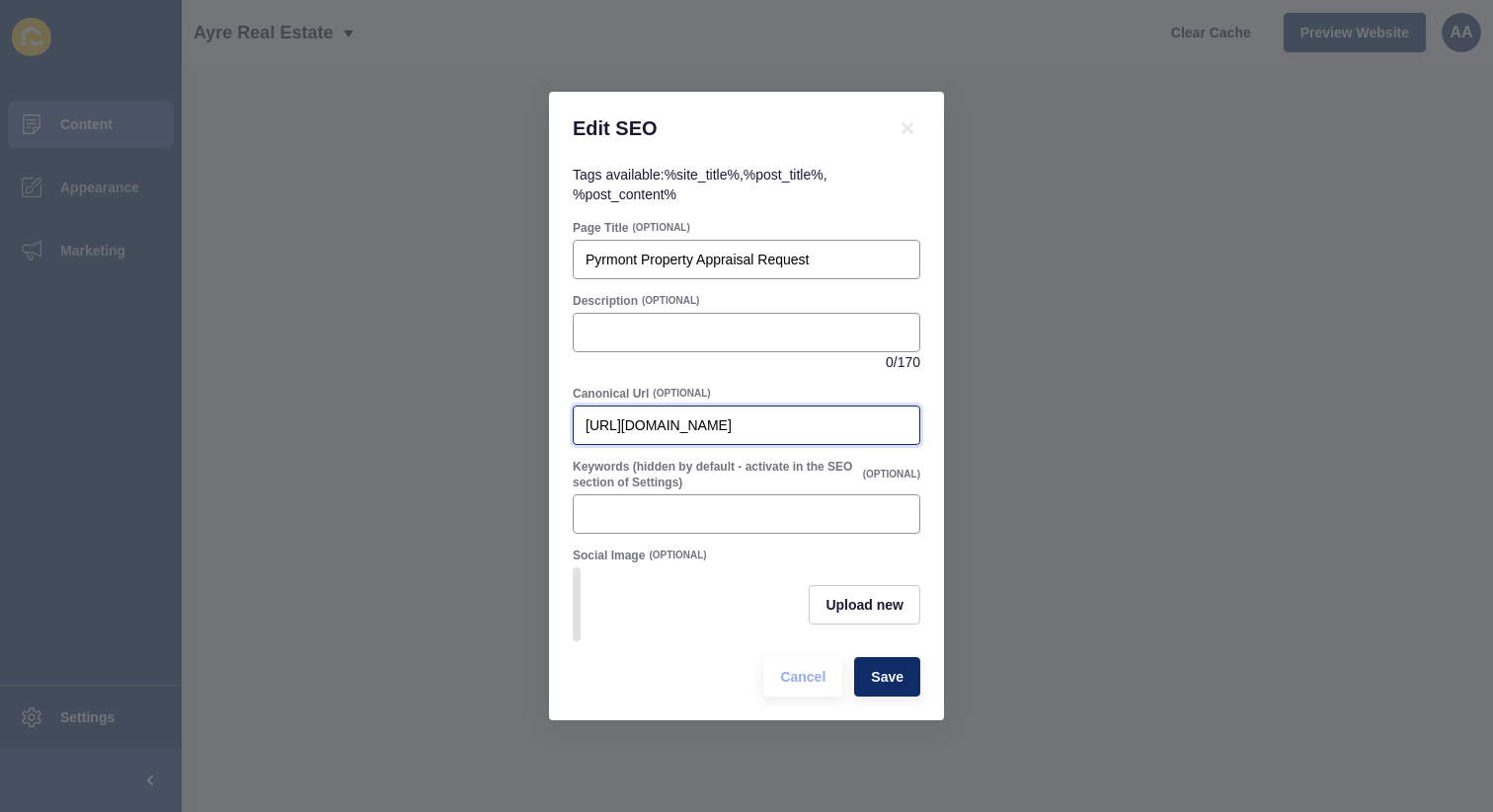
scroll to position [0, 76]
type input "[URL][DOMAIN_NAME]"
click at [888, 685] on span "Save" at bounding box center [887, 677] width 33 height 20
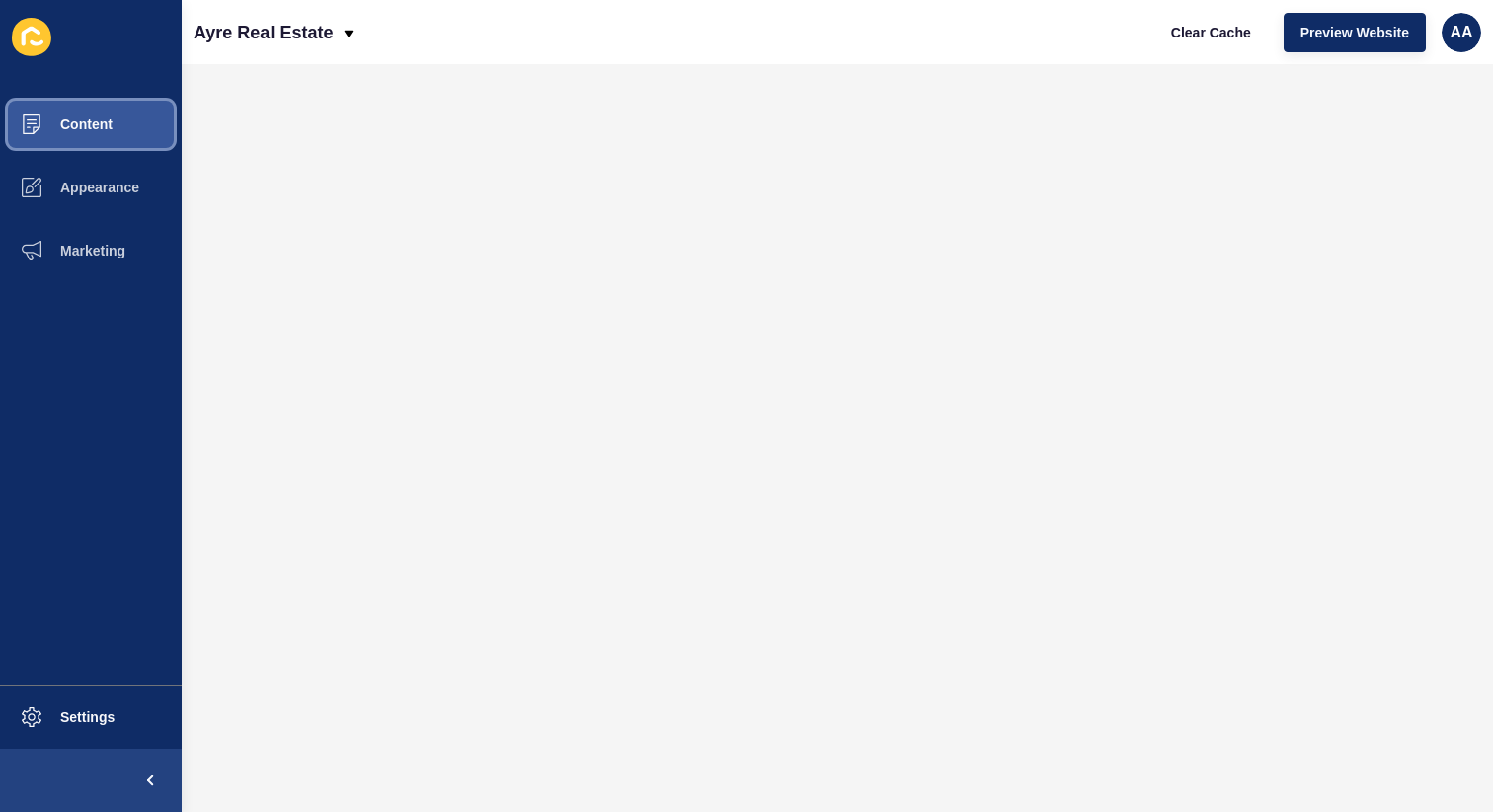
click at [126, 135] on button "Content" at bounding box center [91, 124] width 182 height 63
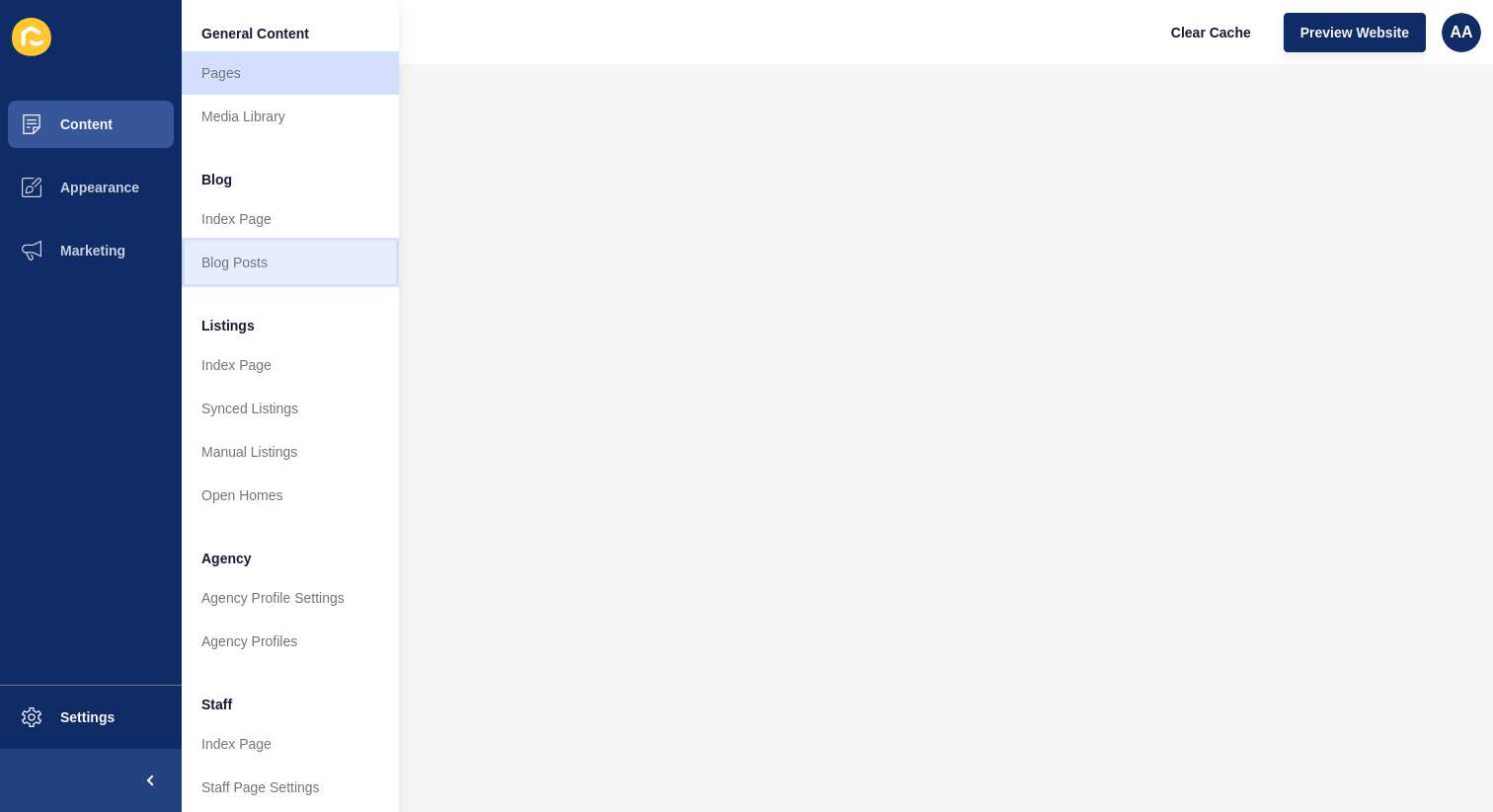
click at [267, 266] on link "Blog Posts" at bounding box center [290, 262] width 218 height 44
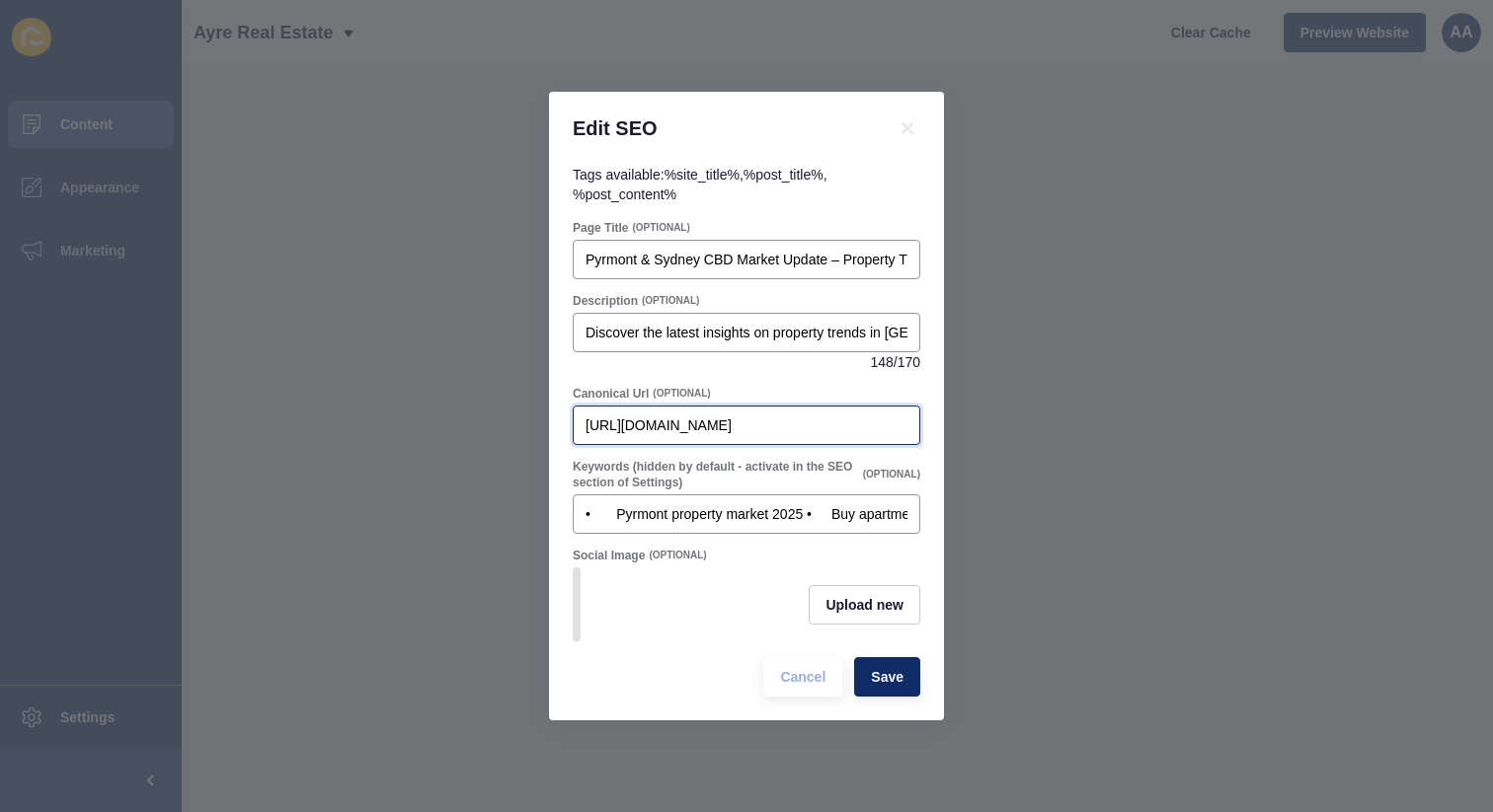
click at [777, 416] on input "[URL][DOMAIN_NAME]" at bounding box center [746, 426] width 322 height 20
paste input "pyrmont-sydney-cbd-property-insights-a-2025-mid-year-market-perspective"
type input "[URL][DOMAIN_NAME]"
click at [887, 686] on span "Save" at bounding box center [887, 677] width 33 height 20
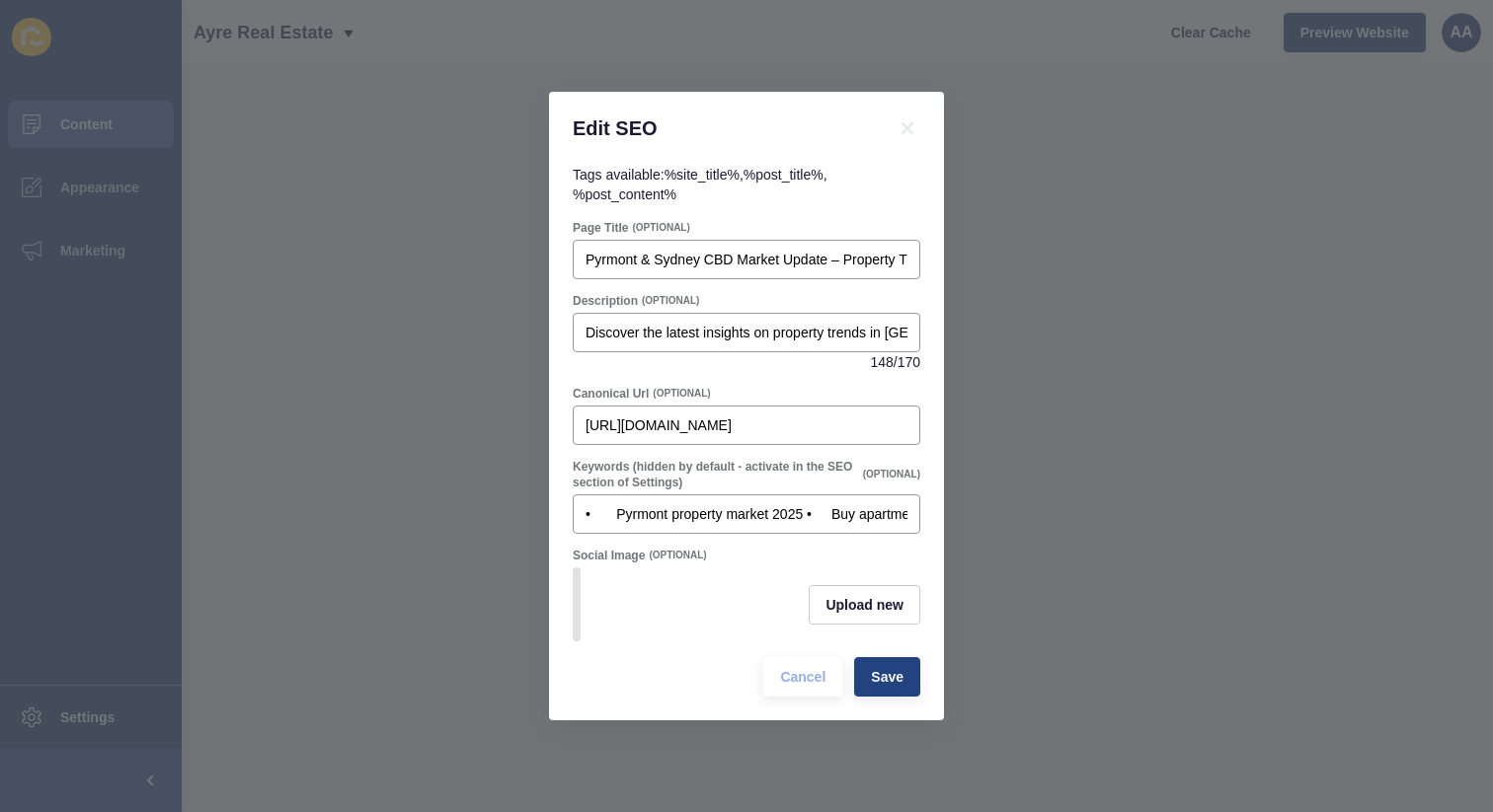
scroll to position [0, 0]
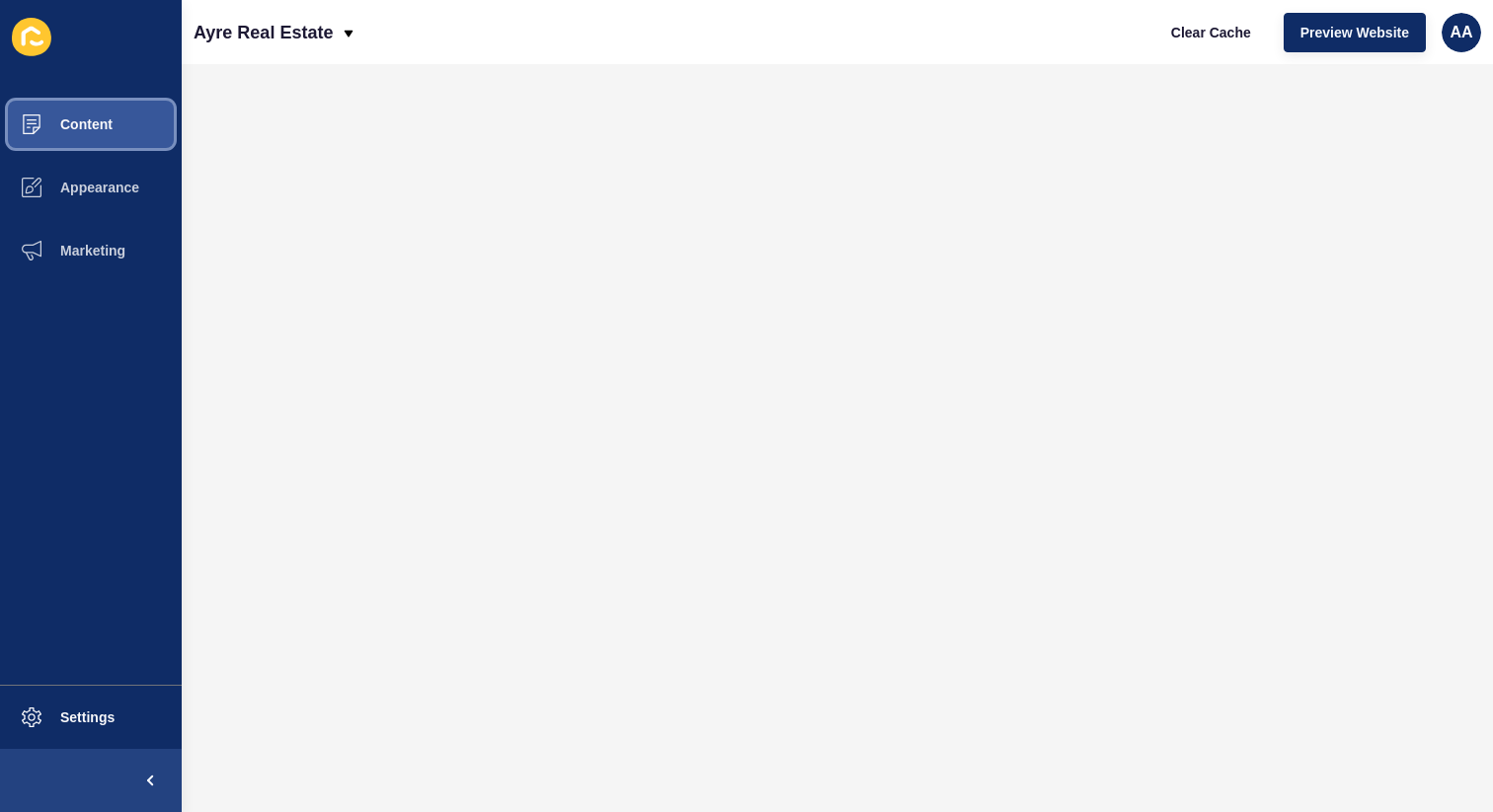
click at [78, 137] on button "Content" at bounding box center [91, 124] width 182 height 63
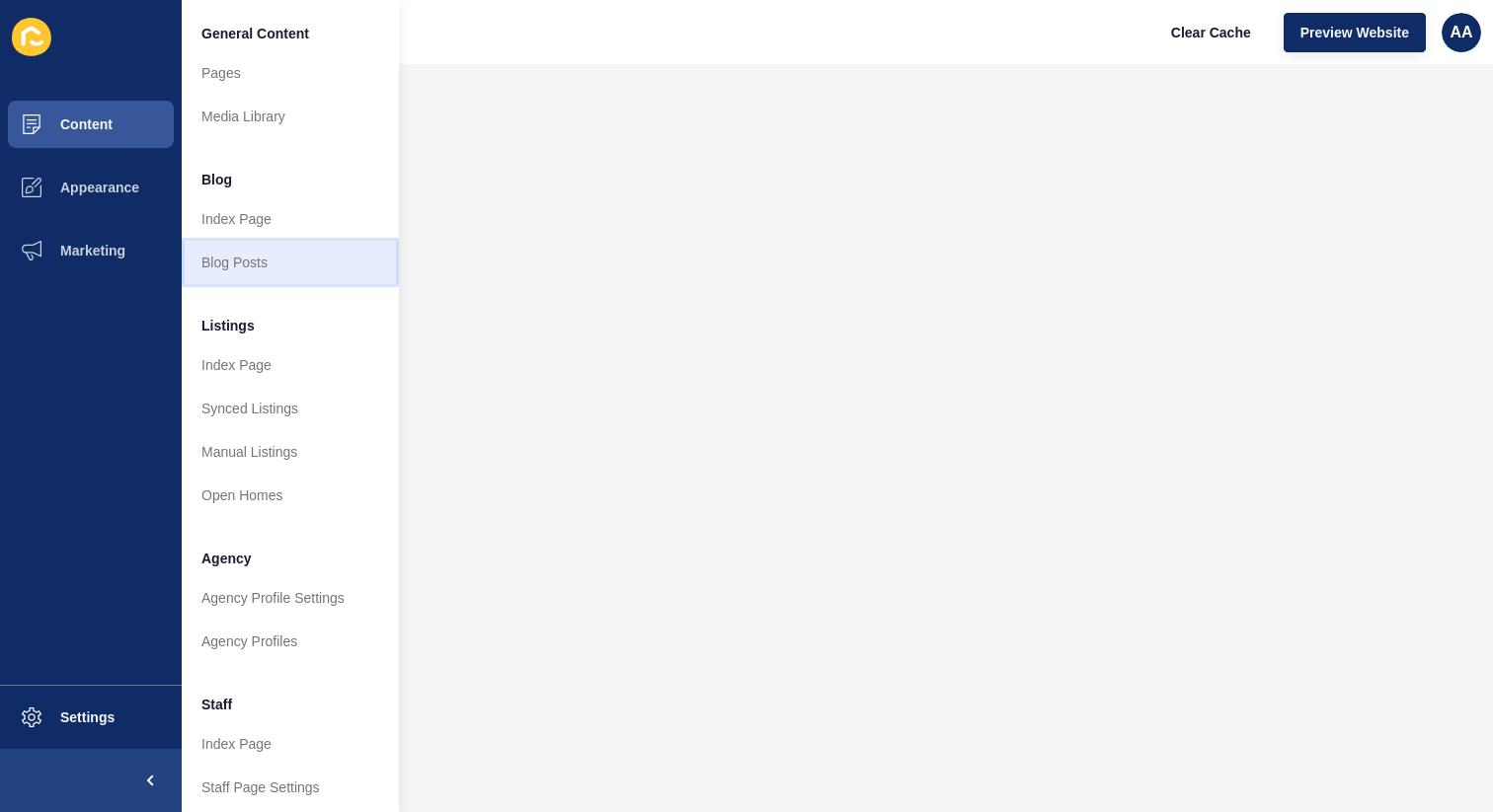
click at [317, 263] on link "Blog Posts" at bounding box center [290, 262] width 218 height 44
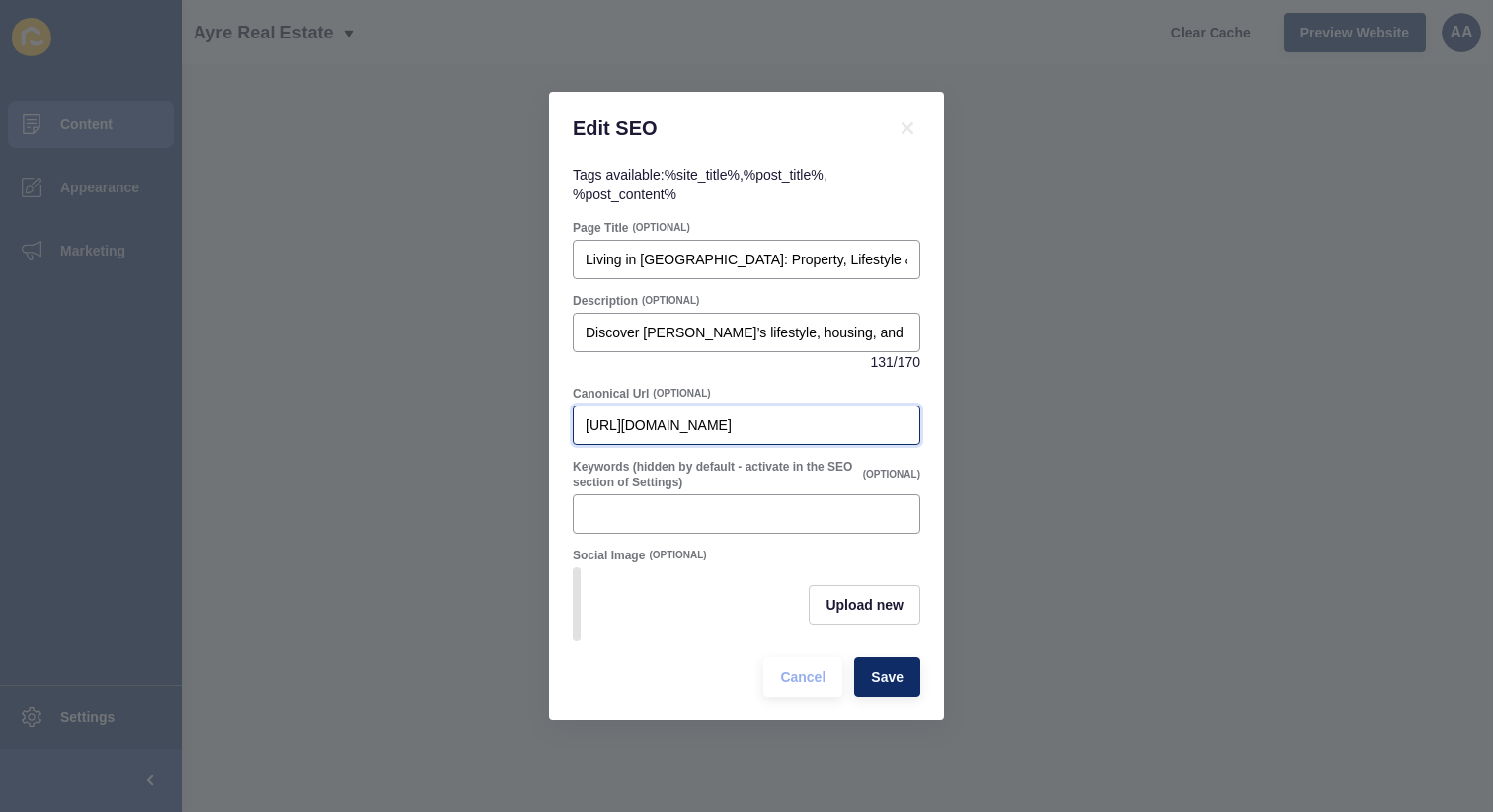
scroll to position [0, 12]
drag, startPoint x: 826, startPoint y: 414, endPoint x: 938, endPoint y: 414, distance: 112.0
click at [938, 414] on div "Tags available: %site_title% , %post_title% , %post_content% Page Title (OPTION…" at bounding box center [746, 442] width 395 height 556
click at [917, 126] on icon at bounding box center [907, 129] width 24 height 24
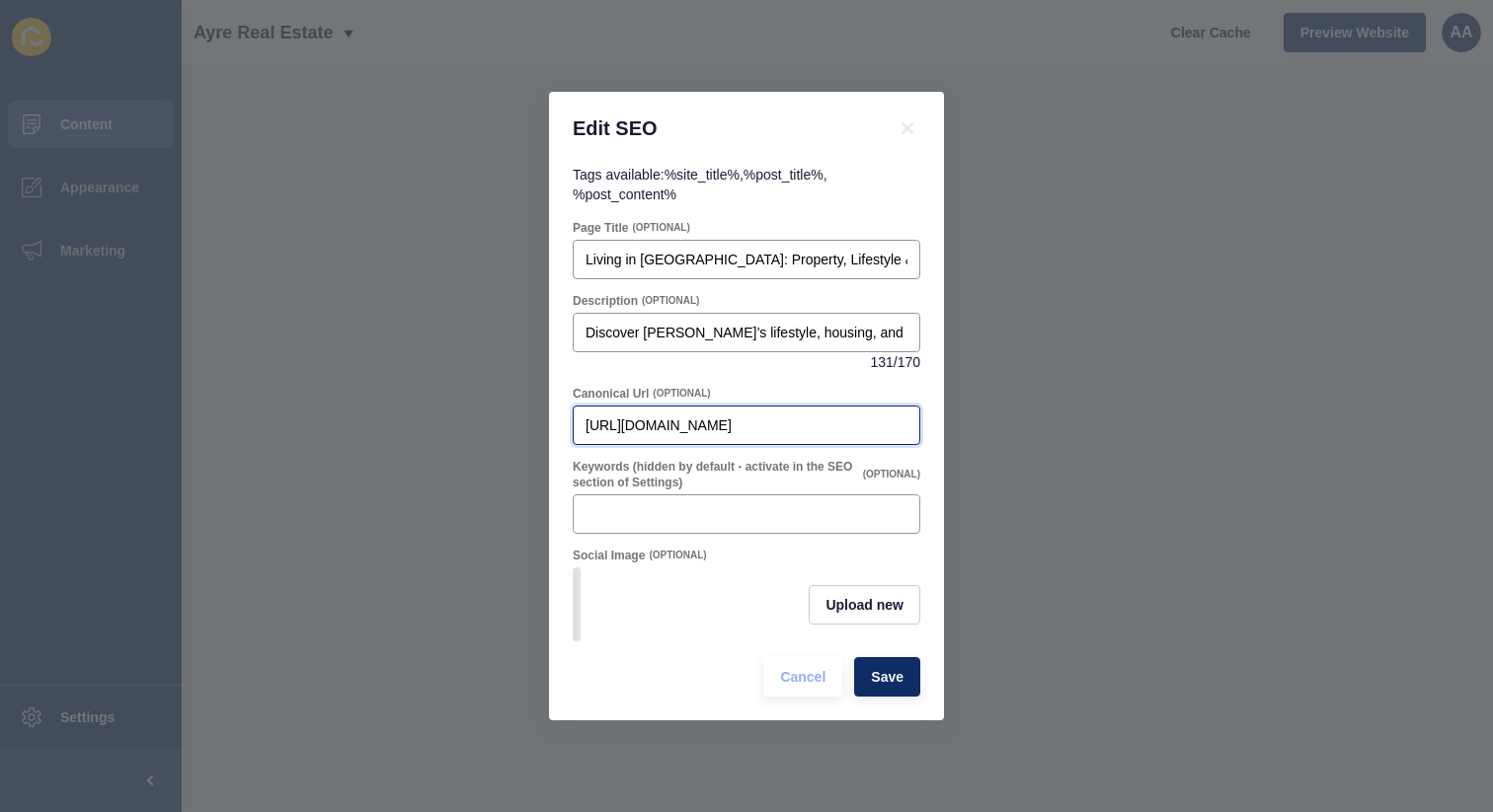
click at [792, 420] on input "https://www.ayre.com.au/blog/living-in-pyrmont-sydney" at bounding box center [746, 426] width 322 height 20
paste input "text"
click at [858, 416] on input "[URL][DOMAIN_NAME]" at bounding box center [746, 426] width 322 height 20
paste input "suburb-profiles-pyrmont-nsw-2009"
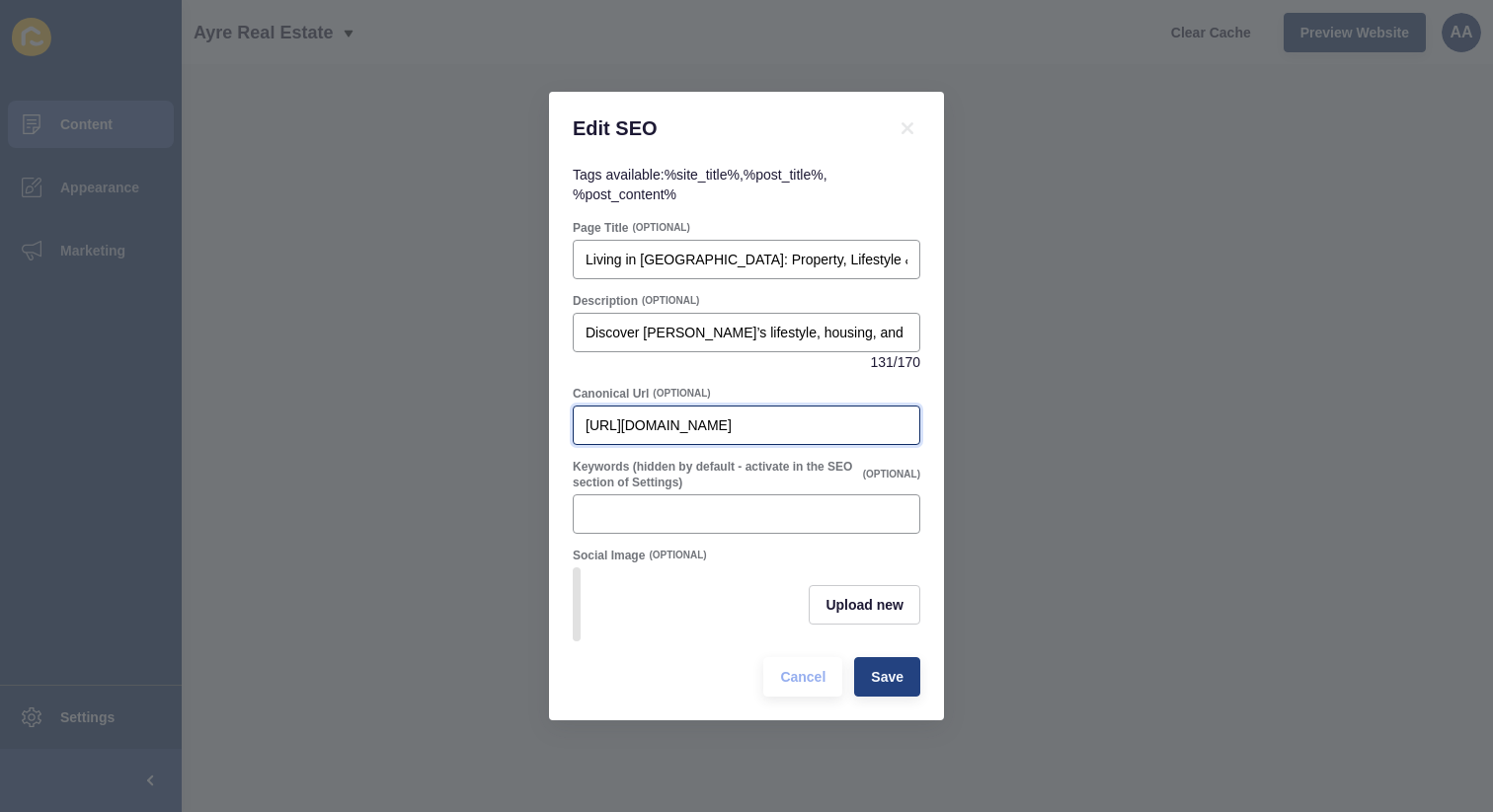
type input "[URL][DOMAIN_NAME]"
click at [890, 677] on span "Save" at bounding box center [887, 677] width 33 height 20
drag, startPoint x: 819, startPoint y: 412, endPoint x: 1167, endPoint y: 413, distance: 348.0
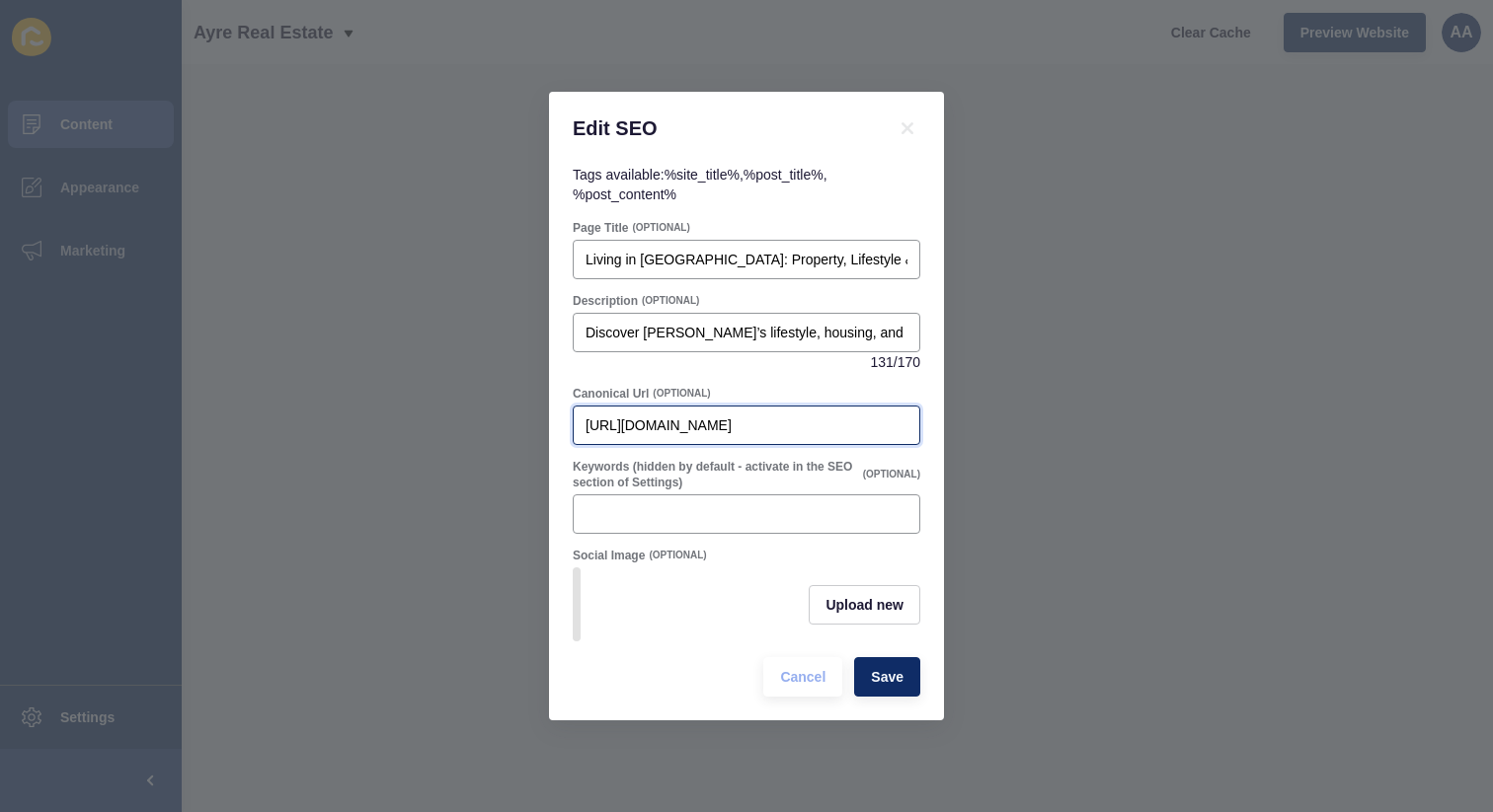
click at [1167, 413] on div "Edit SEO Tags available: %site_title% , %post_title% , %post_content% Page Titl…" at bounding box center [746, 406] width 1493 height 812
click at [905, 124] on icon at bounding box center [907, 129] width 12 height 12
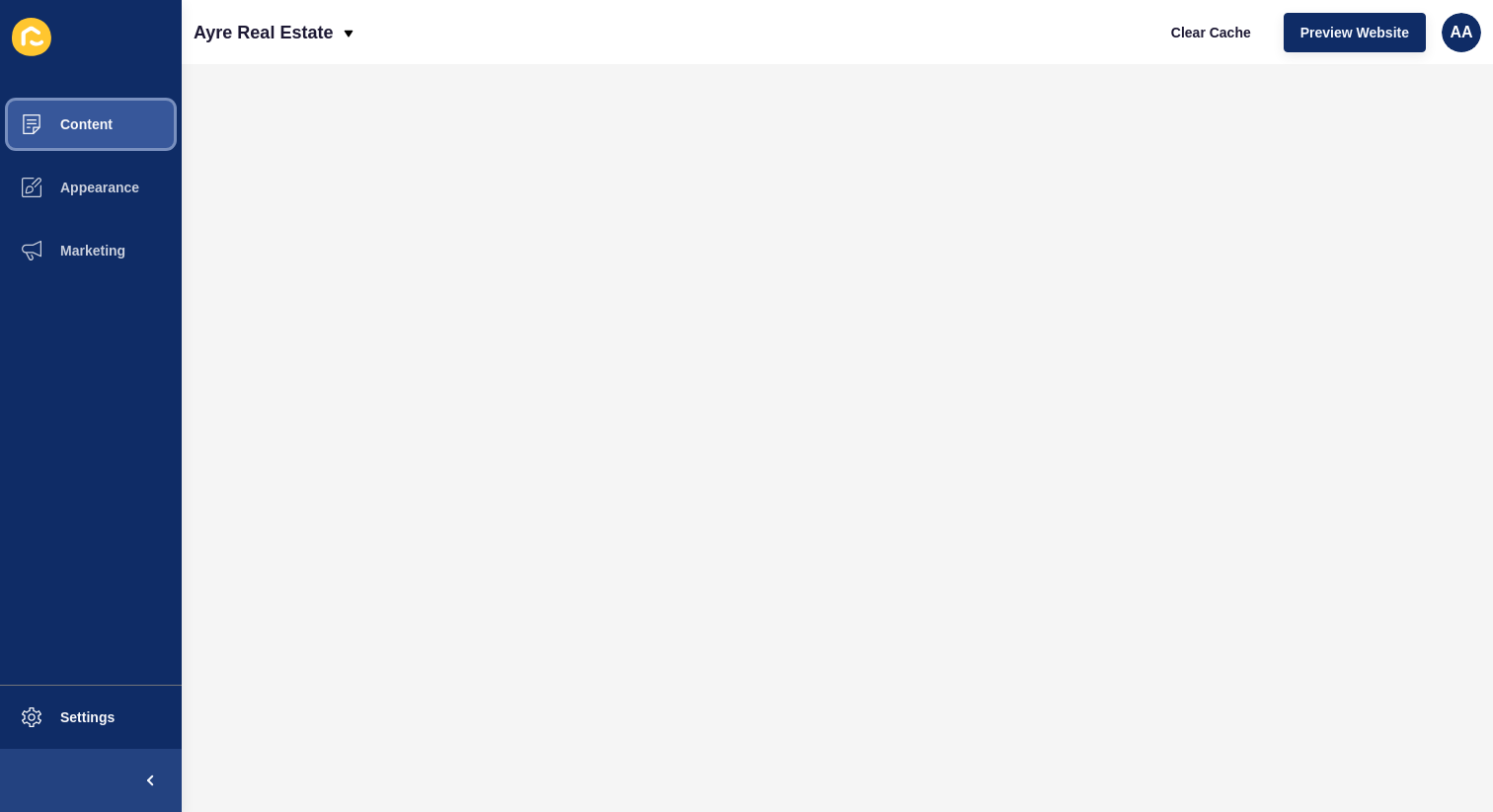
click at [108, 122] on span "Content" at bounding box center [55, 125] width 116 height 16
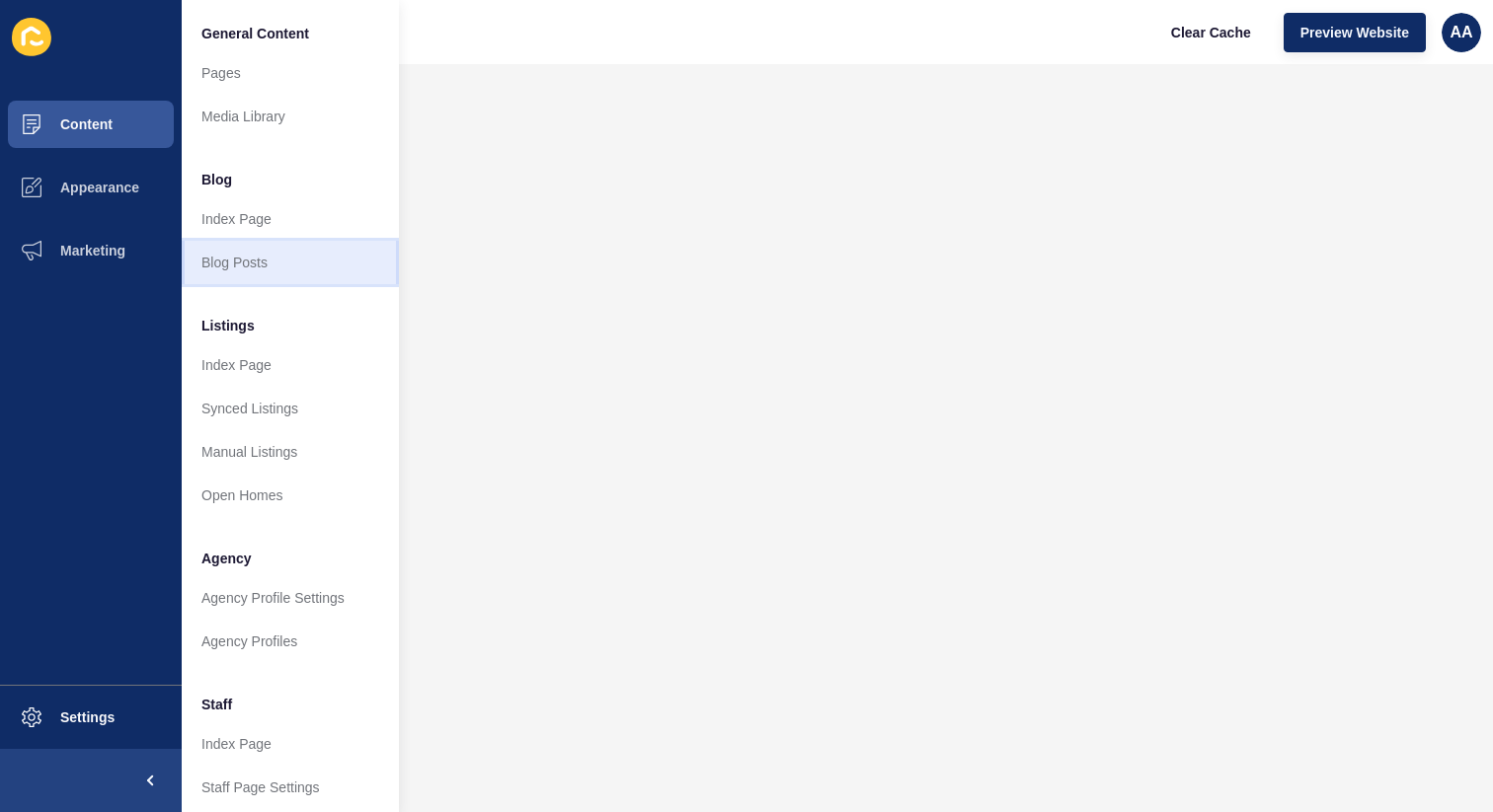
click at [267, 268] on link "Blog Posts" at bounding box center [290, 262] width 218 height 44
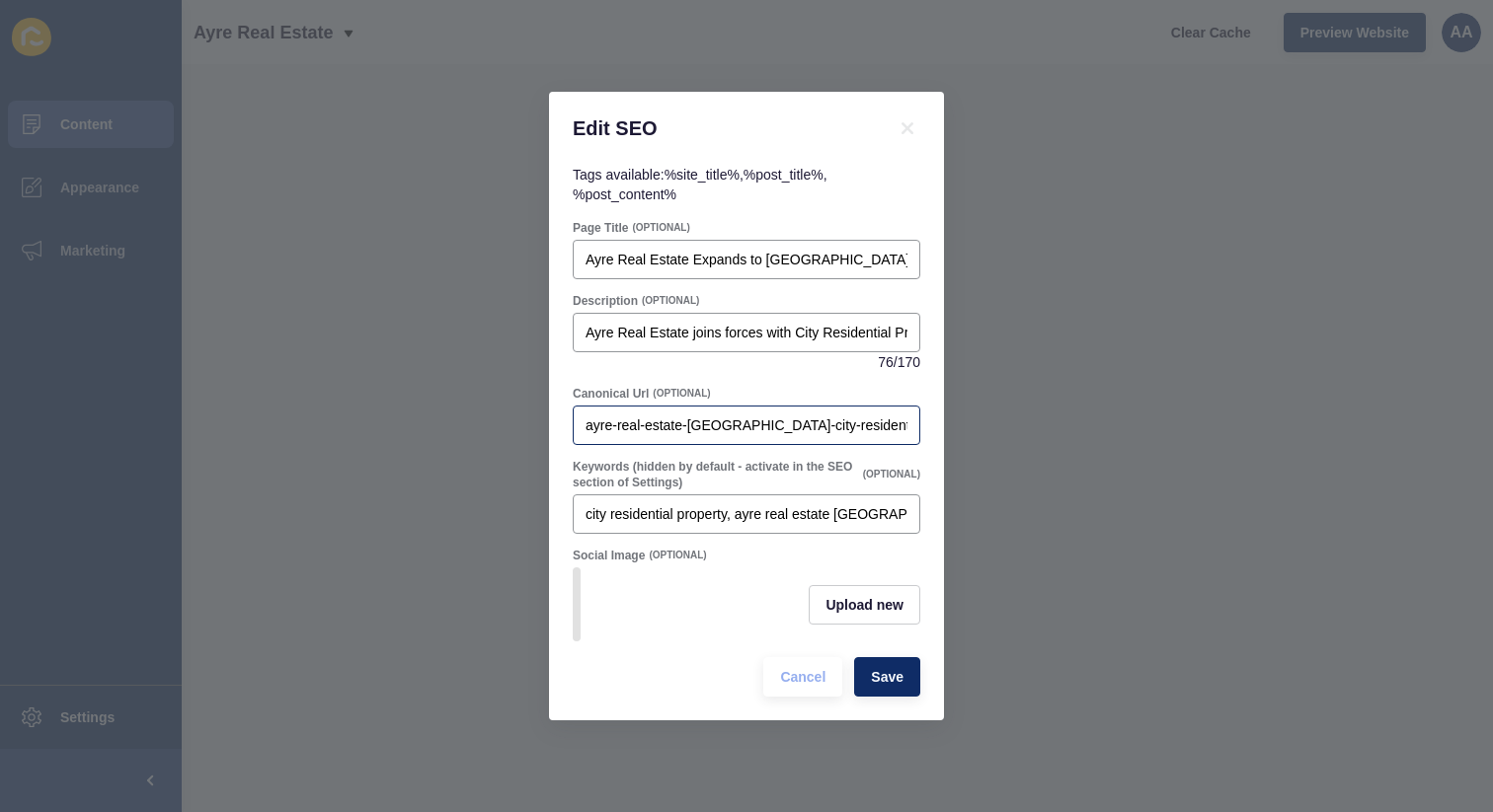
click at [765, 432] on div "ayre-real-estate-surry-hills-city-residential-property" at bounding box center [746, 426] width 347 height 40
paste input "https://ayre.com.au/blog/ayre-real-estate-expands-to-surry-hills-joining-forces…"
type input "[URL][DOMAIN_NAME]"
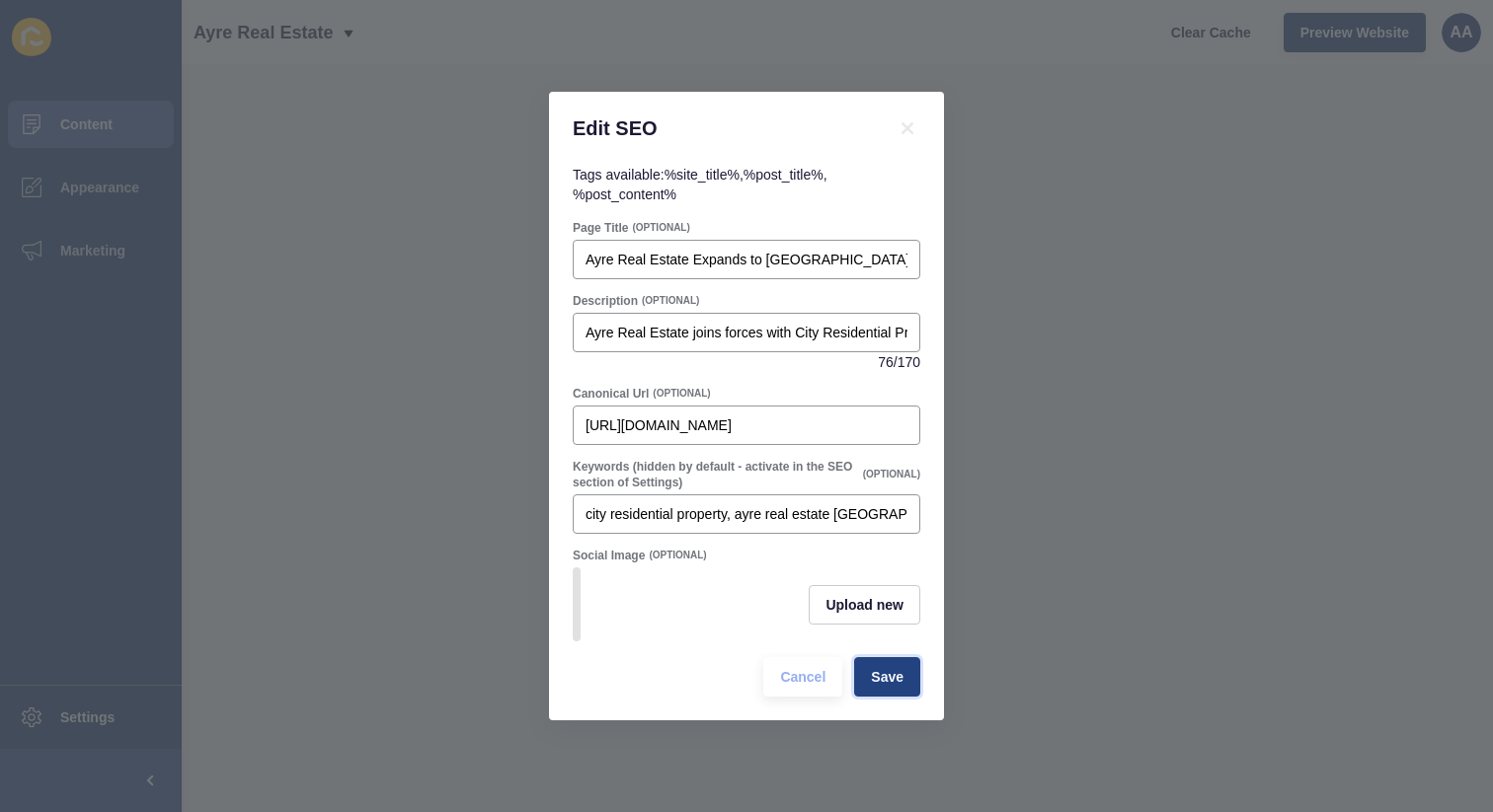
click at [889, 679] on span "Save" at bounding box center [887, 677] width 33 height 20
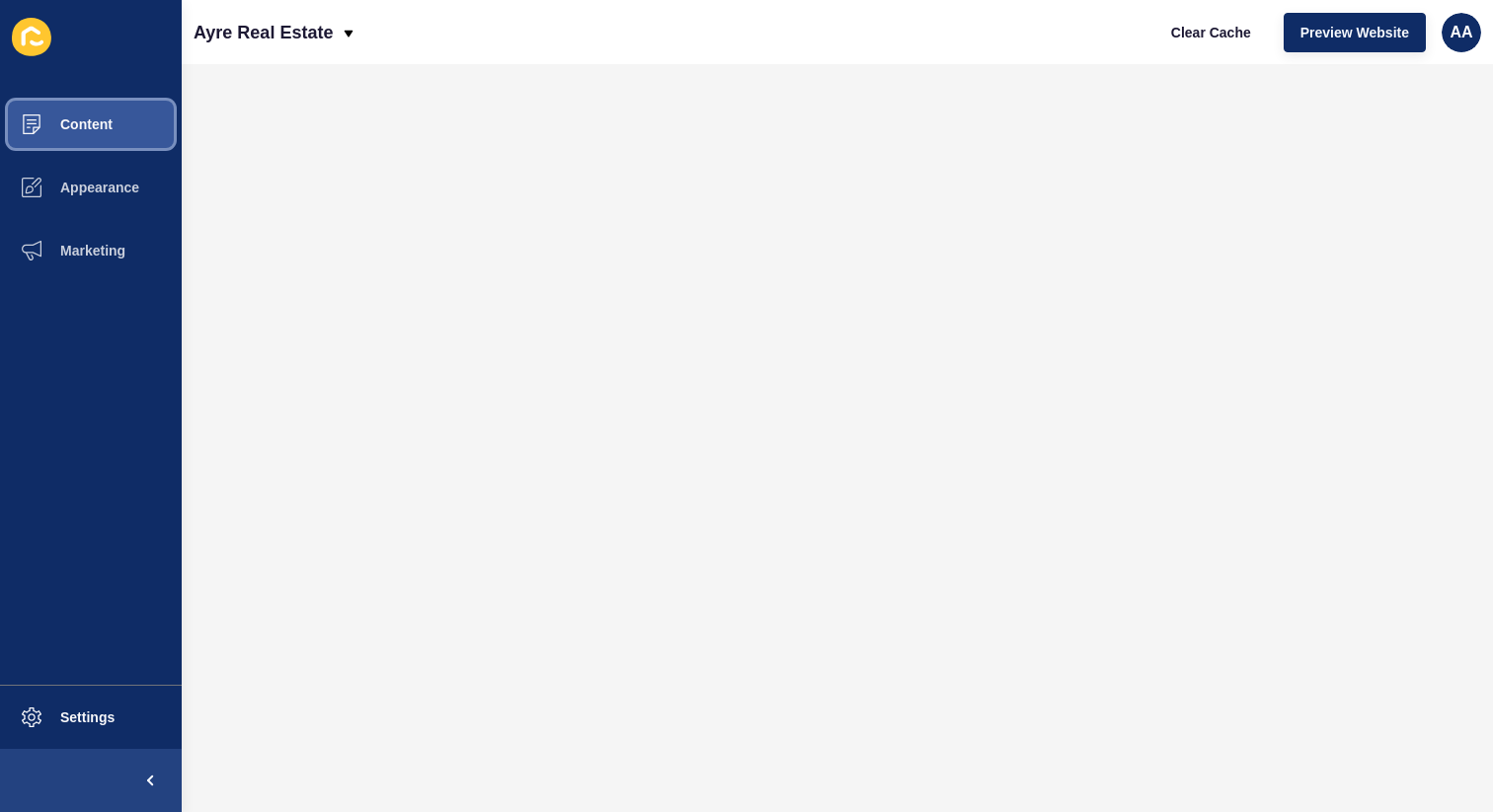
click at [126, 125] on button "Content" at bounding box center [91, 124] width 182 height 63
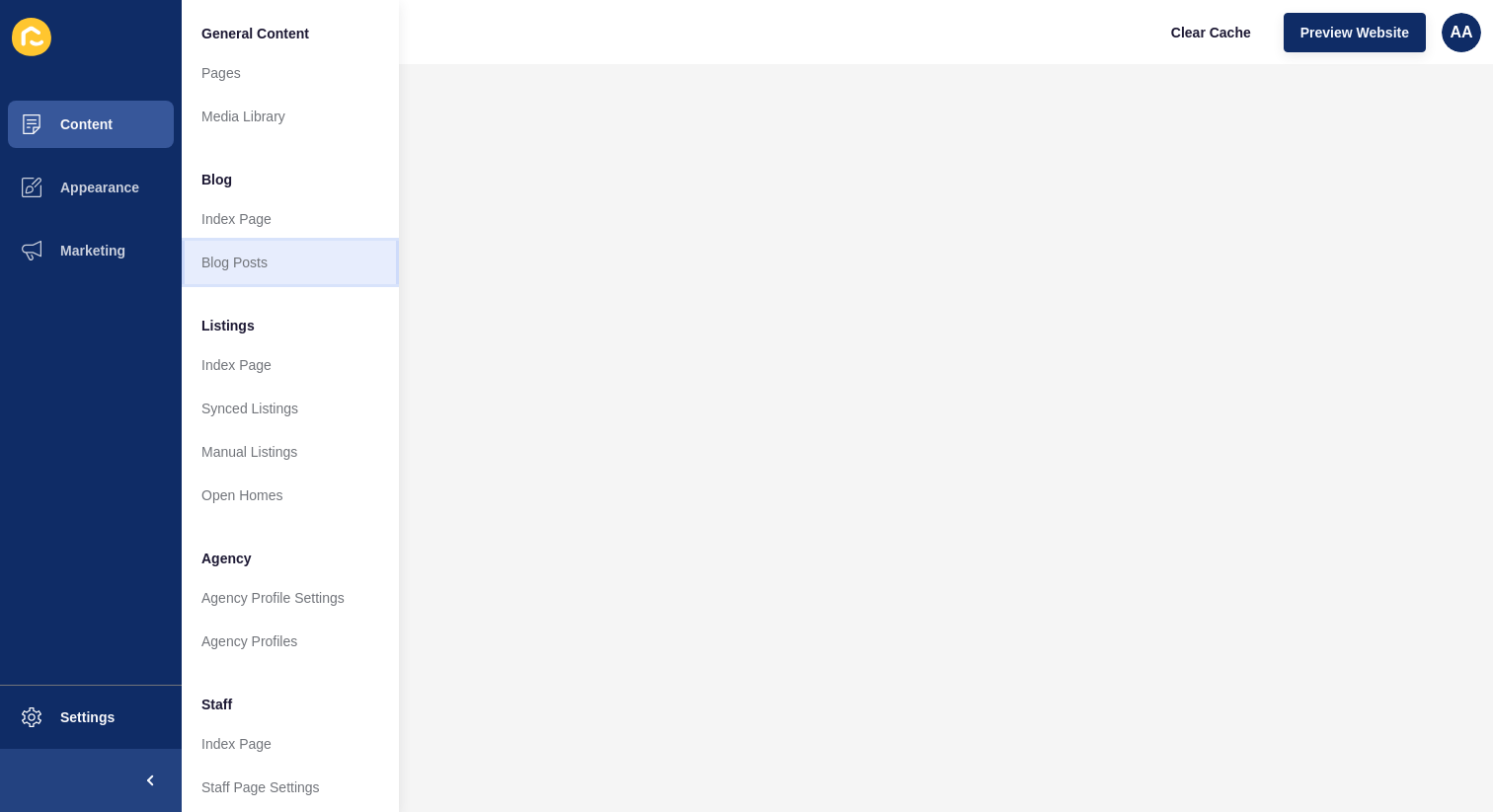
click at [238, 254] on link "Blog Posts" at bounding box center [290, 262] width 218 height 44
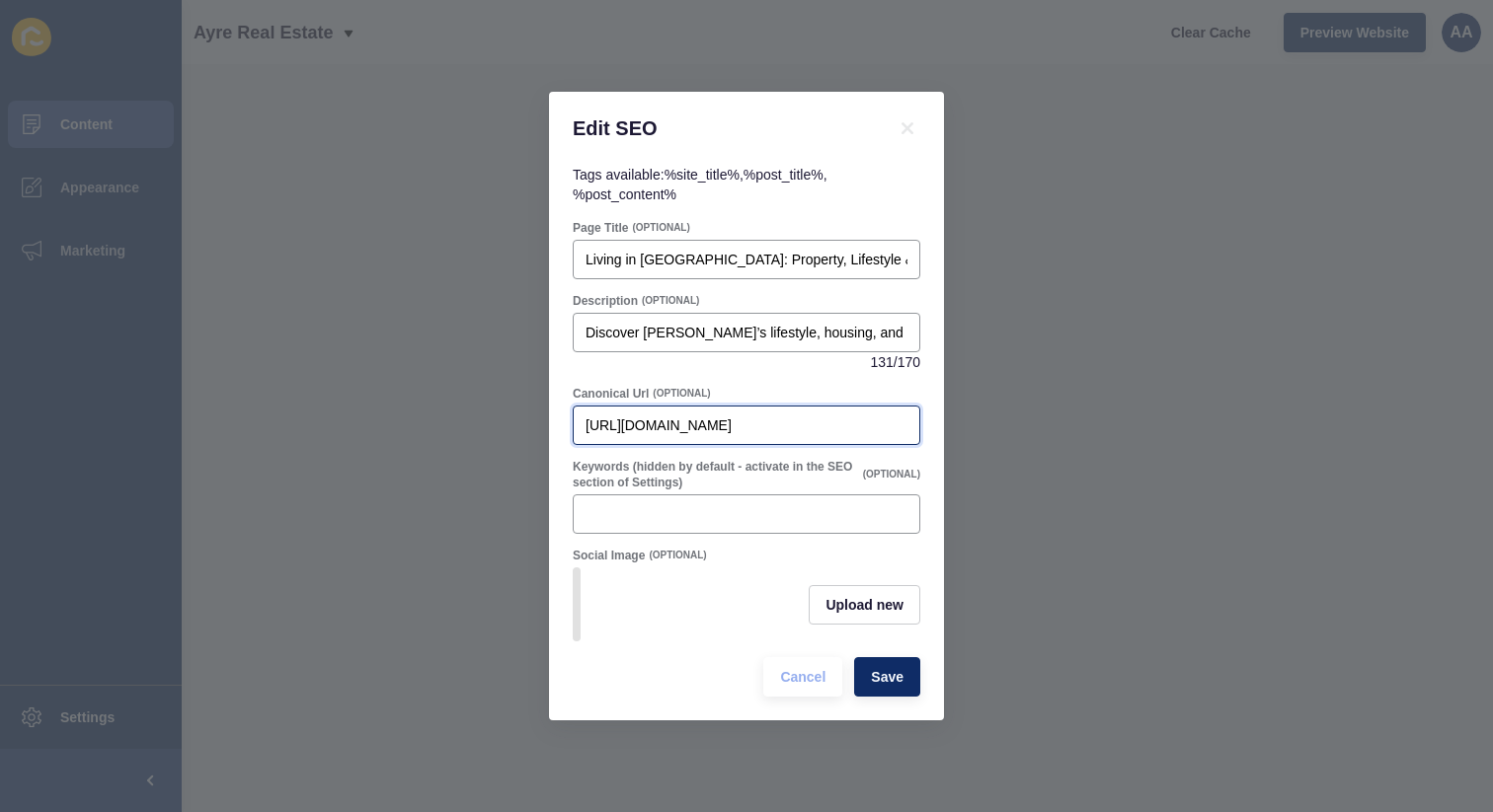
click at [816, 426] on input "[URL][DOMAIN_NAME]" at bounding box center [746, 426] width 322 height 20
click at [908, 128] on icon at bounding box center [907, 129] width 24 height 24
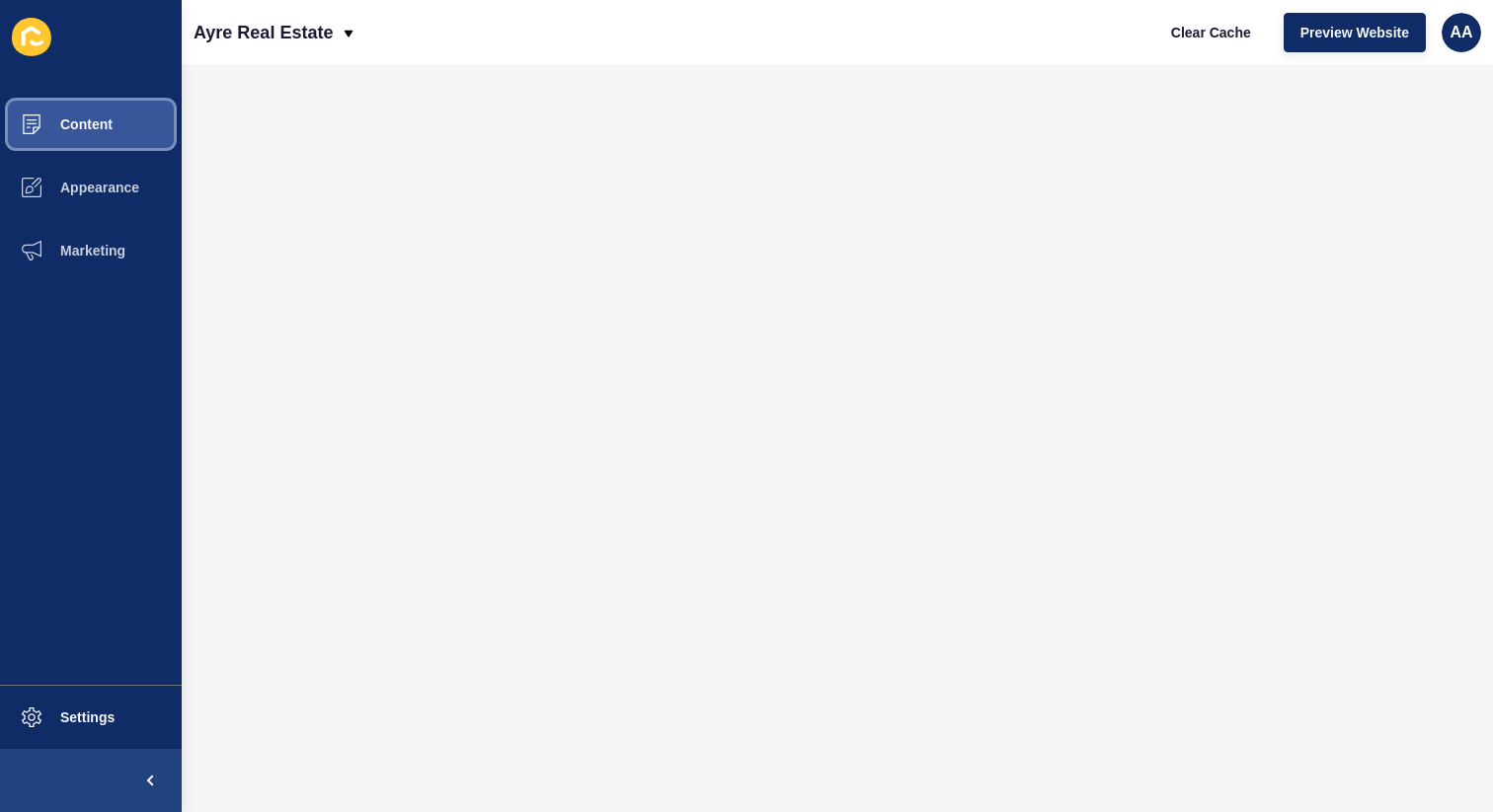
click at [67, 97] on button "Content" at bounding box center [91, 124] width 182 height 63
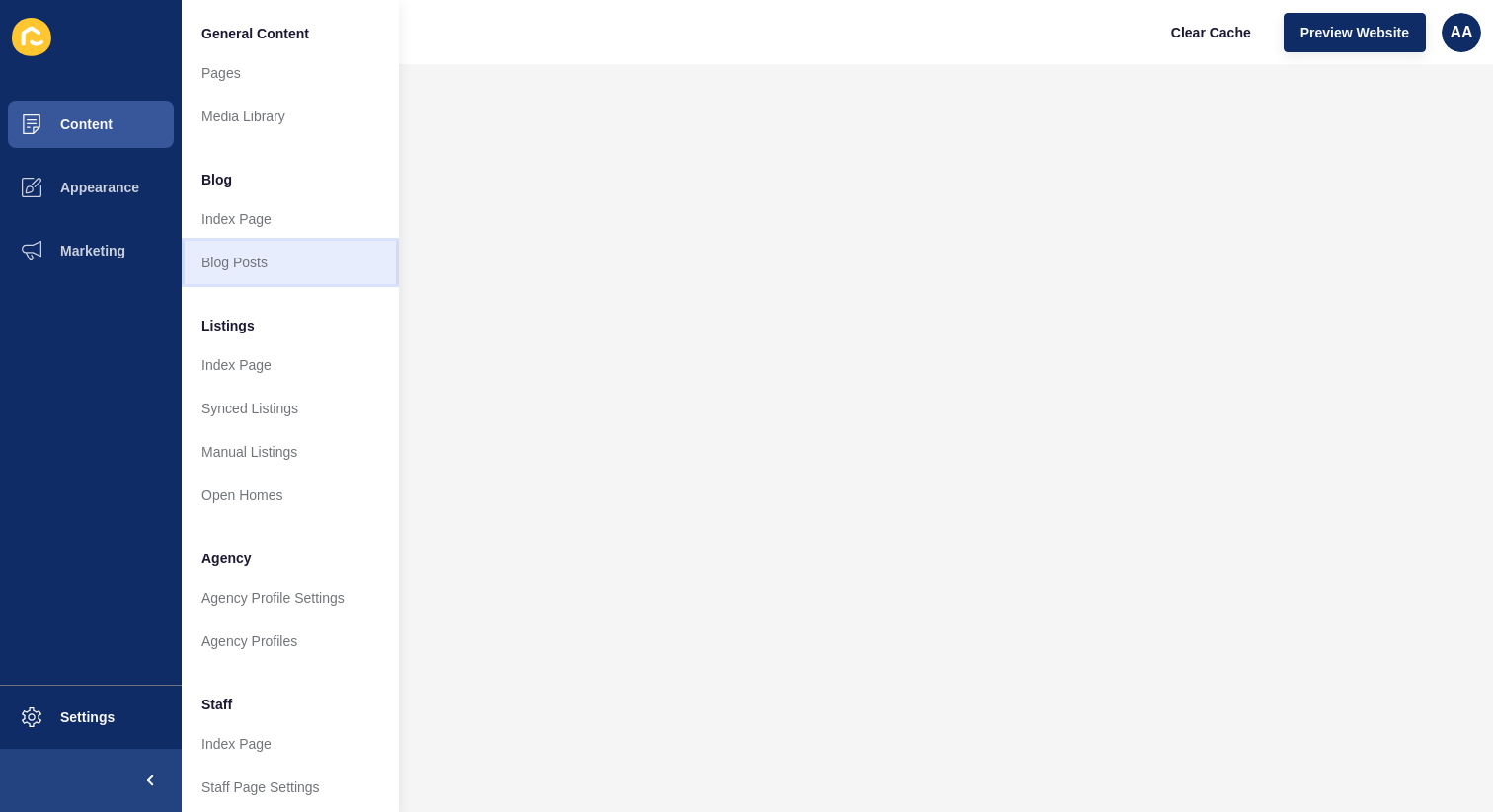
click at [241, 264] on link "Blog Posts" at bounding box center [290, 262] width 218 height 44
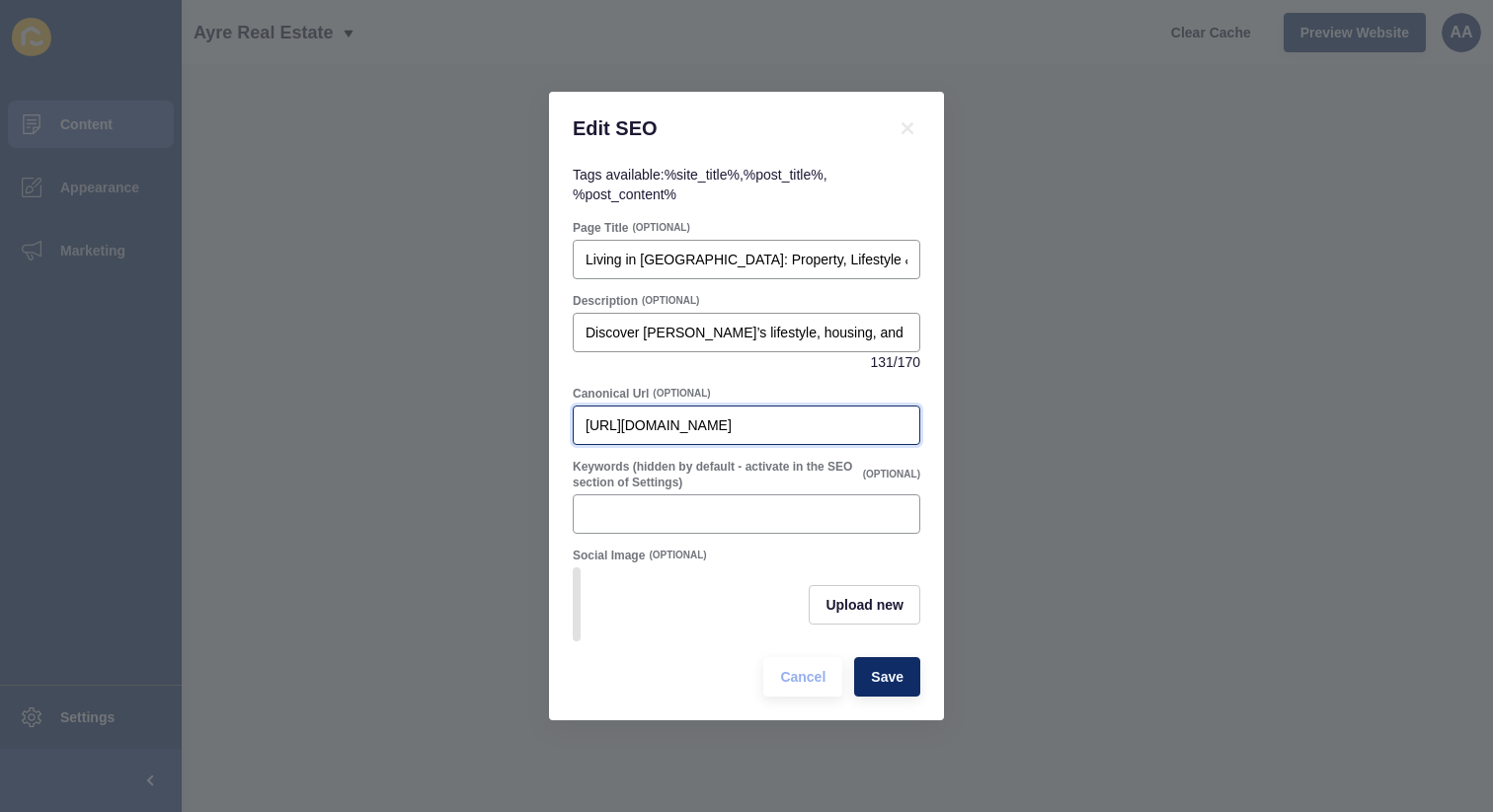
drag, startPoint x: 808, startPoint y: 427, endPoint x: 462, endPoint y: 424, distance: 346.0
click at [462, 424] on div "Edit SEO Tags available: %site_title% , %post_title% , %post_content% Page Titl…" at bounding box center [746, 406] width 1493 height 812
click at [912, 125] on icon at bounding box center [907, 129] width 12 height 12
click at [697, 407] on div "[URL][DOMAIN_NAME]" at bounding box center [746, 426] width 347 height 40
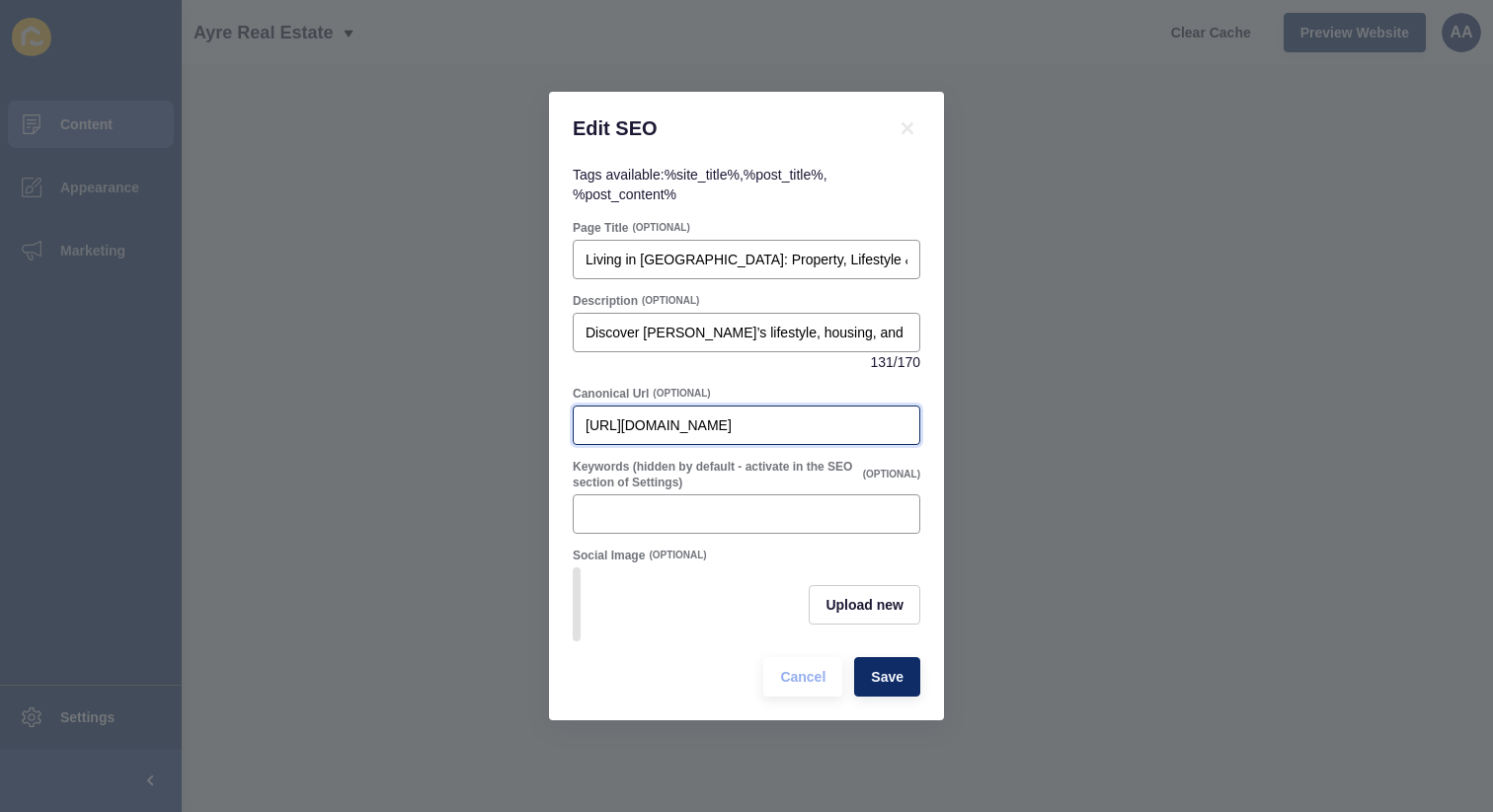
drag, startPoint x: 695, startPoint y: 412, endPoint x: 795, endPoint y: 412, distance: 100.0
click at [795, 416] on input "[URL][DOMAIN_NAME]" at bounding box center [746, 426] width 322 height 20
click at [915, 122] on icon at bounding box center [907, 129] width 24 height 24
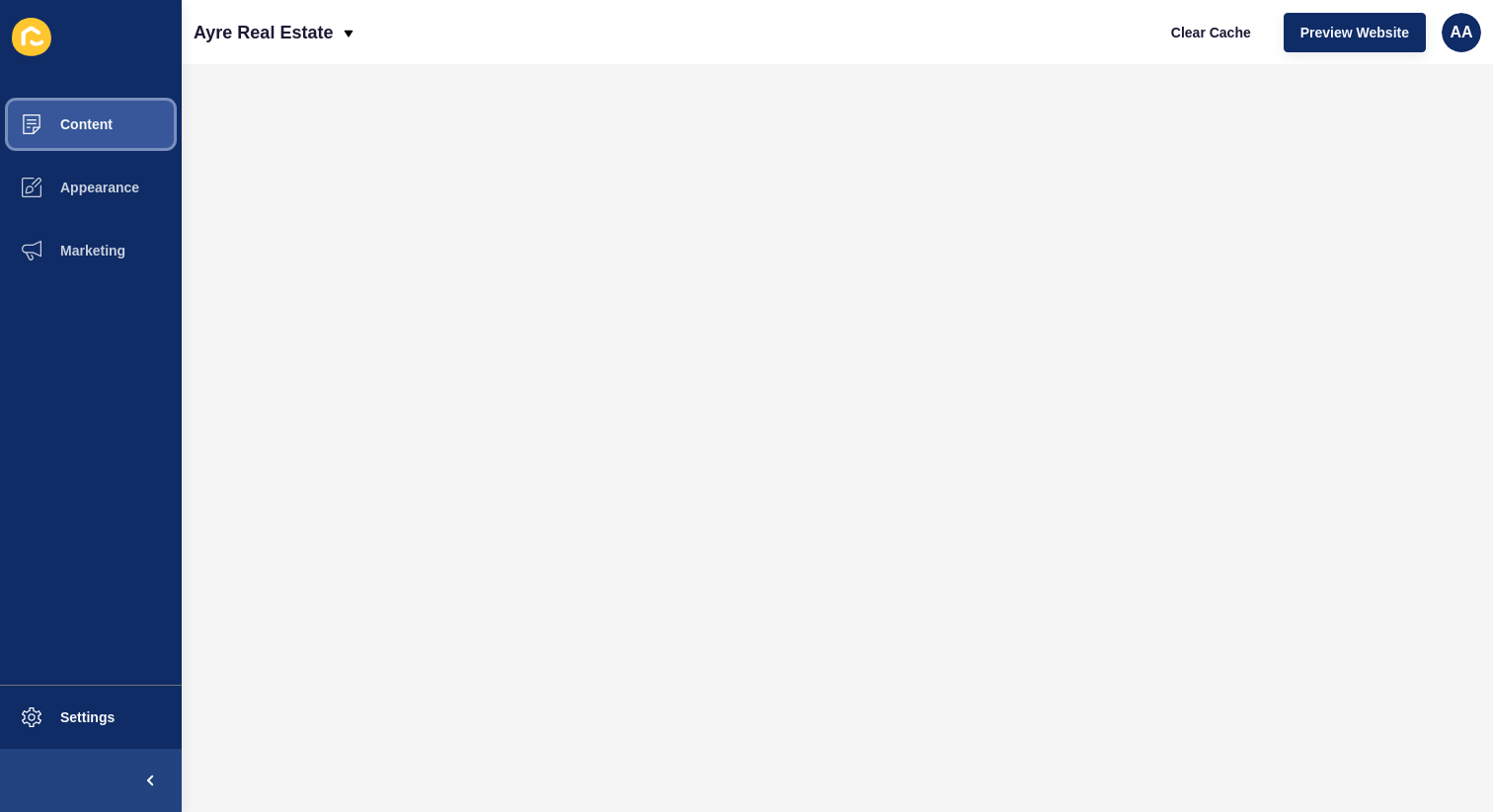
click at [126, 121] on button "Content" at bounding box center [91, 124] width 182 height 63
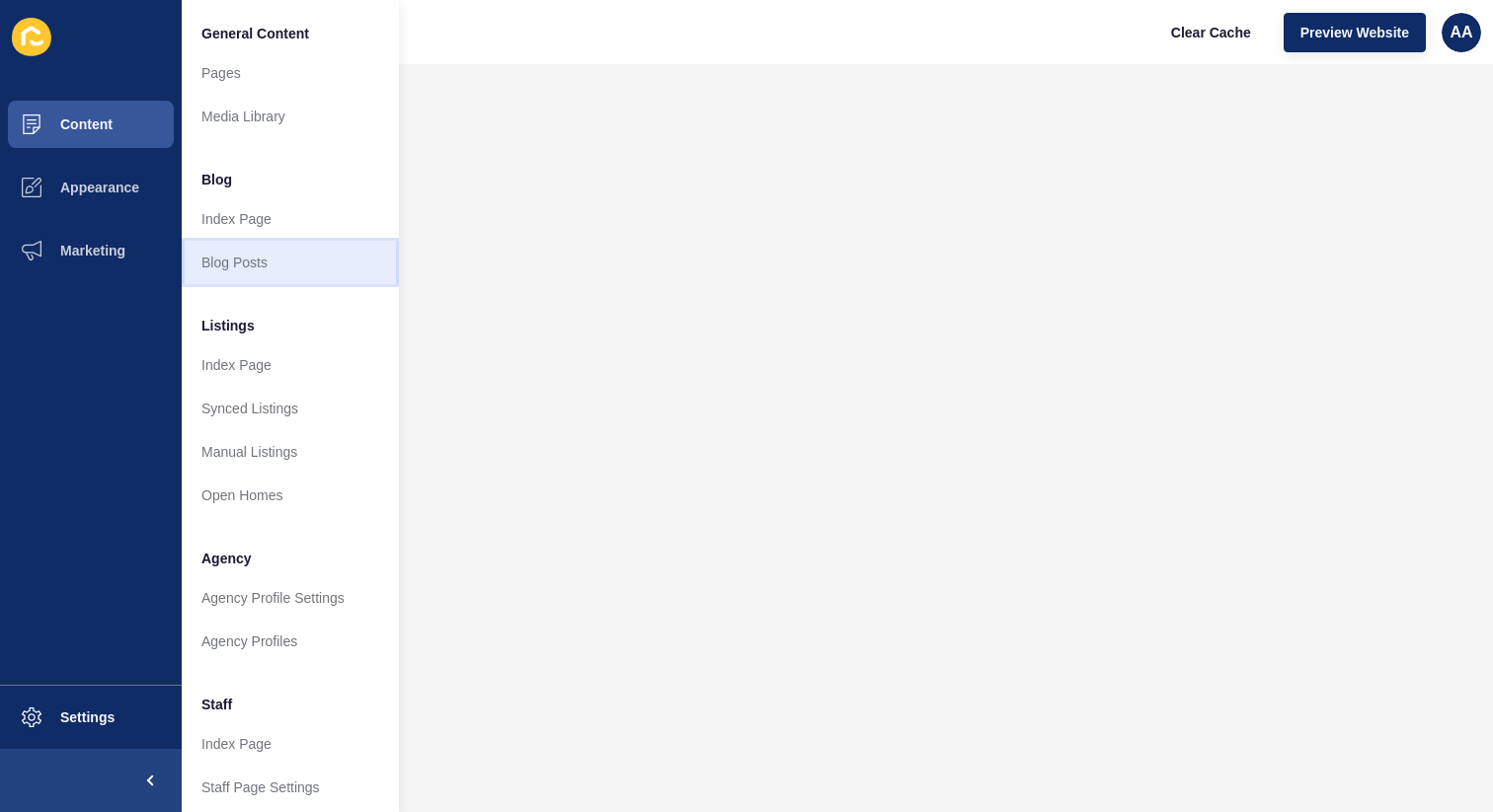
click at [229, 259] on link "Blog Posts" at bounding box center [290, 262] width 218 height 44
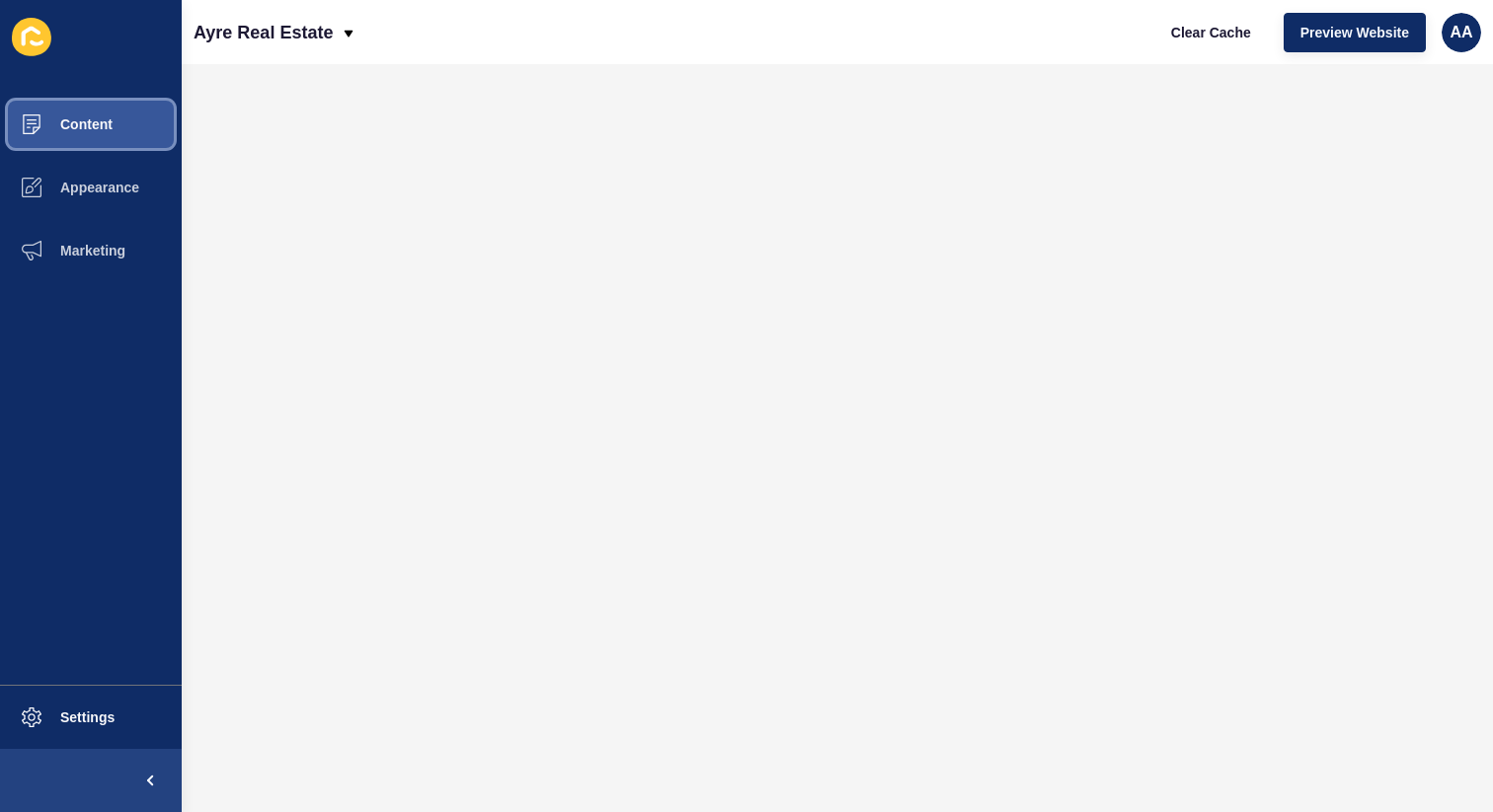
click at [135, 134] on button "Content" at bounding box center [91, 124] width 182 height 63
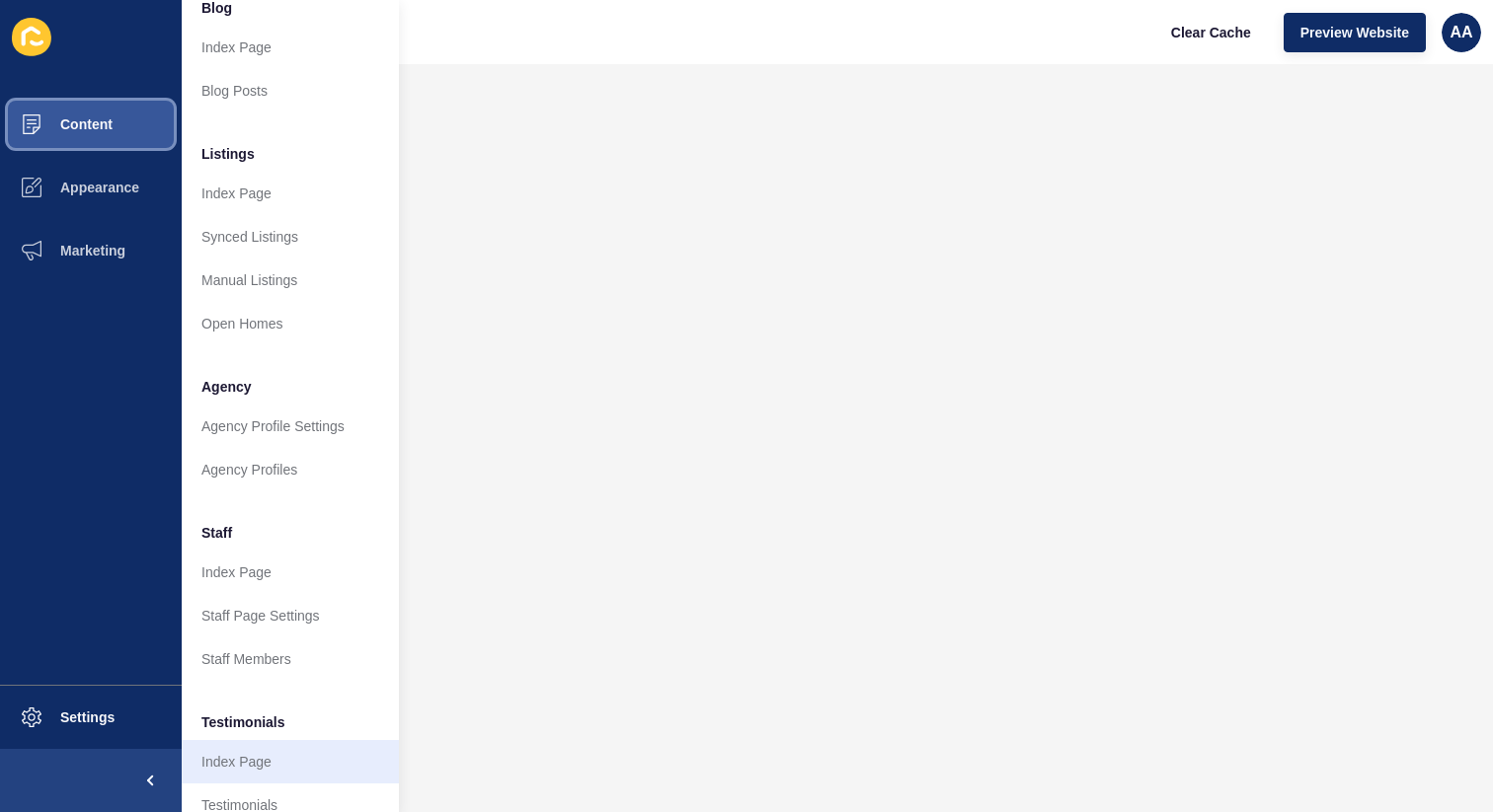
scroll to position [359, 0]
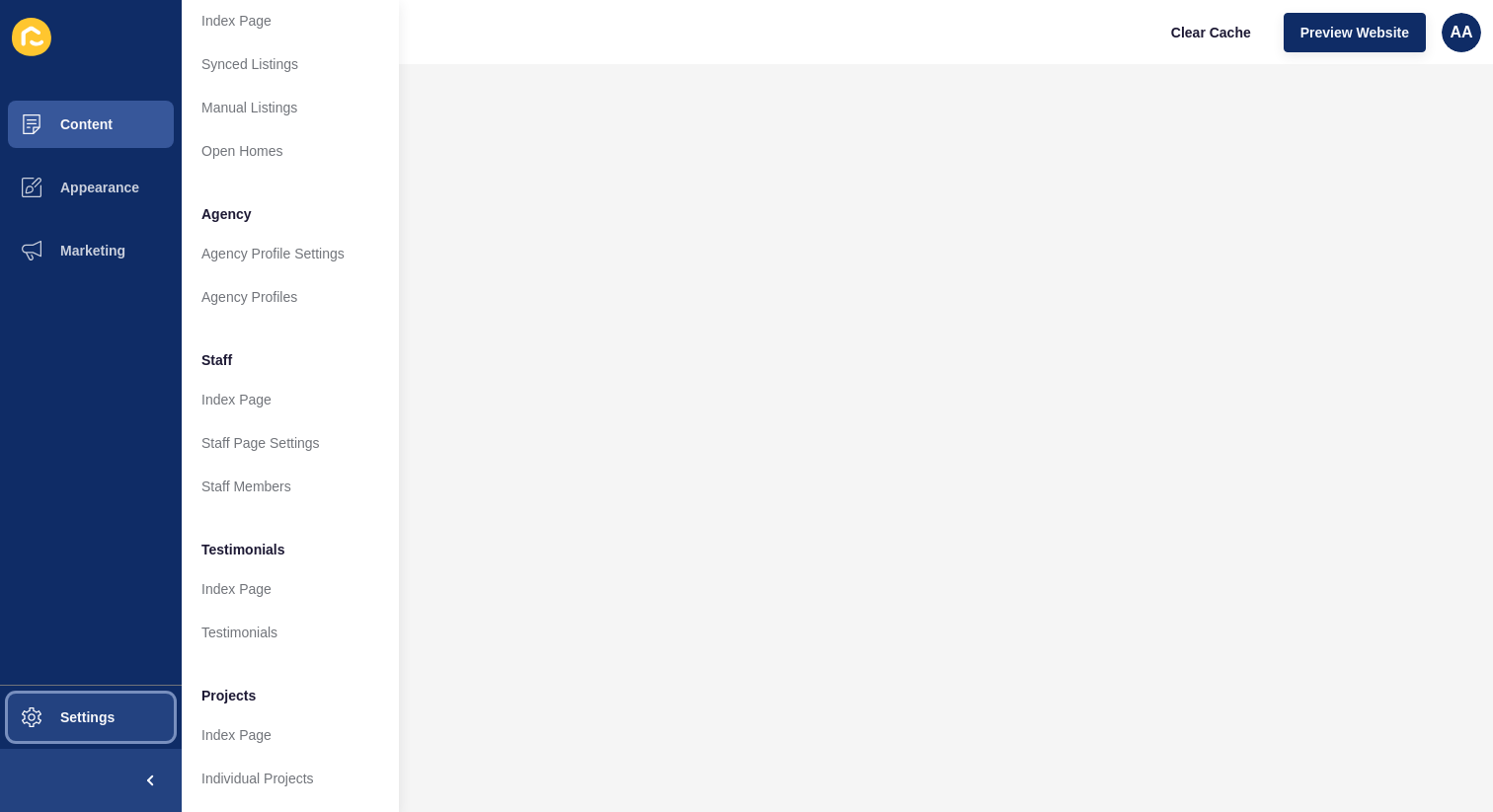
click at [135, 709] on button "Settings" at bounding box center [91, 717] width 182 height 63
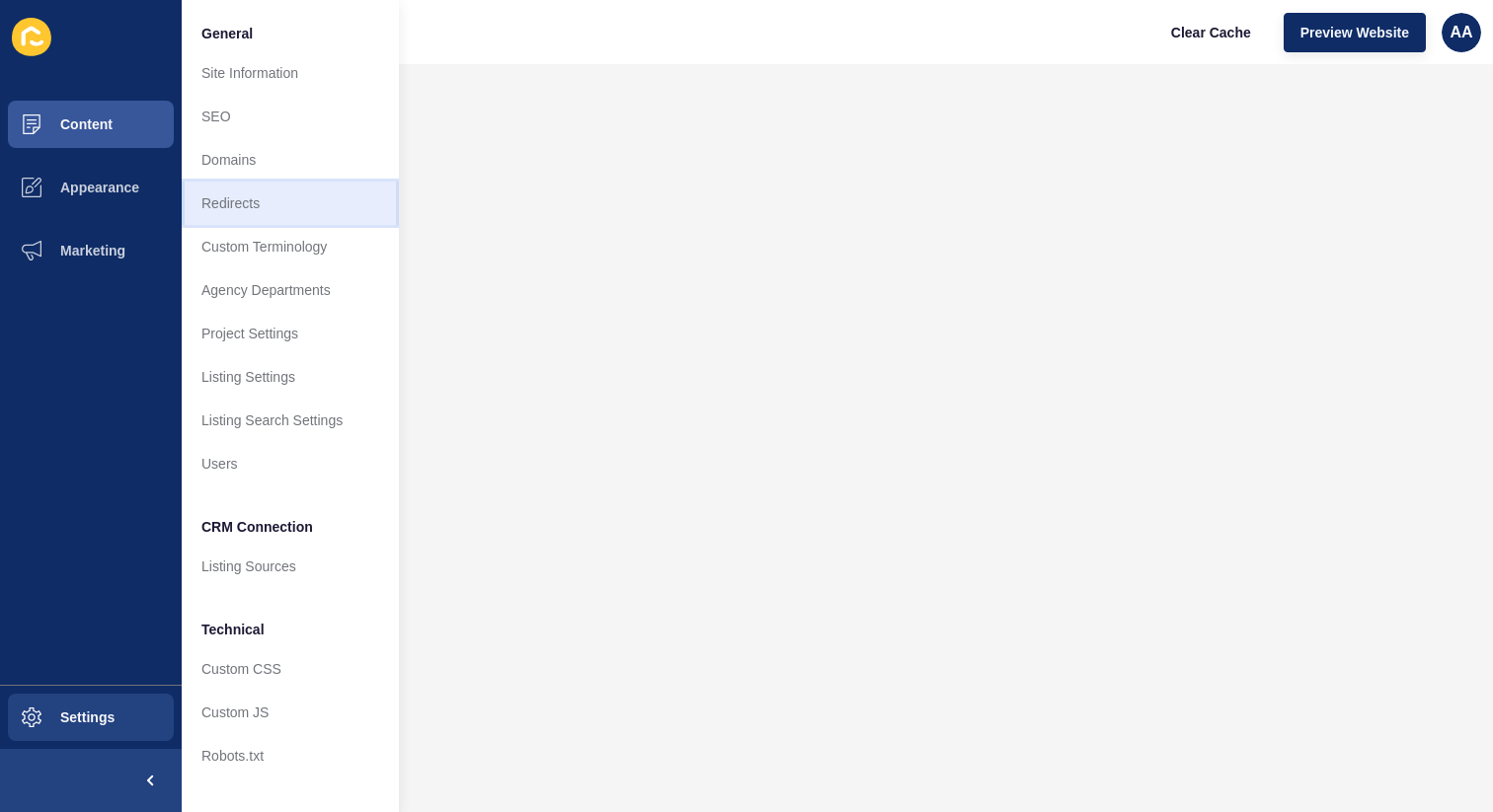
click at [303, 192] on link "Redirects" at bounding box center [290, 203] width 218 height 44
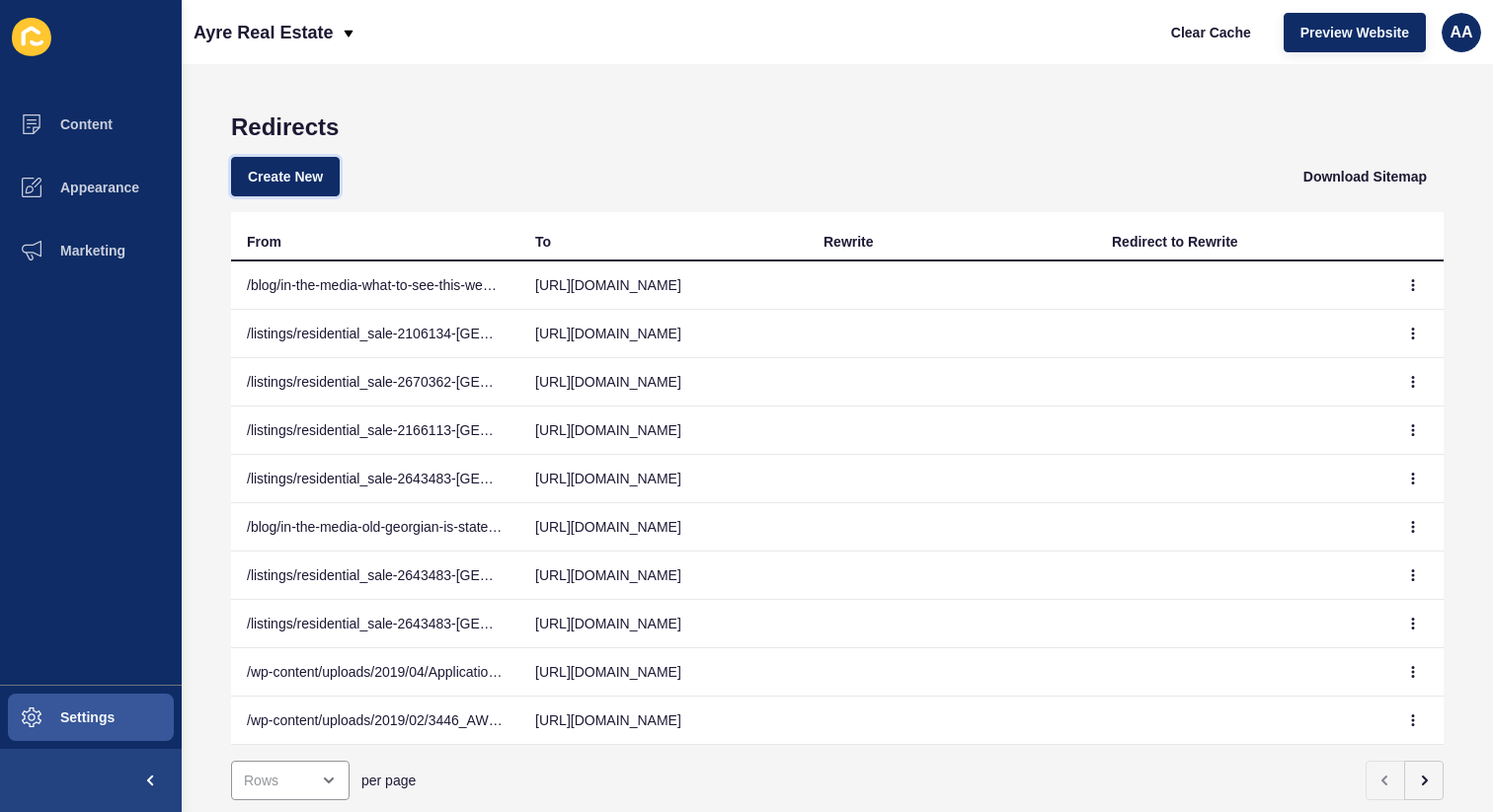
click at [303, 192] on button "Create New" at bounding box center [285, 177] width 109 height 40
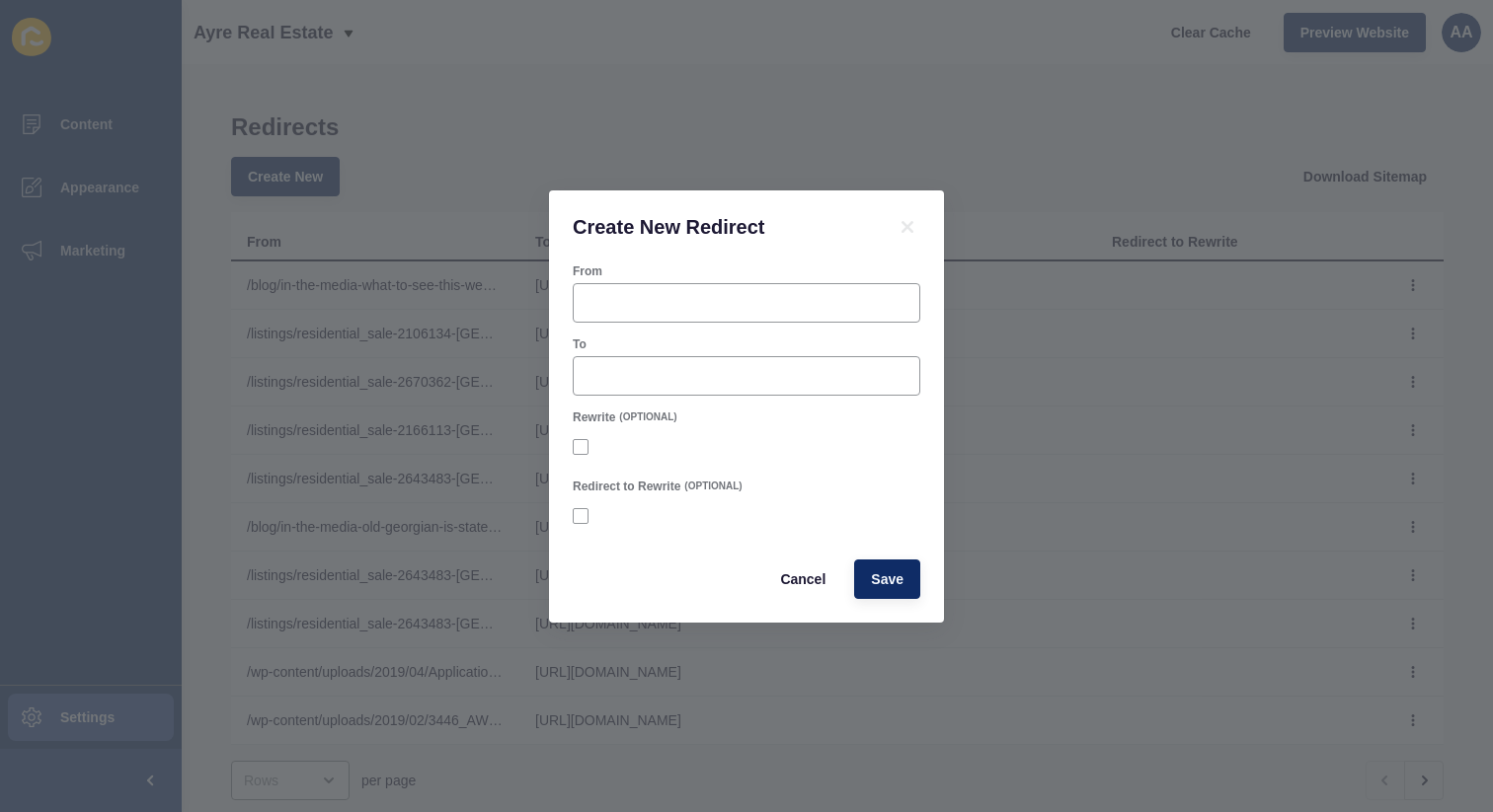
click at [810, 324] on form "From To Rewrite (OPTIONAL) Redirect to Rewrite (OPTIONAL) Cancel Save" at bounding box center [746, 431] width 347 height 335
click at [794, 309] on input "From" at bounding box center [746, 303] width 322 height 20
paste input "[URL][DOMAIN_NAME]"
type input "[URL][DOMAIN_NAME]"
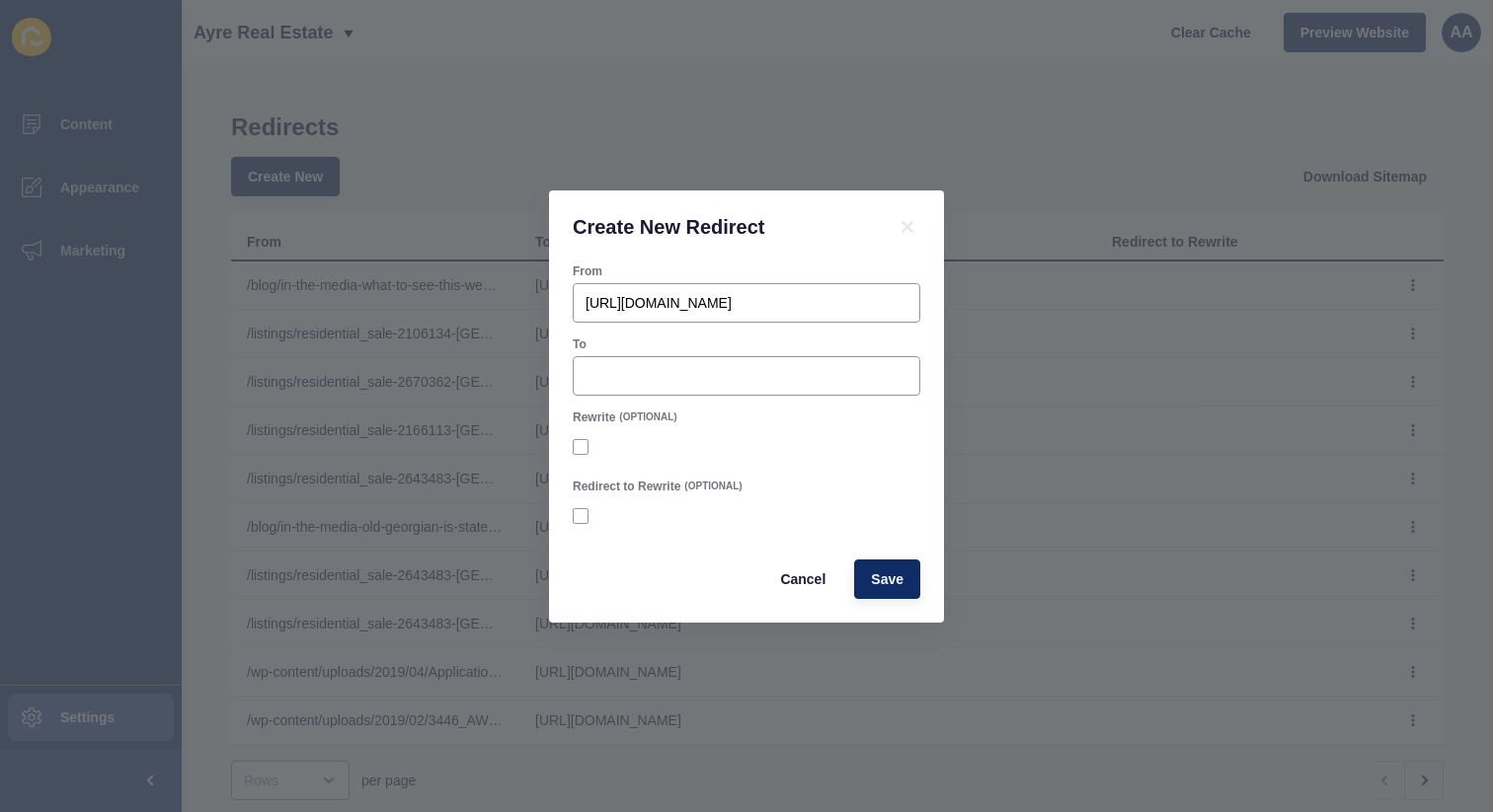
scroll to position [0, 0]
click at [695, 372] on input "To" at bounding box center [746, 376] width 322 height 20
paste input "[URL][DOMAIN_NAME]"
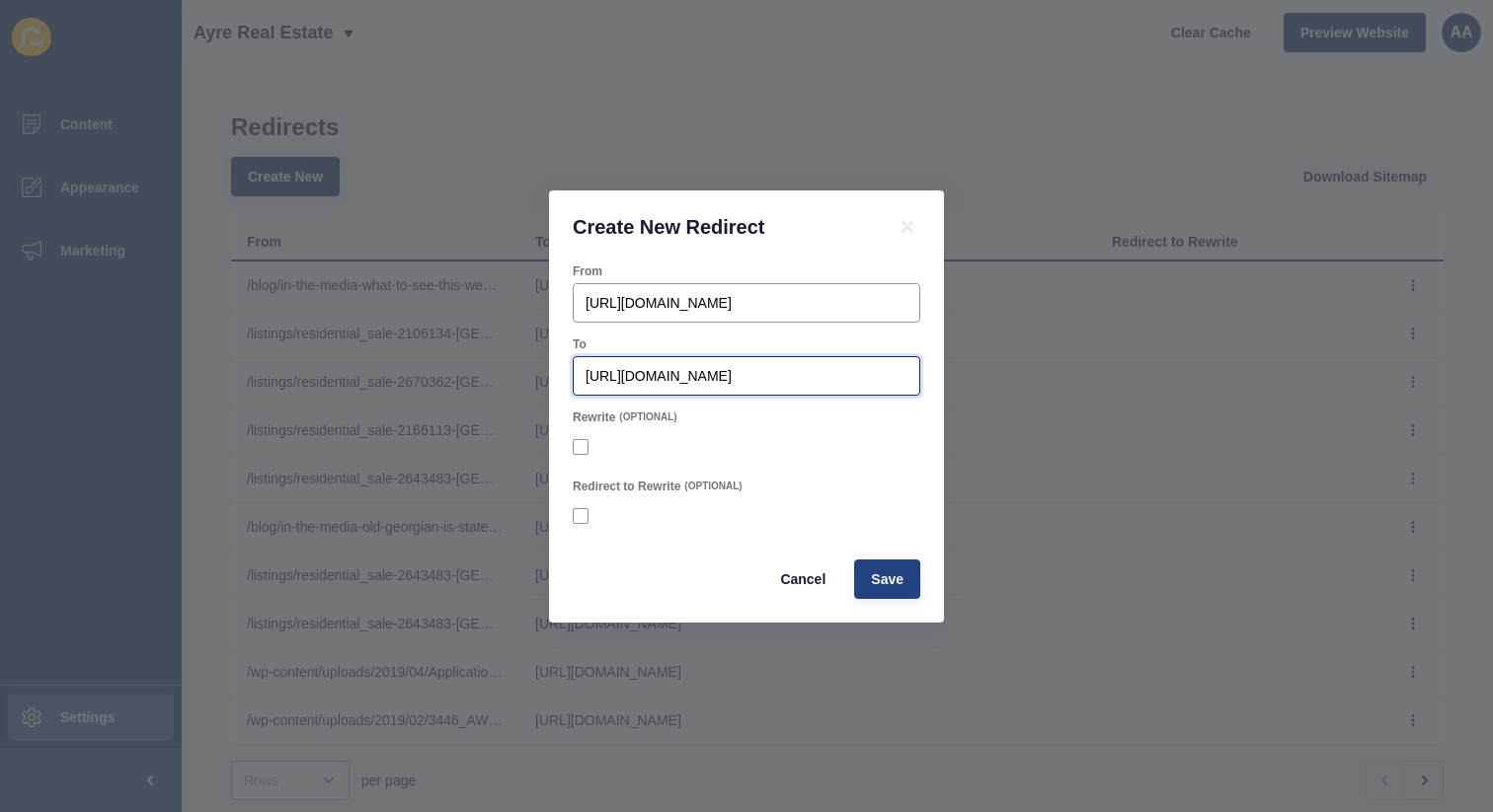
type input "[URL][DOMAIN_NAME]"
click at [875, 566] on button "Save" at bounding box center [887, 580] width 66 height 40
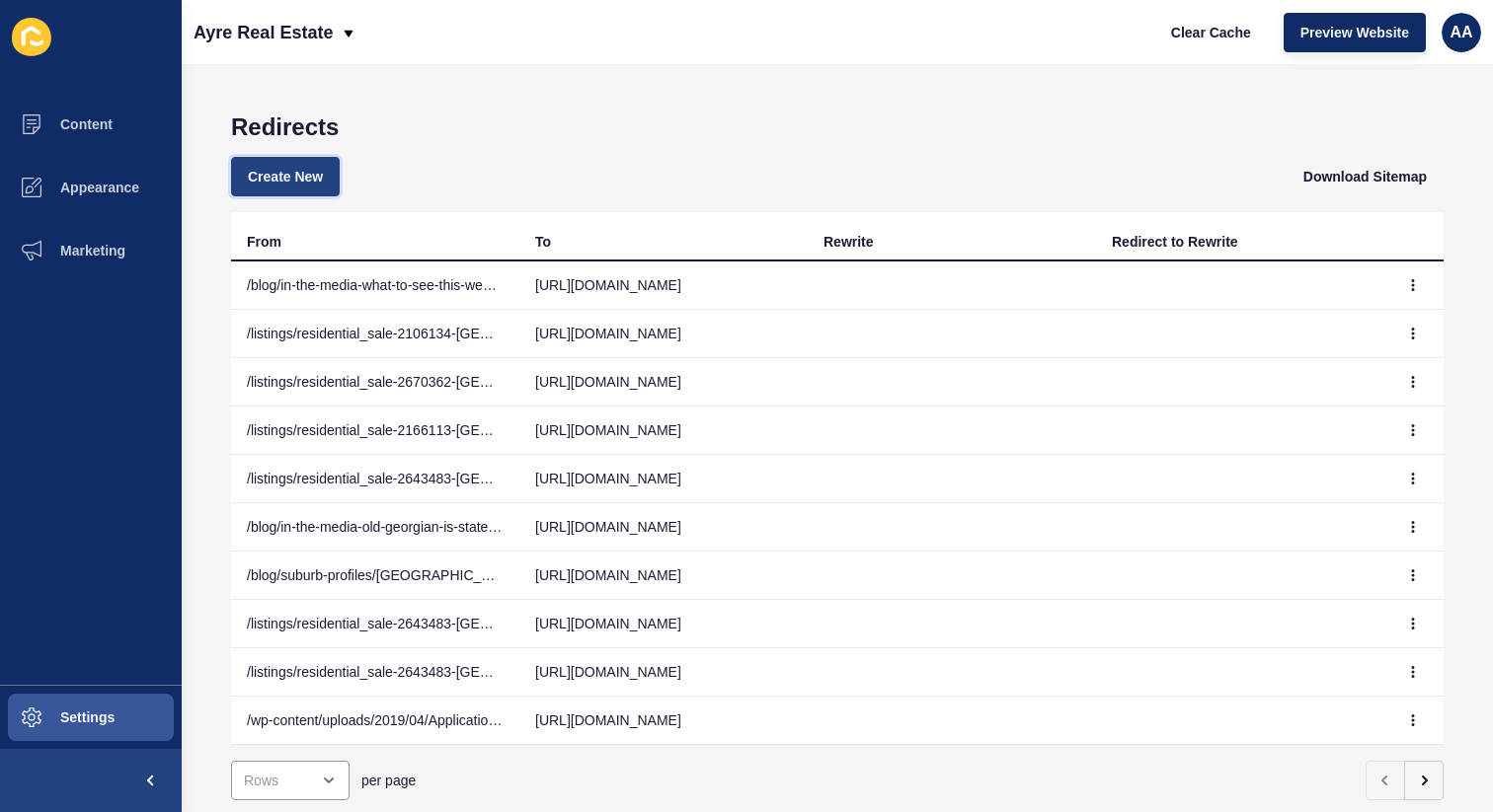
click at [291, 184] on span "Create New" at bounding box center [284, 177] width 75 height 20
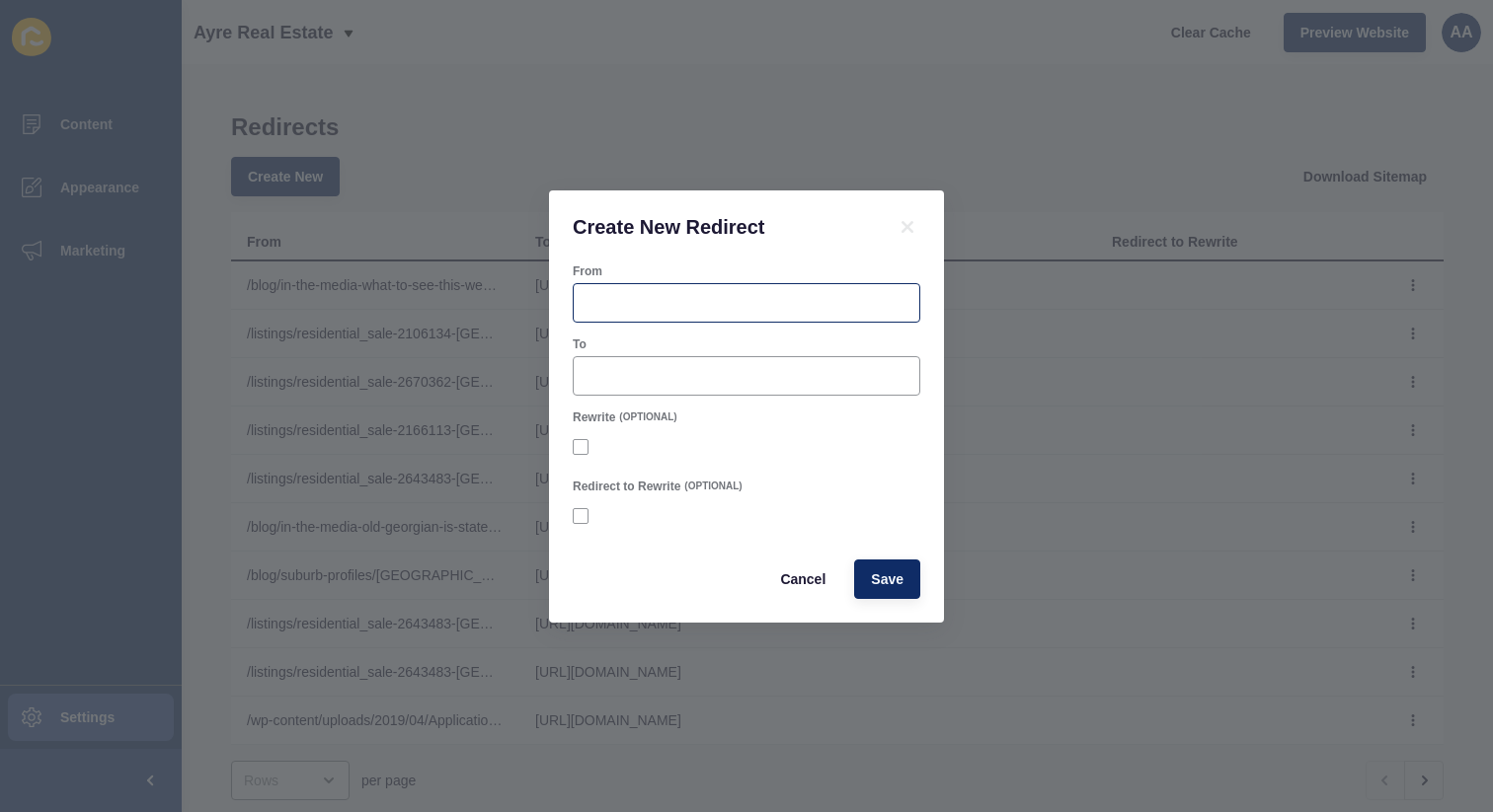
click at [748, 320] on div at bounding box center [746, 303] width 347 height 40
paste input "[URL][DOMAIN_NAME]"
type input "[URL][DOMAIN_NAME]"
click at [754, 370] on input "To" at bounding box center [746, 376] width 322 height 20
paste input "[URL][DOMAIN_NAME]"
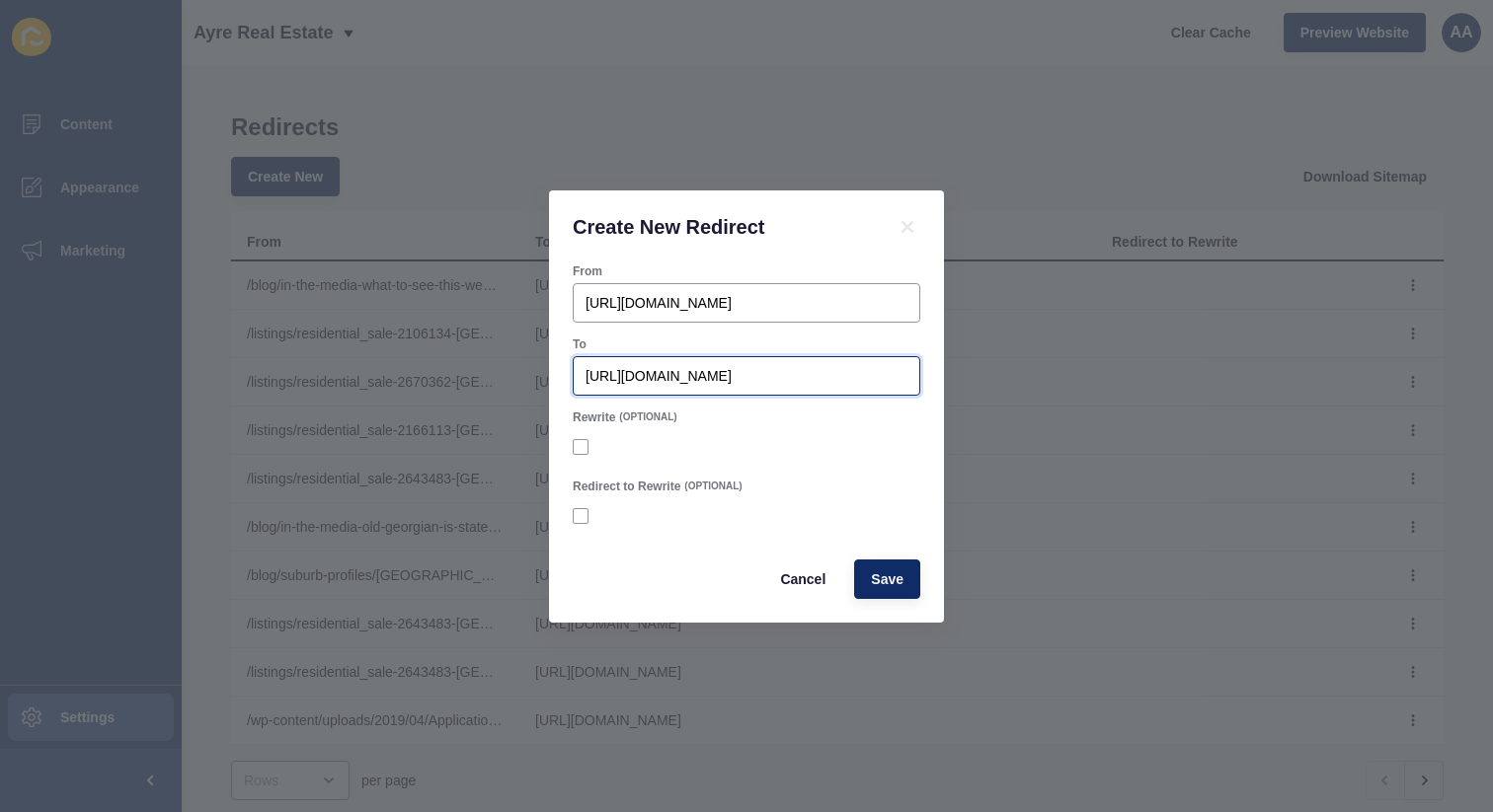
scroll to position [0, 76]
type input "[URL][DOMAIN_NAME]"
click at [891, 583] on span "Save" at bounding box center [887, 580] width 33 height 20
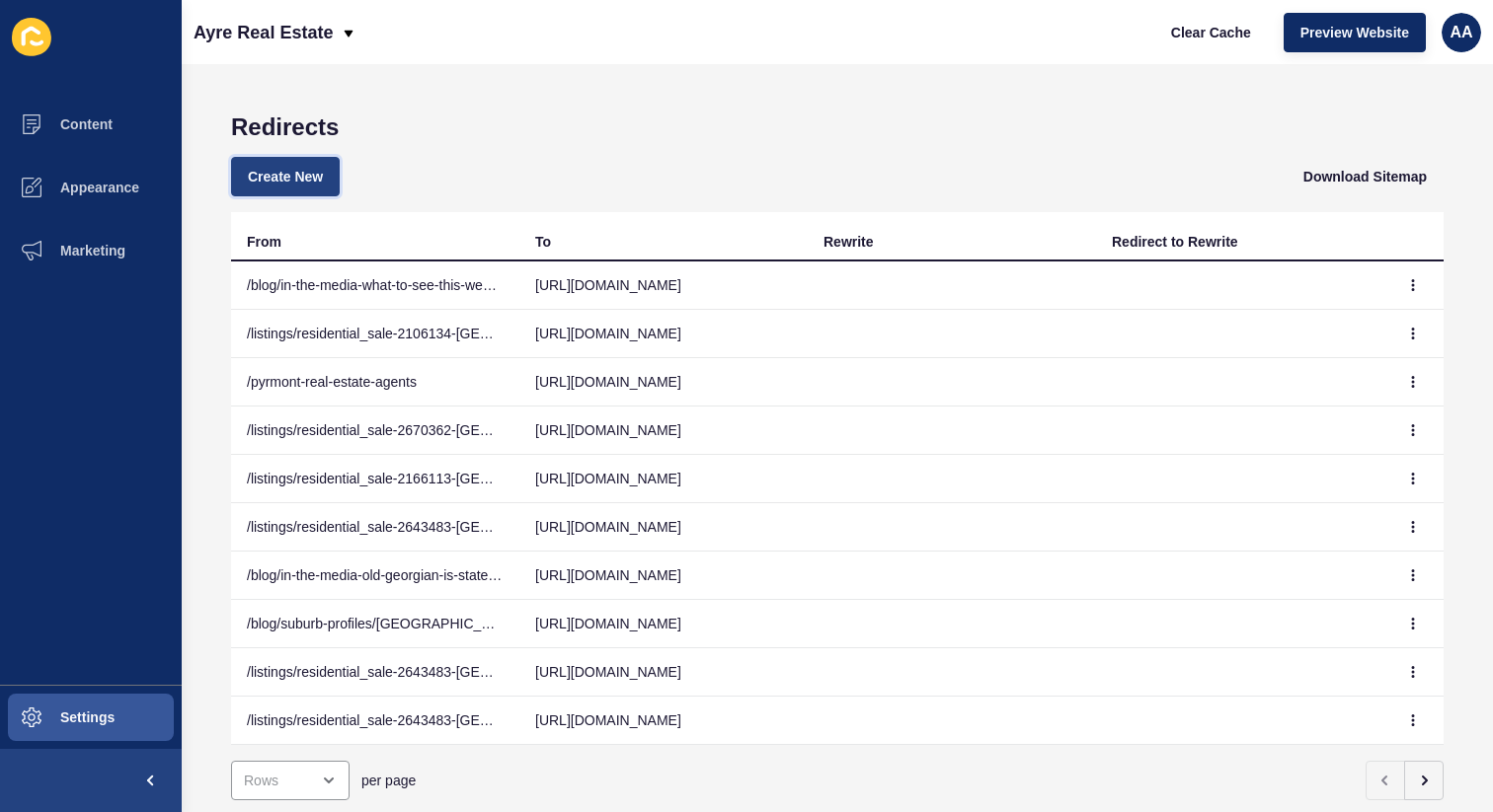
click at [251, 161] on button "Create New" at bounding box center [285, 177] width 109 height 40
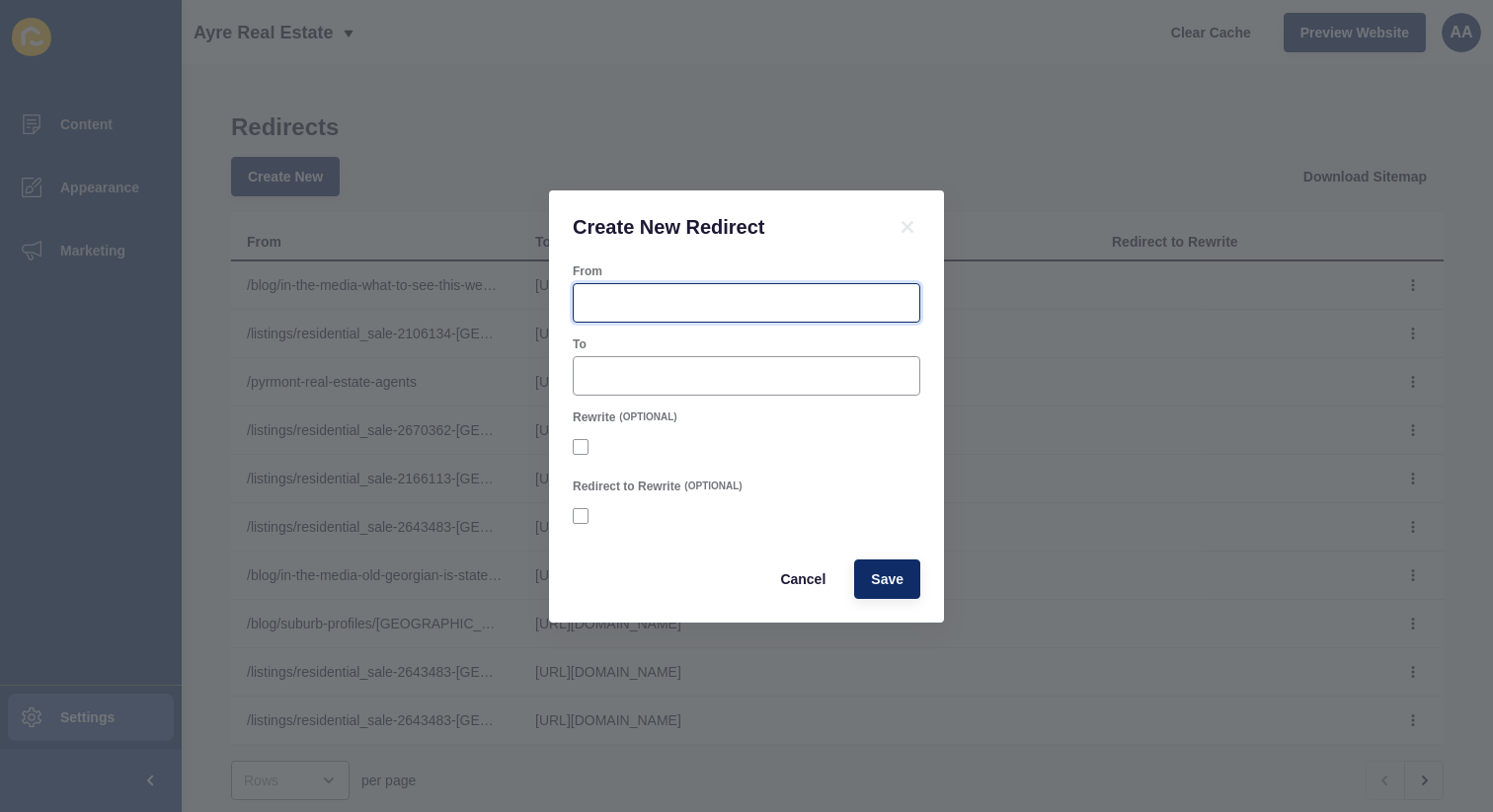
click at [744, 297] on input "From" at bounding box center [746, 303] width 322 height 20
click at [759, 331] on form "From To Rewrite (OPTIONAL) Redirect to Rewrite (OPTIONAL) Cancel Save" at bounding box center [746, 431] width 347 height 335
click at [762, 304] on input "From" at bounding box center [746, 303] width 322 height 20
click at [773, 304] on input "From" at bounding box center [746, 303] width 322 height 20
paste input "[URL][DOMAIN_NAME]"
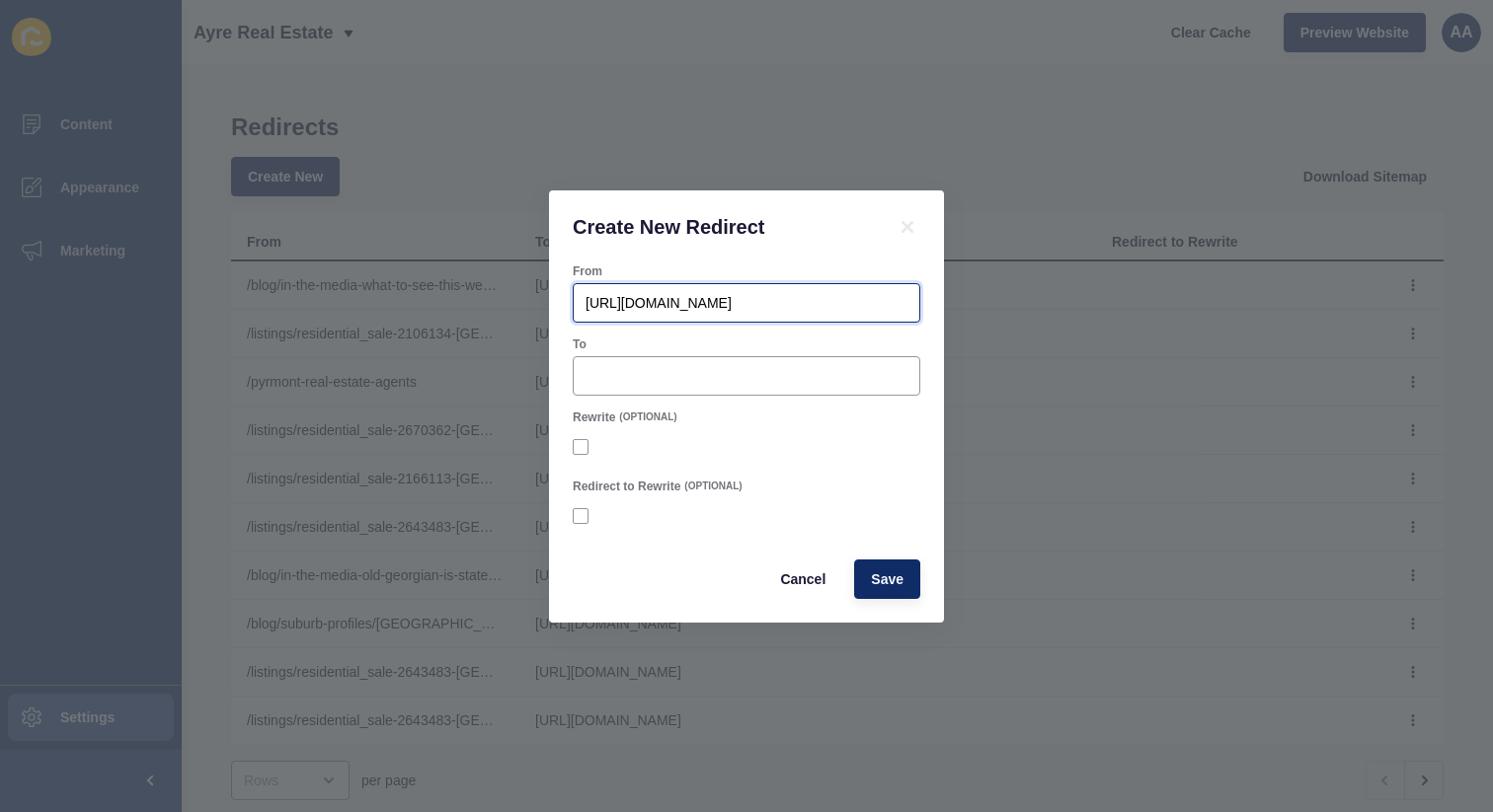
scroll to position [0, 215]
type input "[URL][DOMAIN_NAME]"
click at [679, 385] on div at bounding box center [746, 376] width 347 height 40
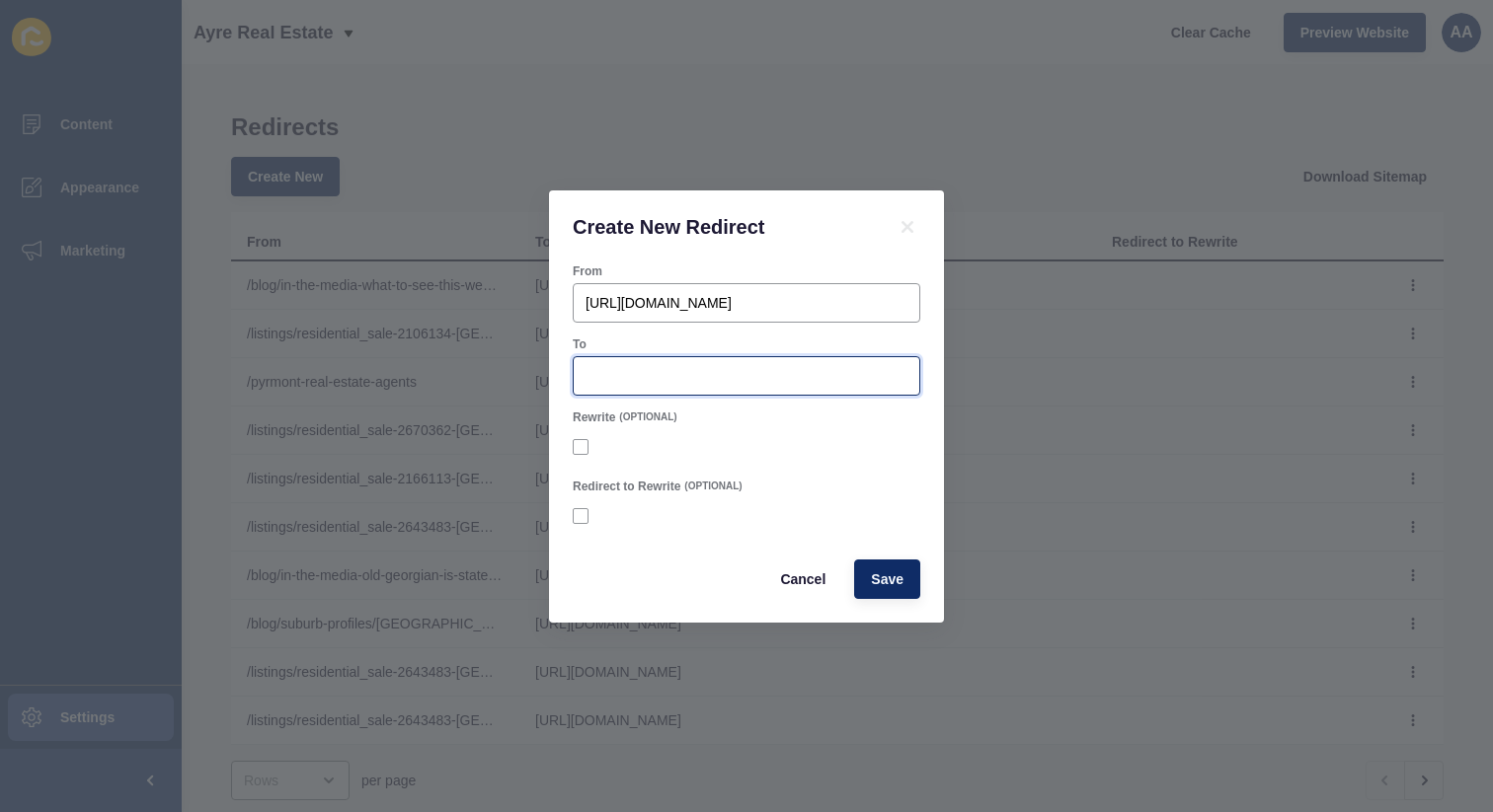
paste input "[URL][DOMAIN_NAME]"
type input "[URL][DOMAIN_NAME]"
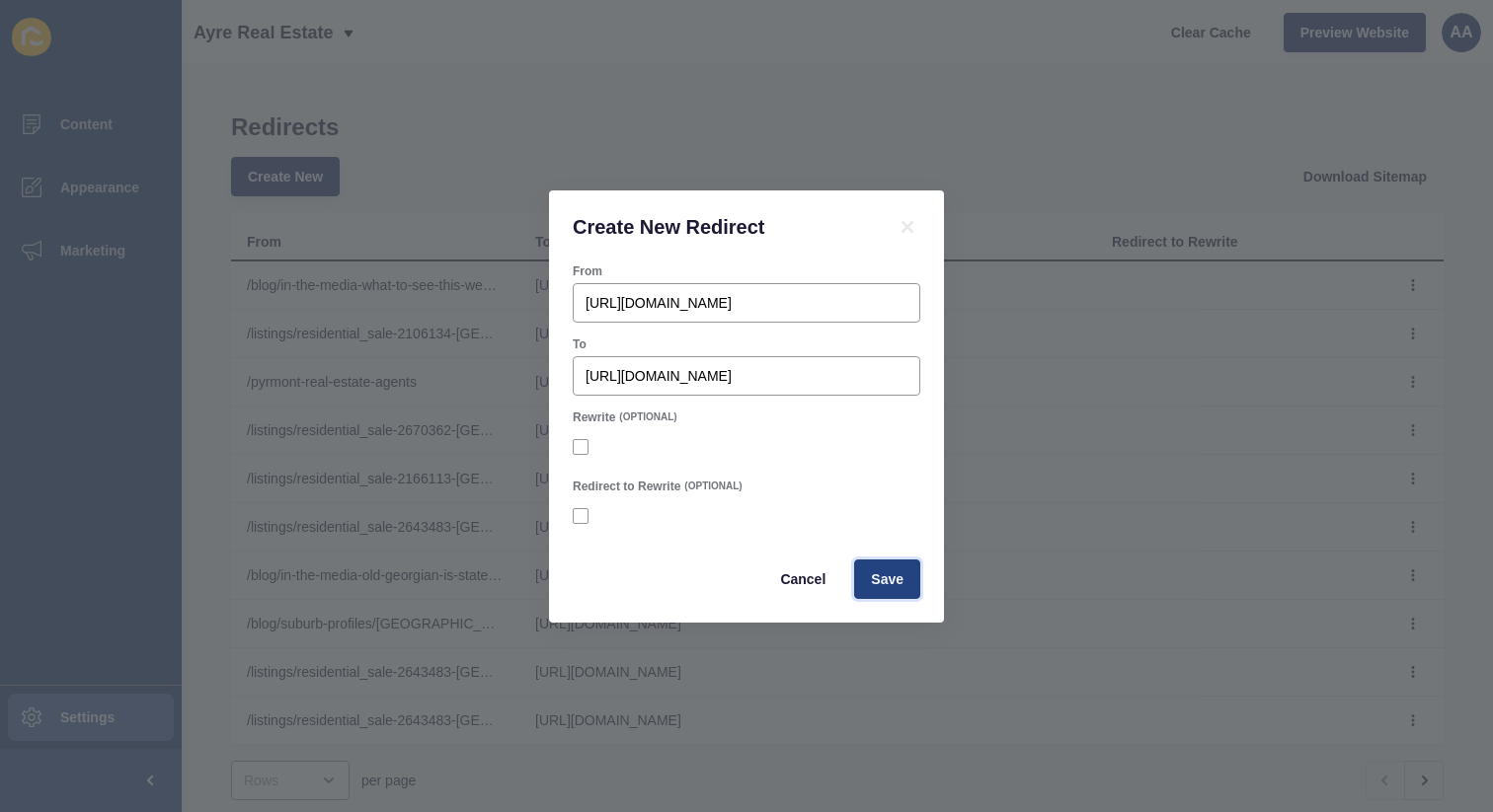
scroll to position [0, 0]
click at [886, 576] on span "Save" at bounding box center [887, 580] width 33 height 20
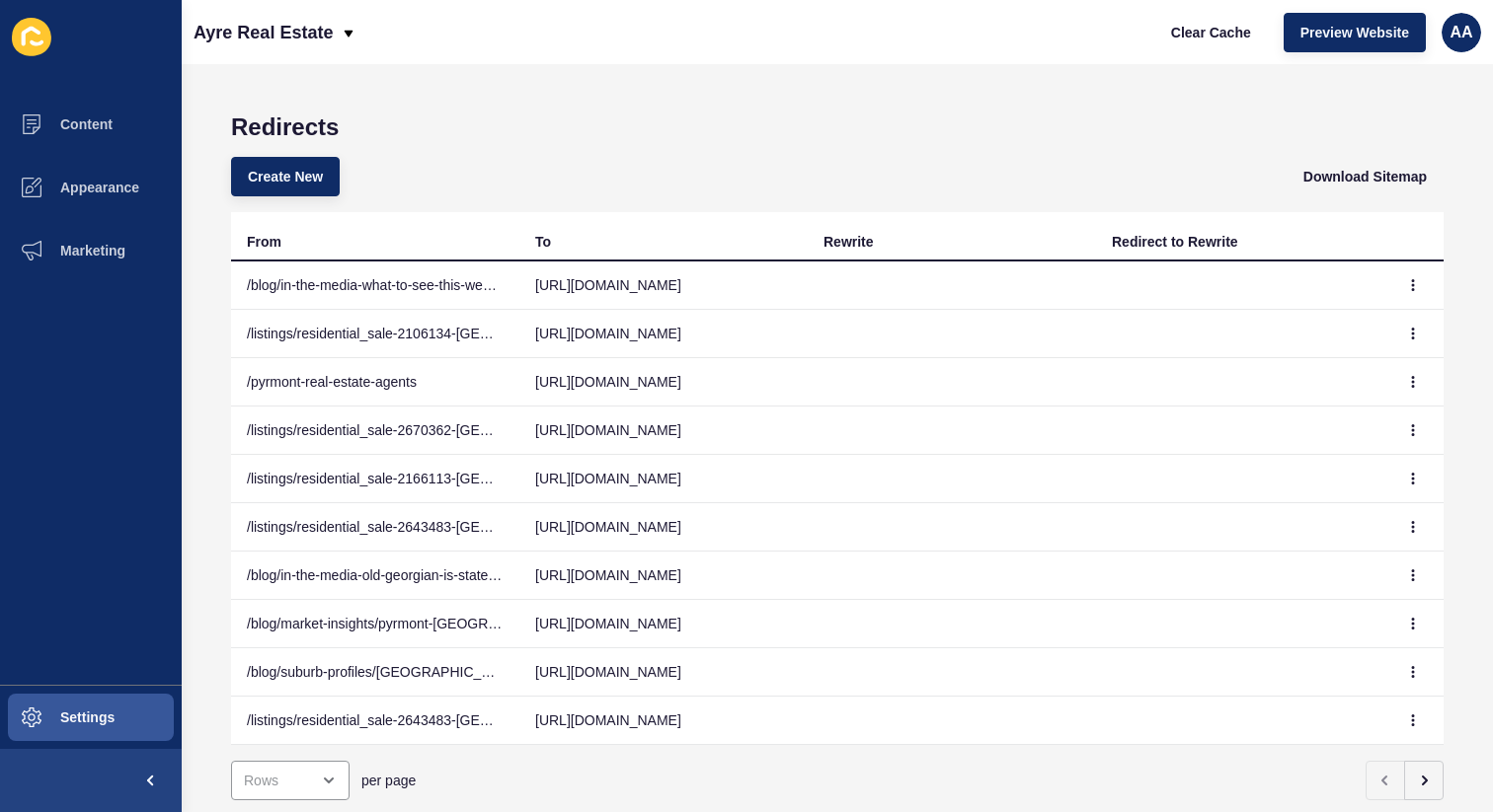
click at [603, 95] on div "Redirects Create New Download Sitemap From To Rewrite Redirect to Rewrite /blog…" at bounding box center [837, 438] width 1311 height 748
click at [317, 180] on span "Create New" at bounding box center [284, 177] width 75 height 20
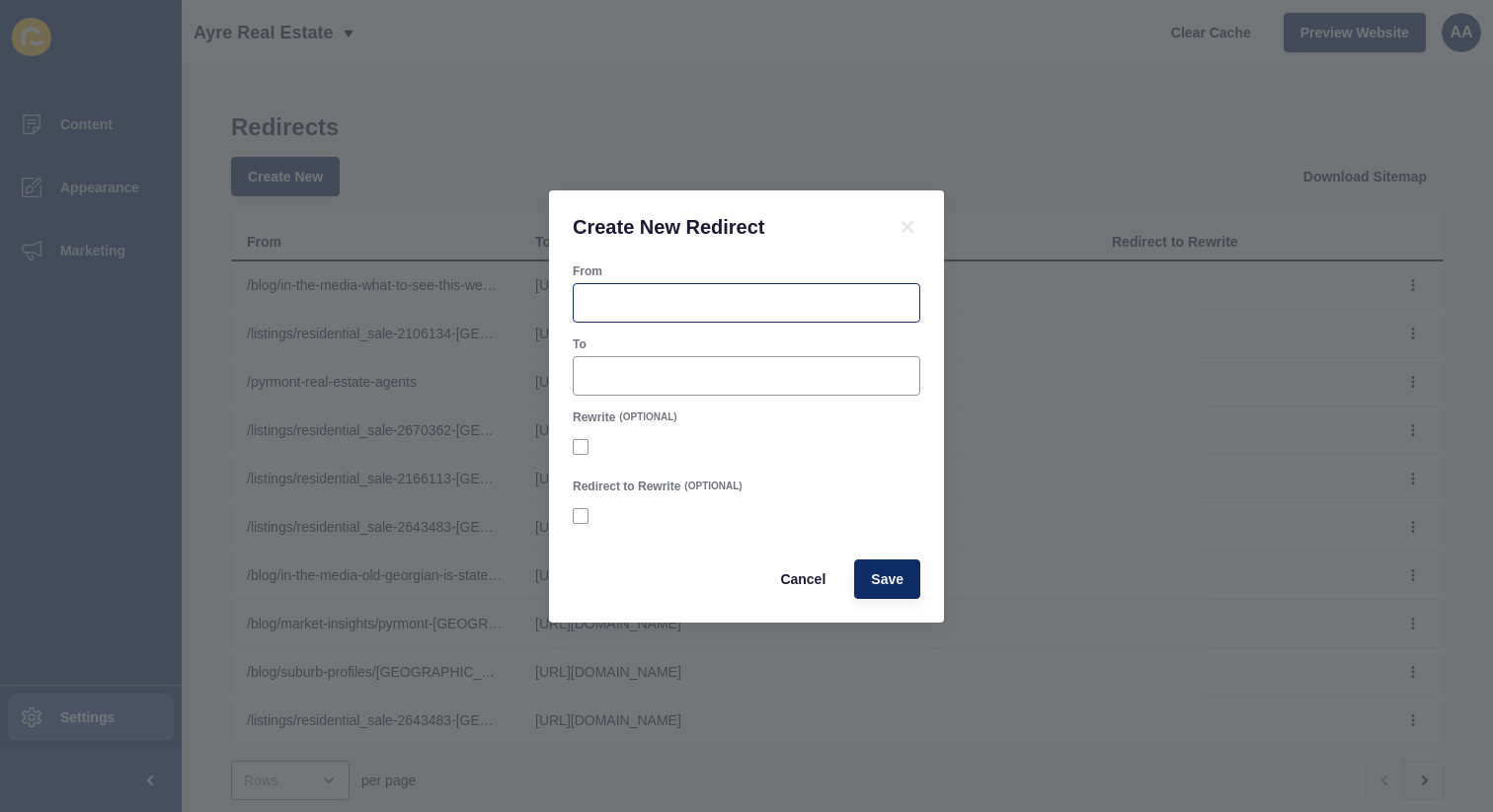
click at [648, 283] on div at bounding box center [746, 303] width 347 height 40
click at [653, 294] on input "From" at bounding box center [746, 303] width 322 height 20
paste input "[URL][DOMAIN_NAME]"
type input "[URL][DOMAIN_NAME]"
click at [678, 378] on input "To" at bounding box center [746, 376] width 322 height 20
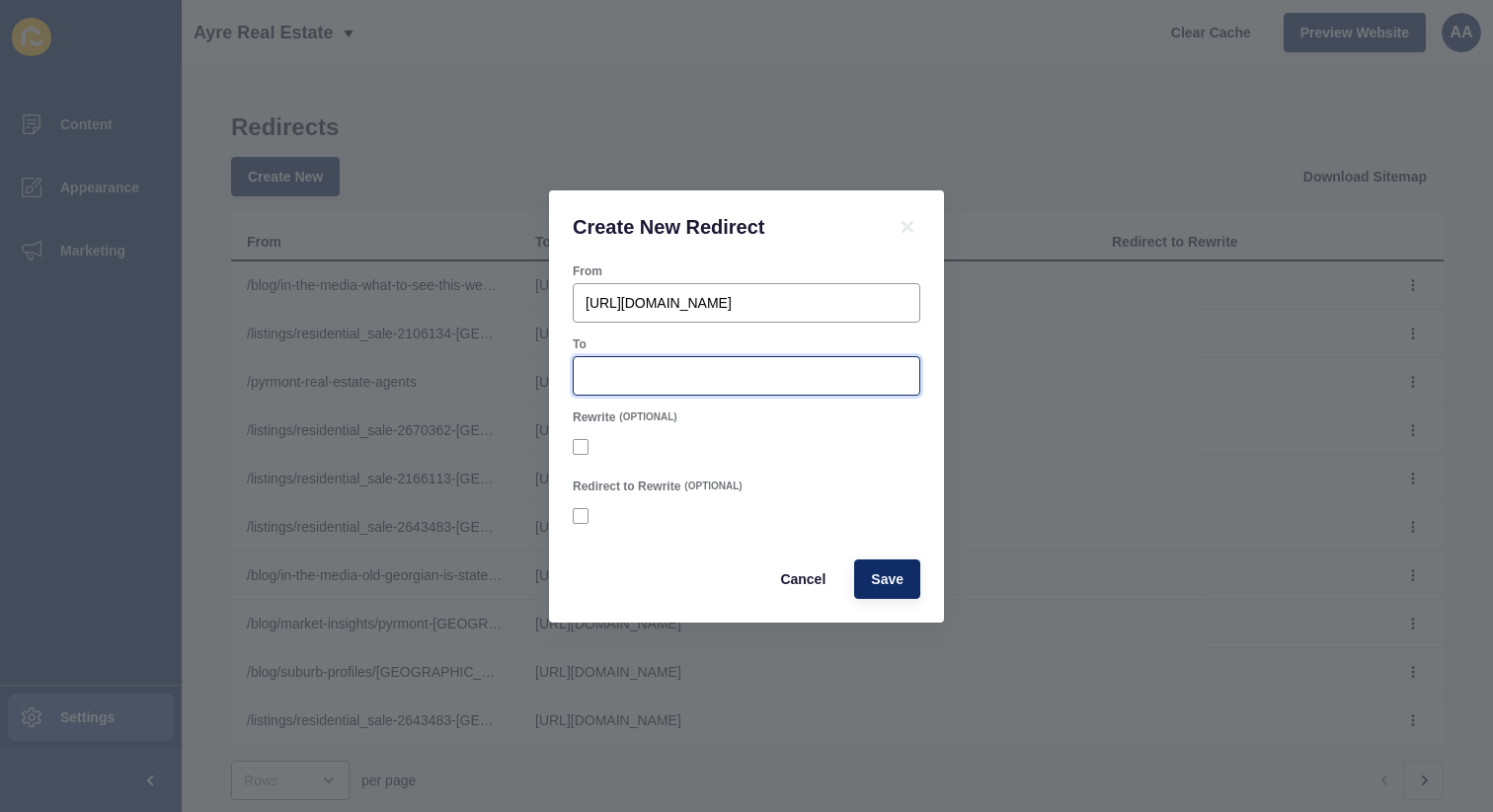
paste input "[URL][DOMAIN_NAME]"
type input "[URL][DOMAIN_NAME]"
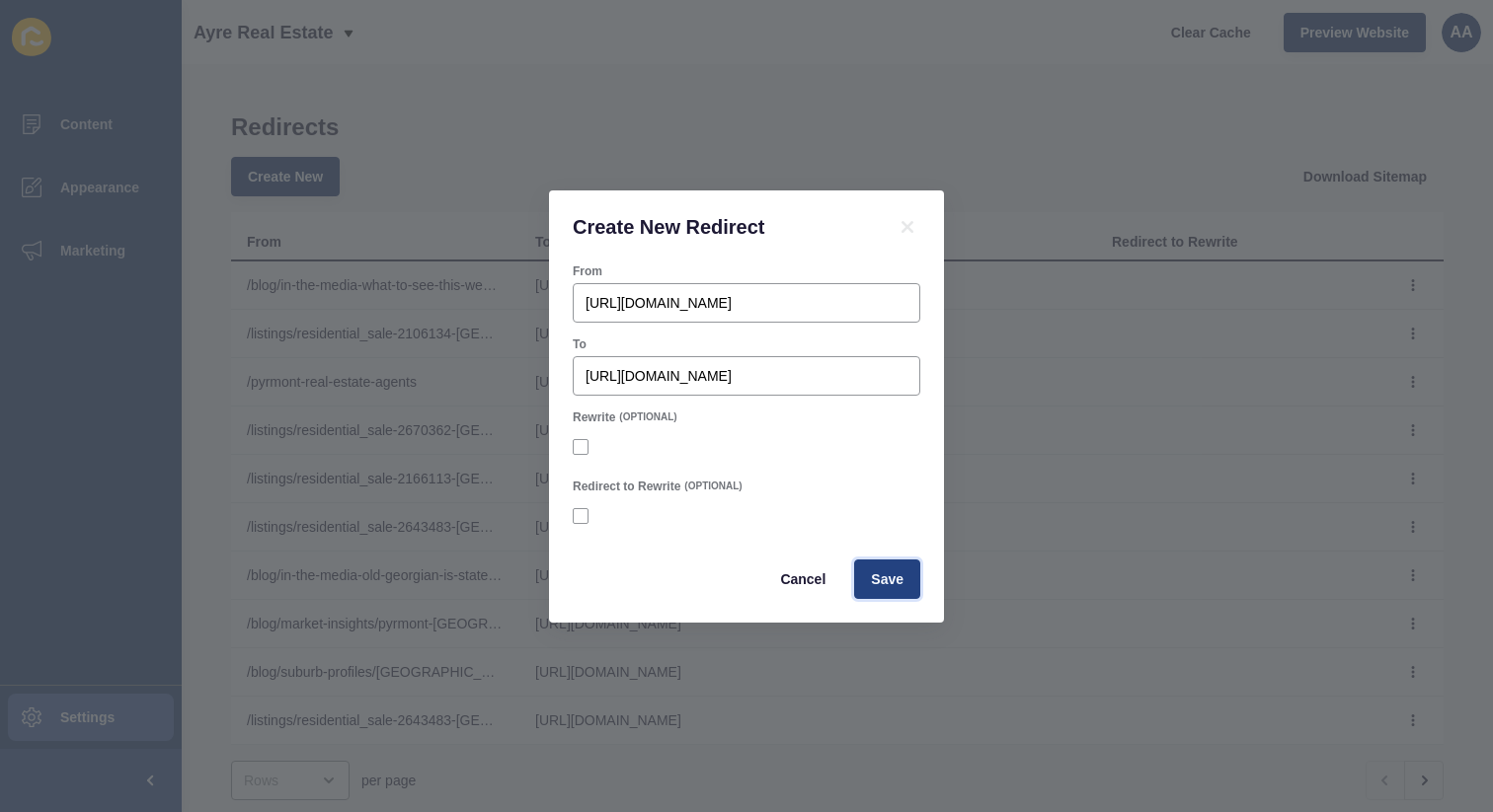
click at [883, 568] on button "Save" at bounding box center [887, 580] width 66 height 40
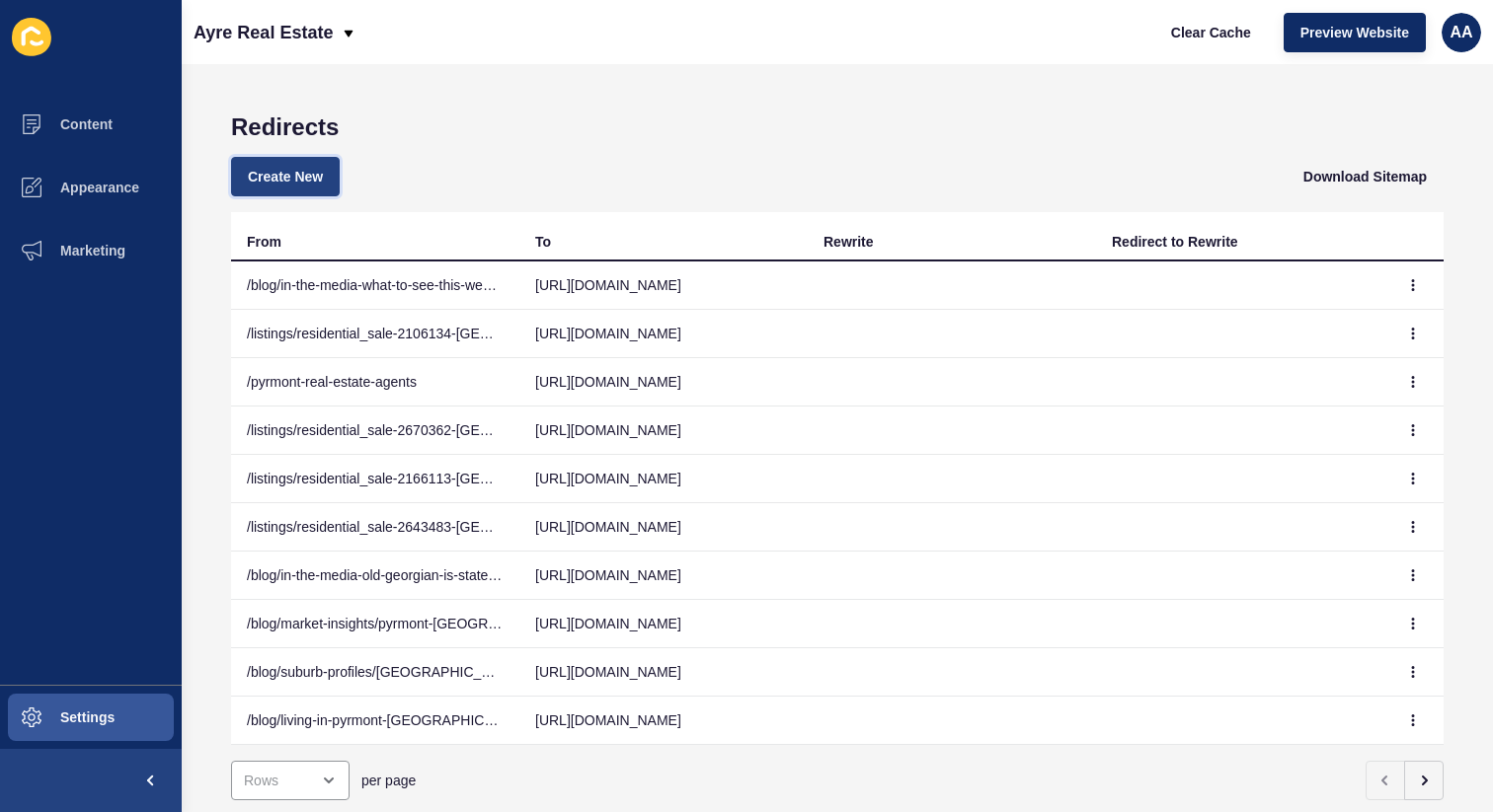
click at [310, 186] on span "Create New" at bounding box center [284, 177] width 75 height 20
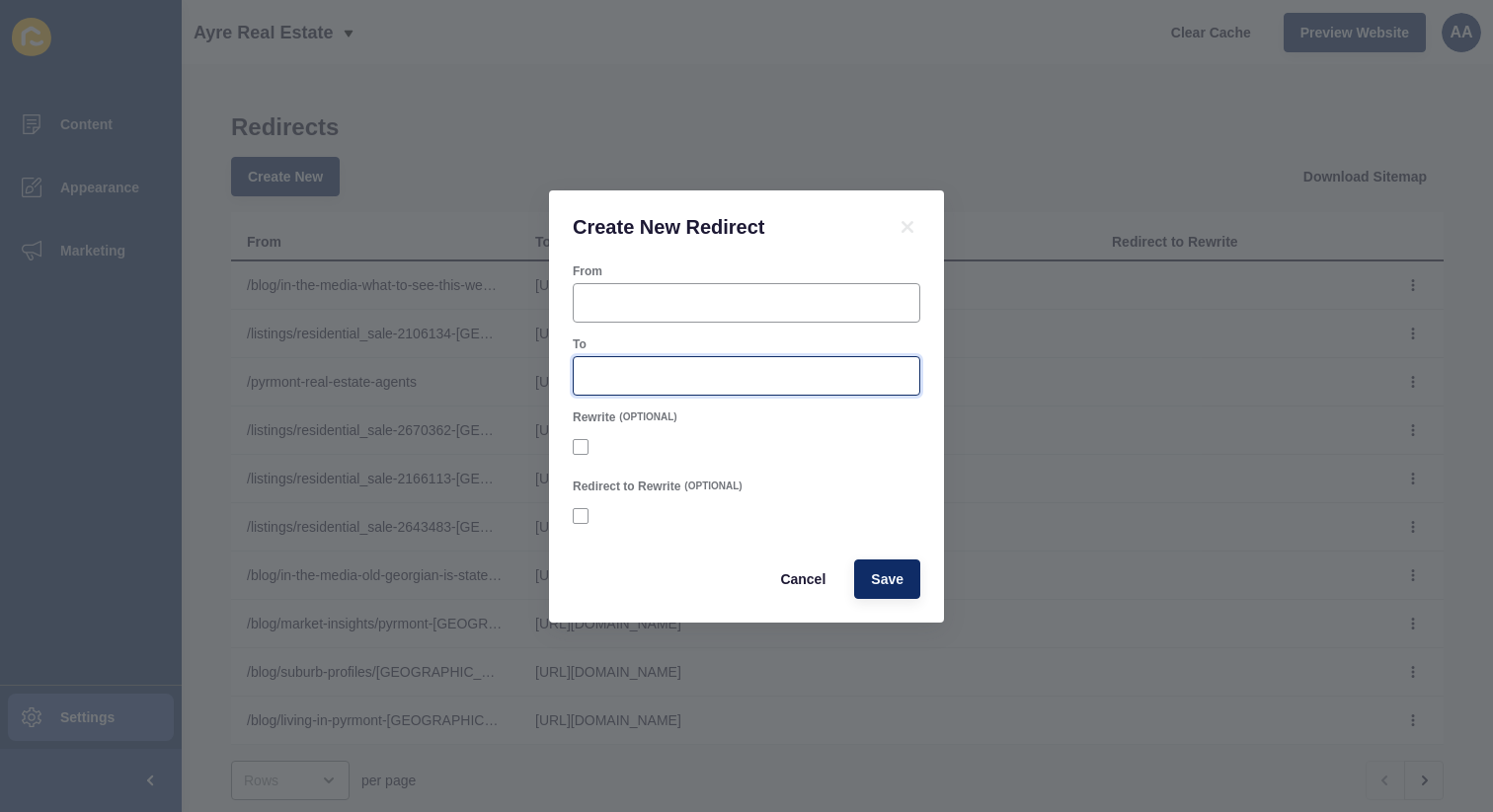
click at [730, 378] on input "To" at bounding box center [746, 376] width 322 height 20
paste input "[URL][DOMAIN_NAME]"
type input "[URL][DOMAIN_NAME]"
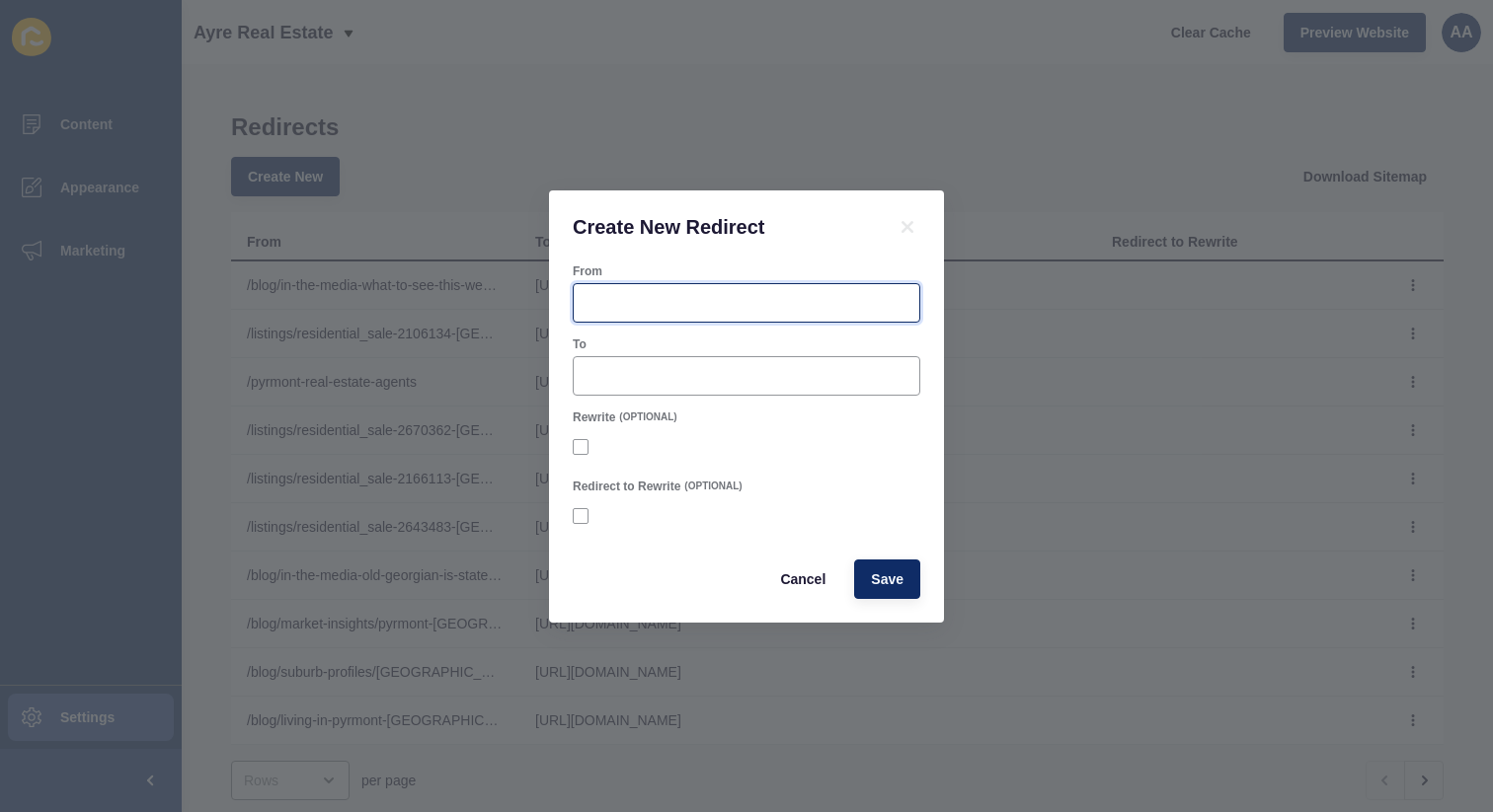
click at [736, 303] on input "From" at bounding box center [746, 303] width 322 height 20
paste input "[URL][DOMAIN_NAME]"
type input "[URL][DOMAIN_NAME]"
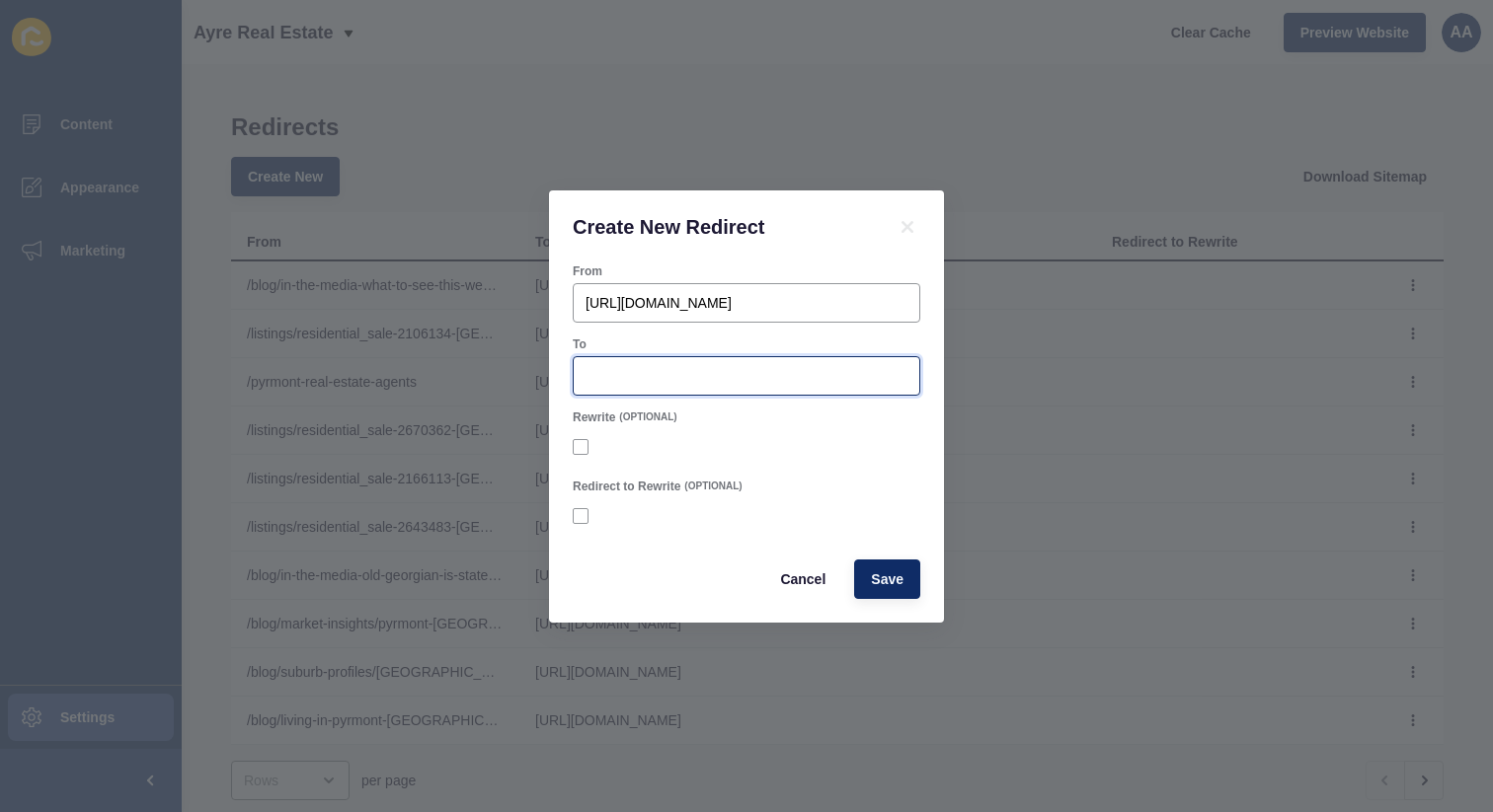
scroll to position [0, 0]
click at [749, 377] on input "To" at bounding box center [746, 376] width 322 height 20
click at [784, 374] on input "To" at bounding box center [746, 376] width 322 height 20
paste input "[URL][DOMAIN_NAME]"
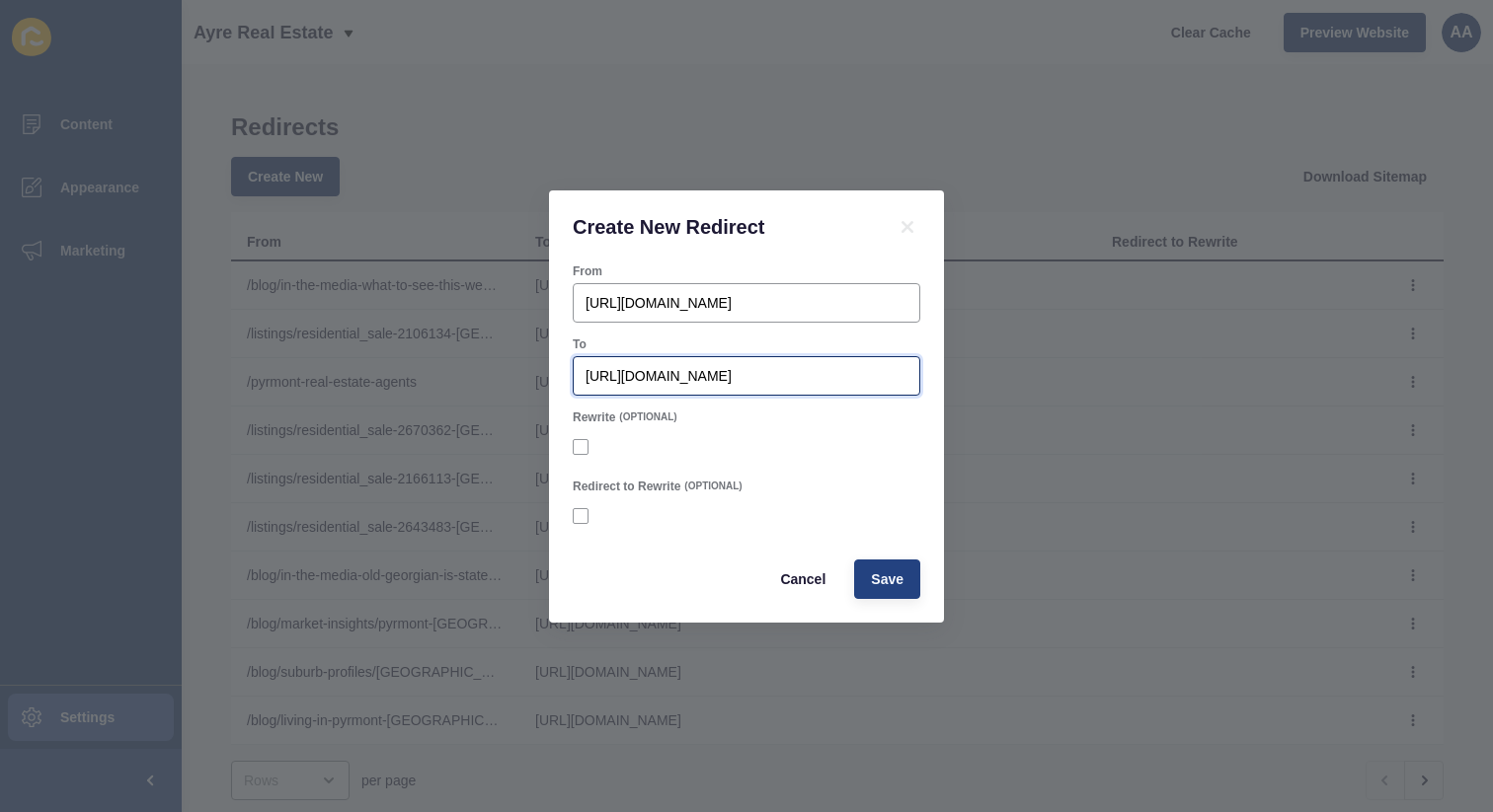
type input "[URL][DOMAIN_NAME]"
click at [913, 568] on button "Save" at bounding box center [887, 580] width 66 height 40
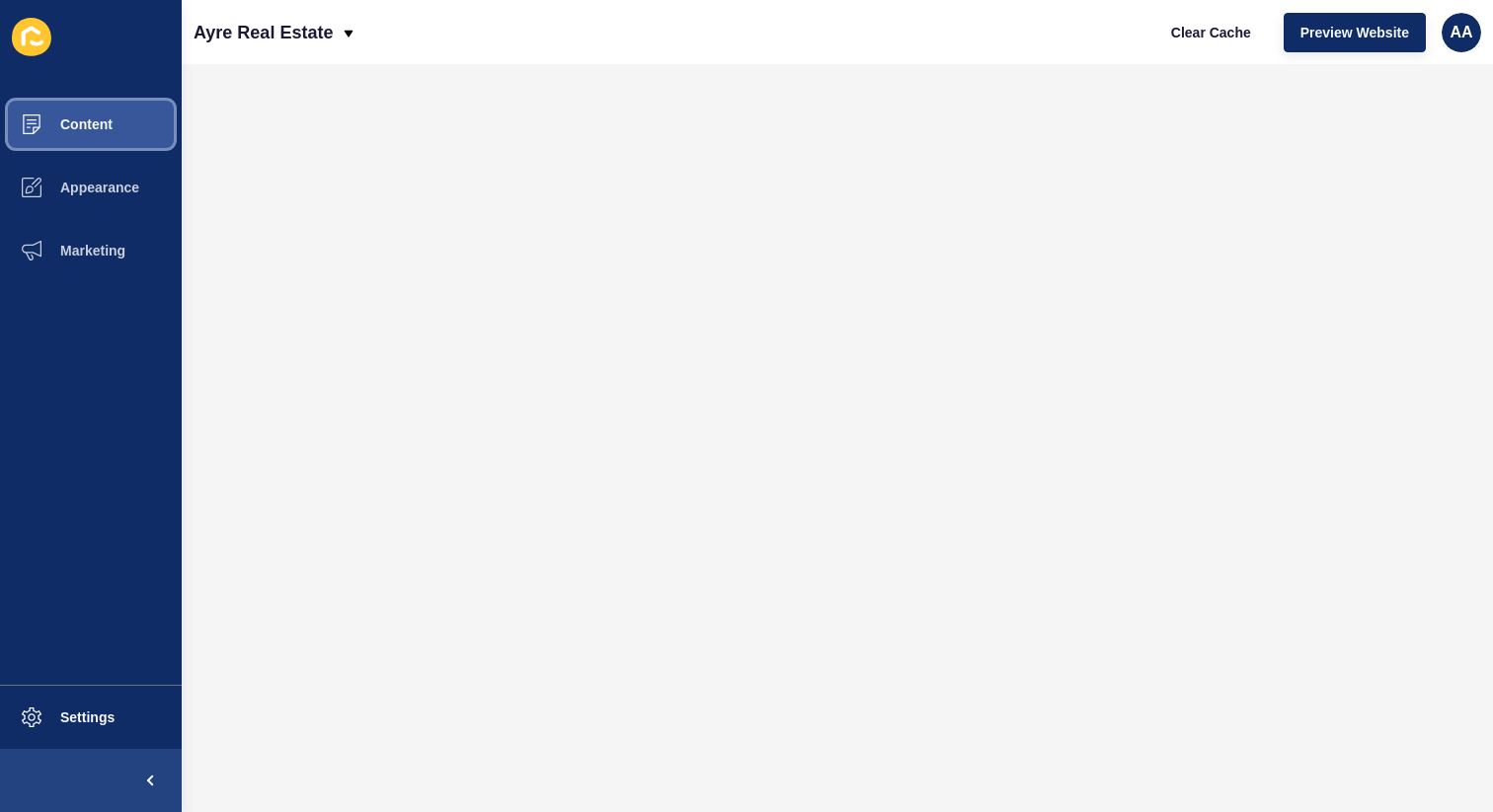
click at [135, 122] on button "Content" at bounding box center [91, 124] width 182 height 63
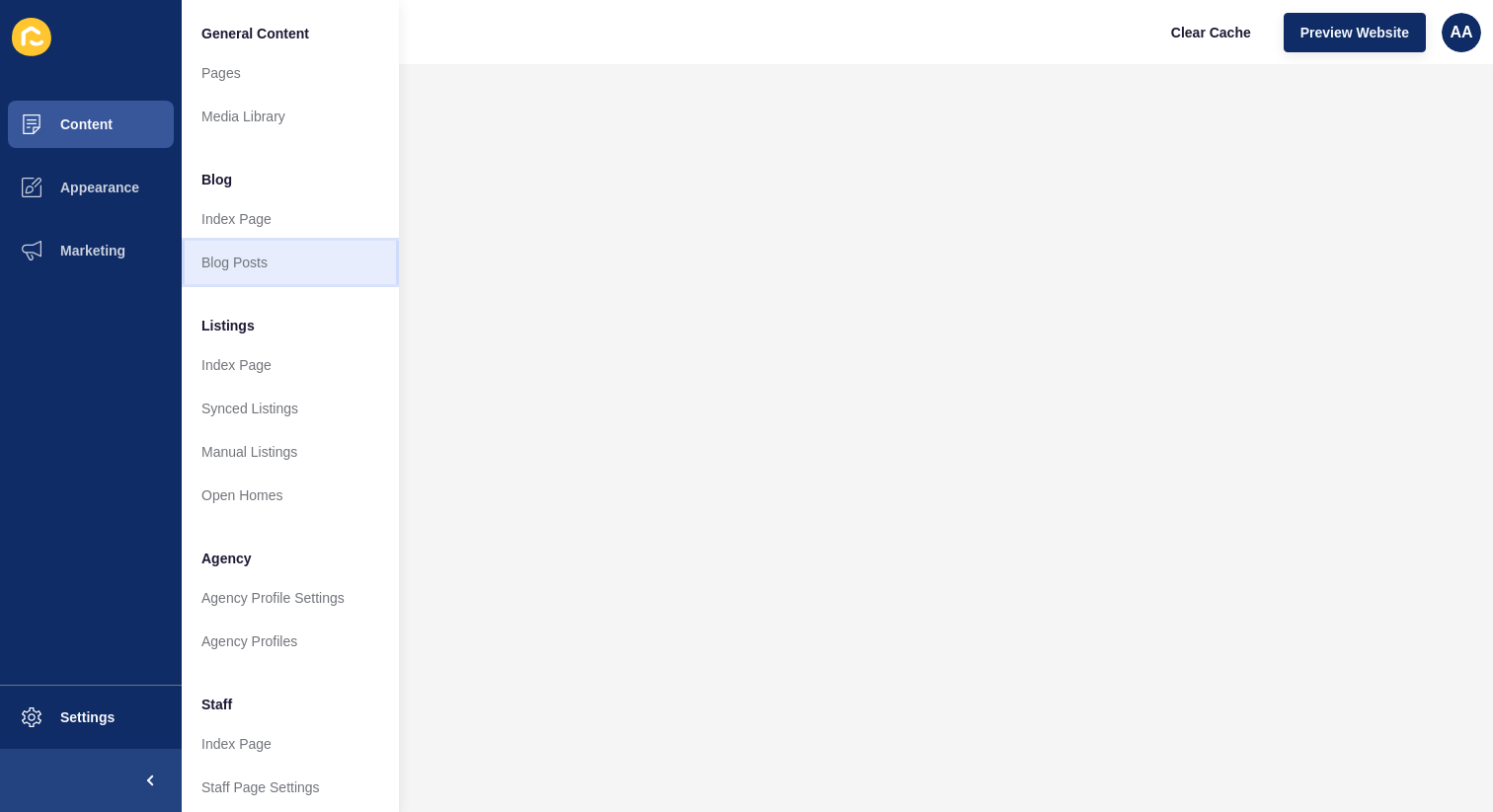
click at [226, 260] on link "Blog Posts" at bounding box center [290, 262] width 218 height 44
